Goal: Task Accomplishment & Management: Manage account settings

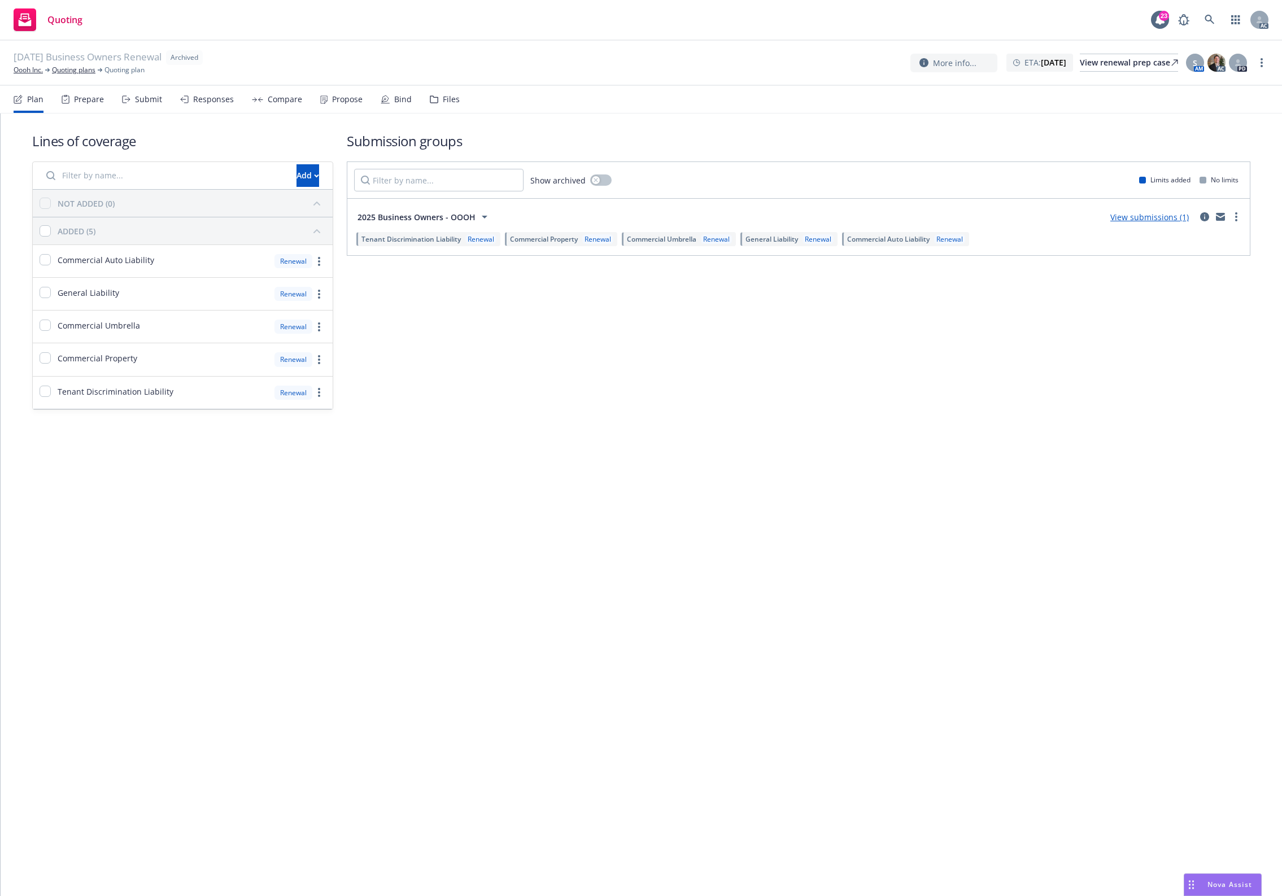
click at [511, 409] on div "Lines of coverage Add NOT ADDED (0) ADDED (5) Commercial Auto Liability Renewal…" at bounding box center [641, 271] width 1218 height 315
click at [449, 104] on div "Files" at bounding box center [445, 99] width 30 height 27
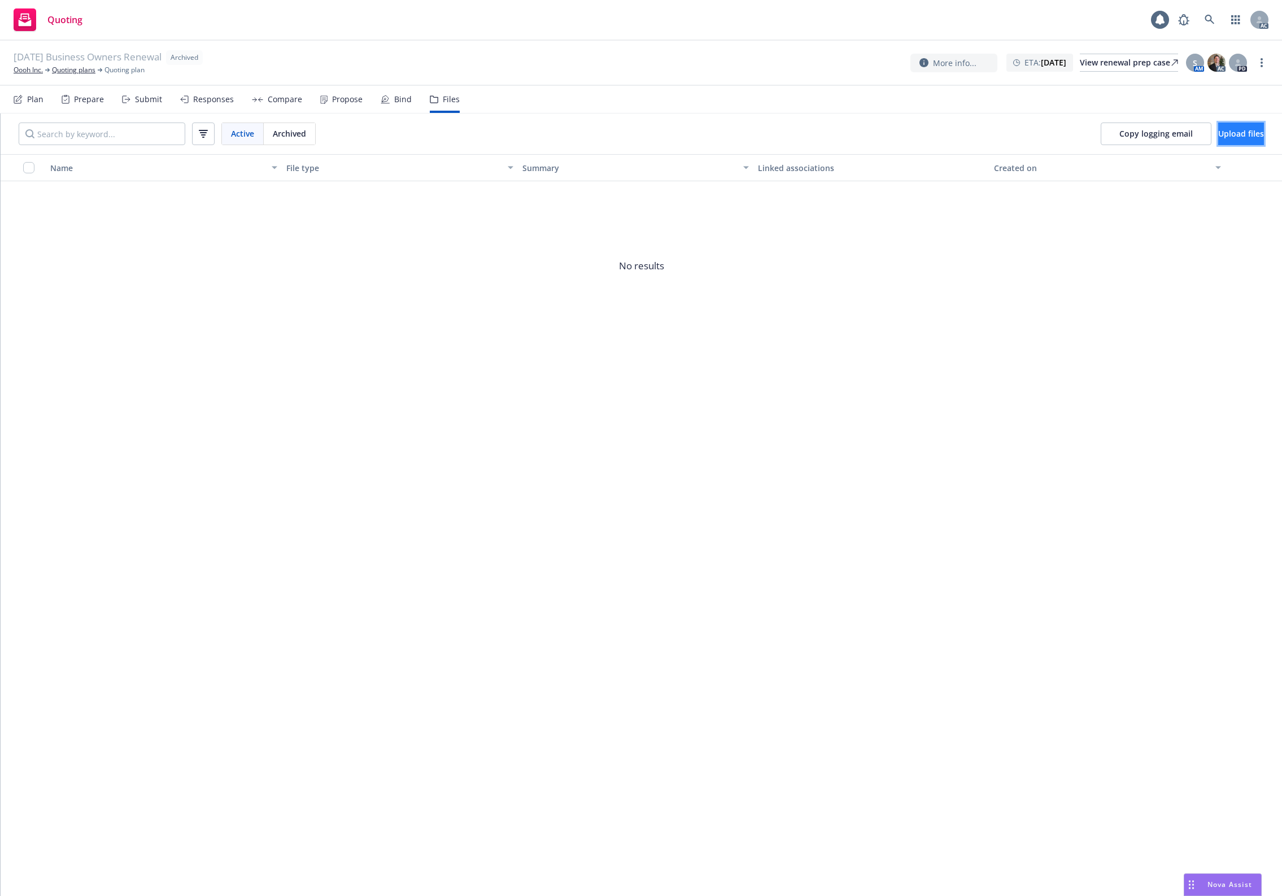
click at [1025, 140] on button "Upload files" at bounding box center [1241, 134] width 46 height 23
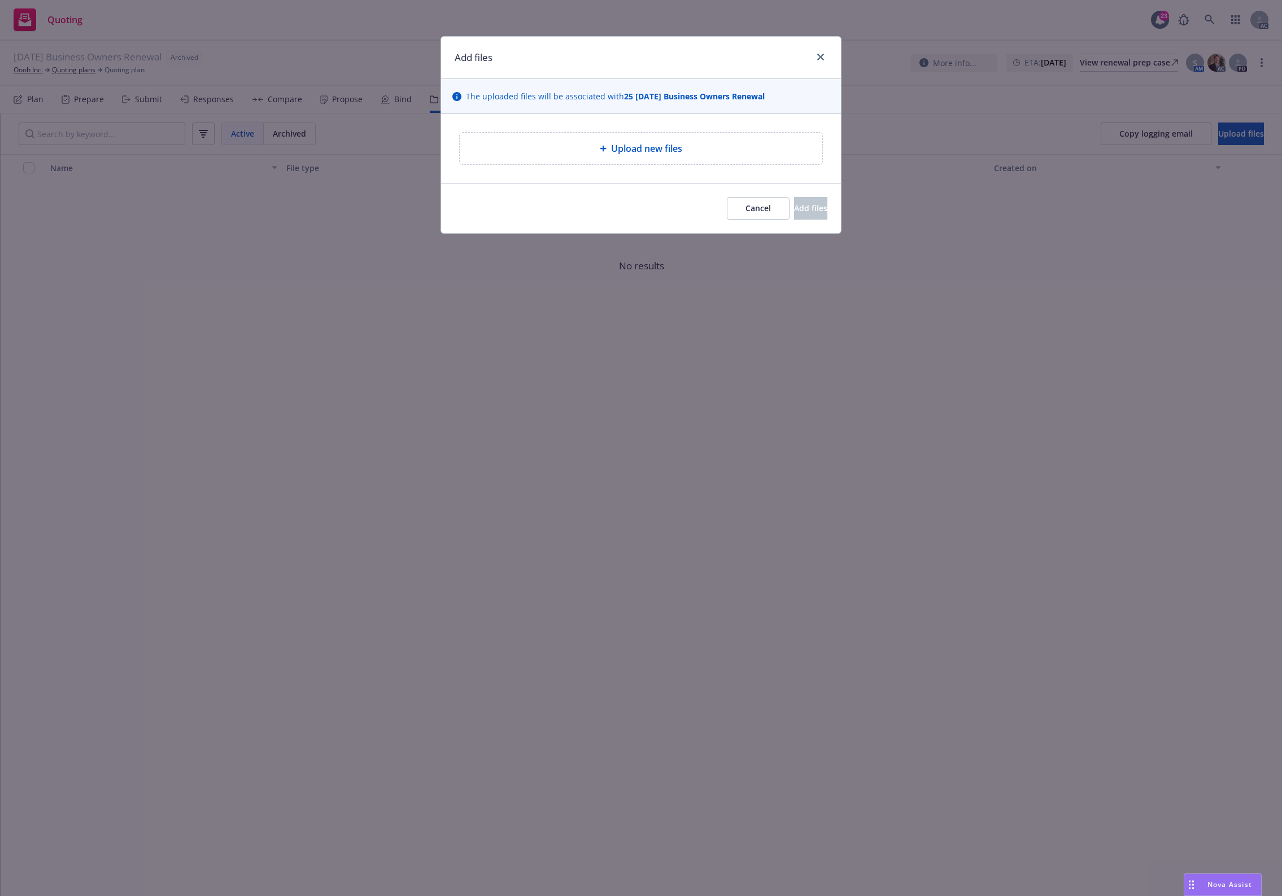
click at [586, 159] on div "Upload new files" at bounding box center [641, 149] width 363 height 32
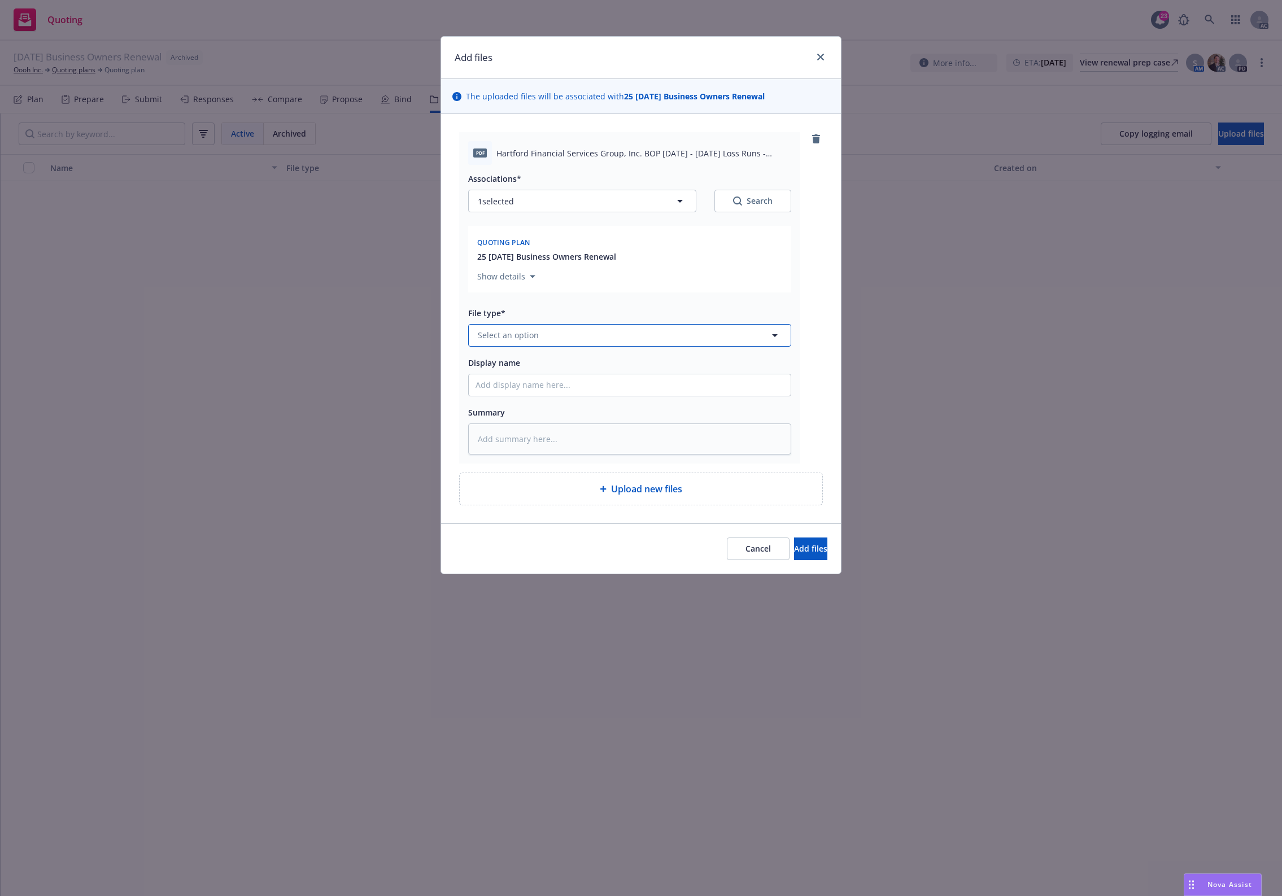
click at [517, 337] on span "Select an option" at bounding box center [508, 335] width 61 height 12
type input "`"
type textarea "x"
paste input "Loss Runs"
type input "Loss Runs"
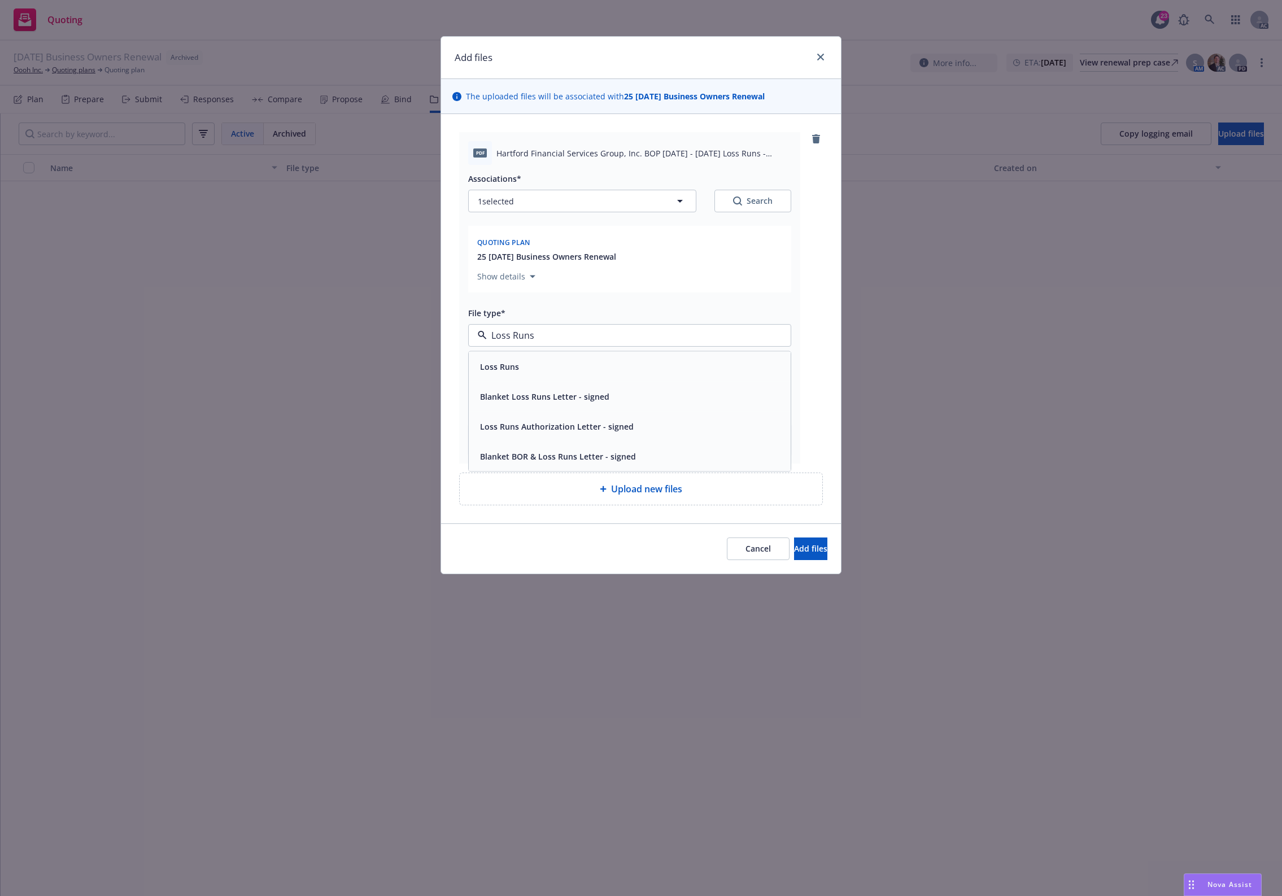
click at [518, 364] on div "Loss Runs" at bounding box center [498, 366] width 46 height 16
drag, startPoint x: 613, startPoint y: 255, endPoint x: 726, endPoint y: 218, distance: 118.9
click at [614, 255] on span "25 11/12/25 Business Owners Renewal" at bounding box center [546, 257] width 139 height 12
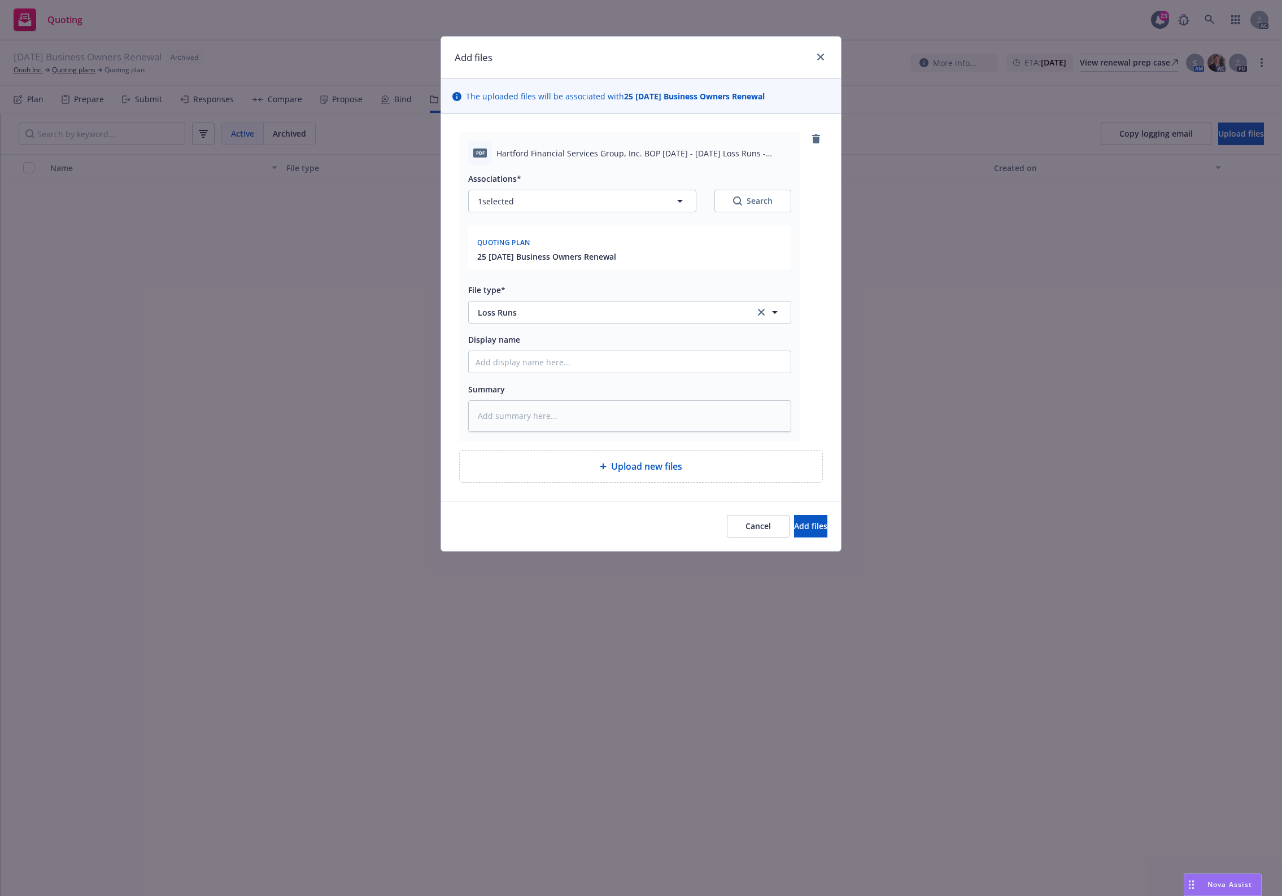
click at [731, 210] on button "Search" at bounding box center [752, 201] width 77 height 23
type textarea "x"
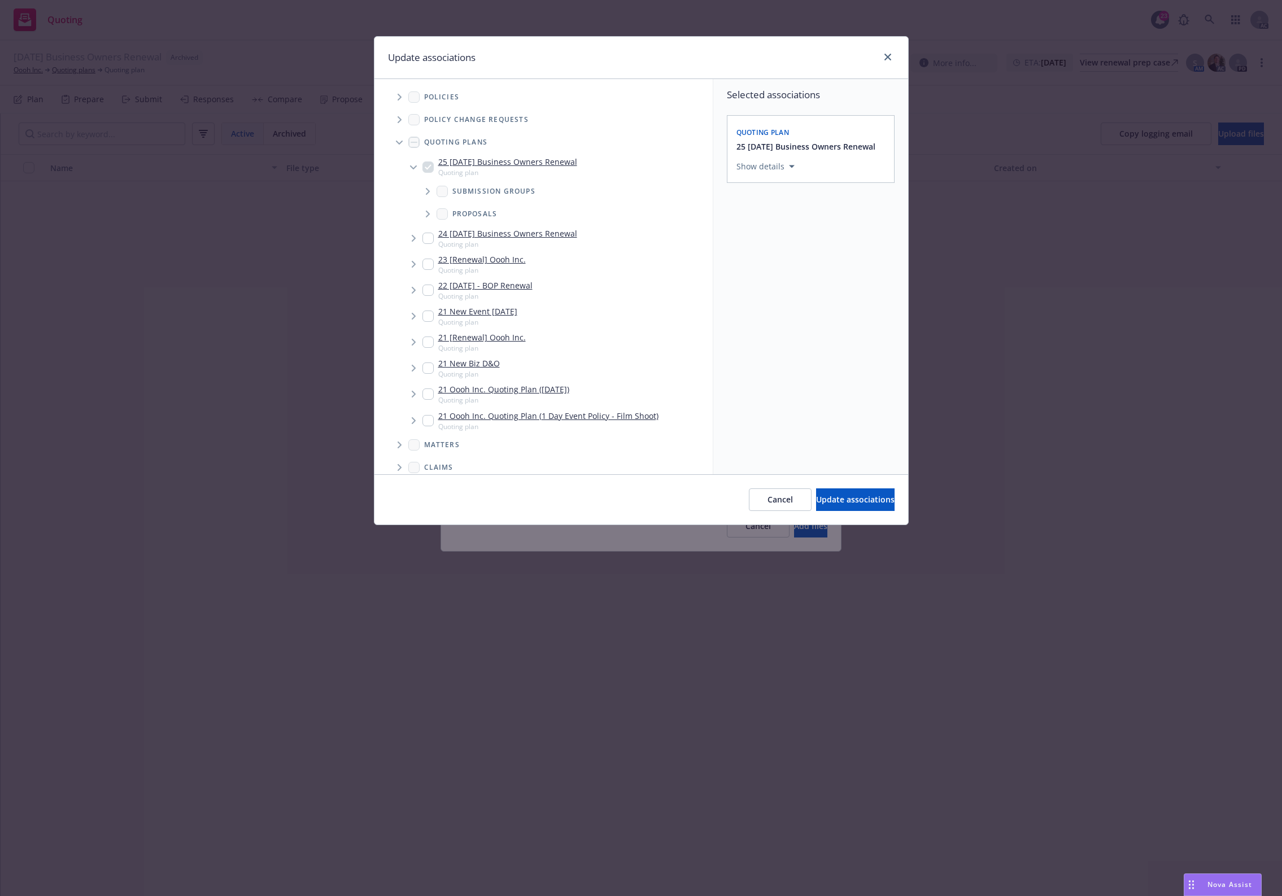
scroll to position [213, 0]
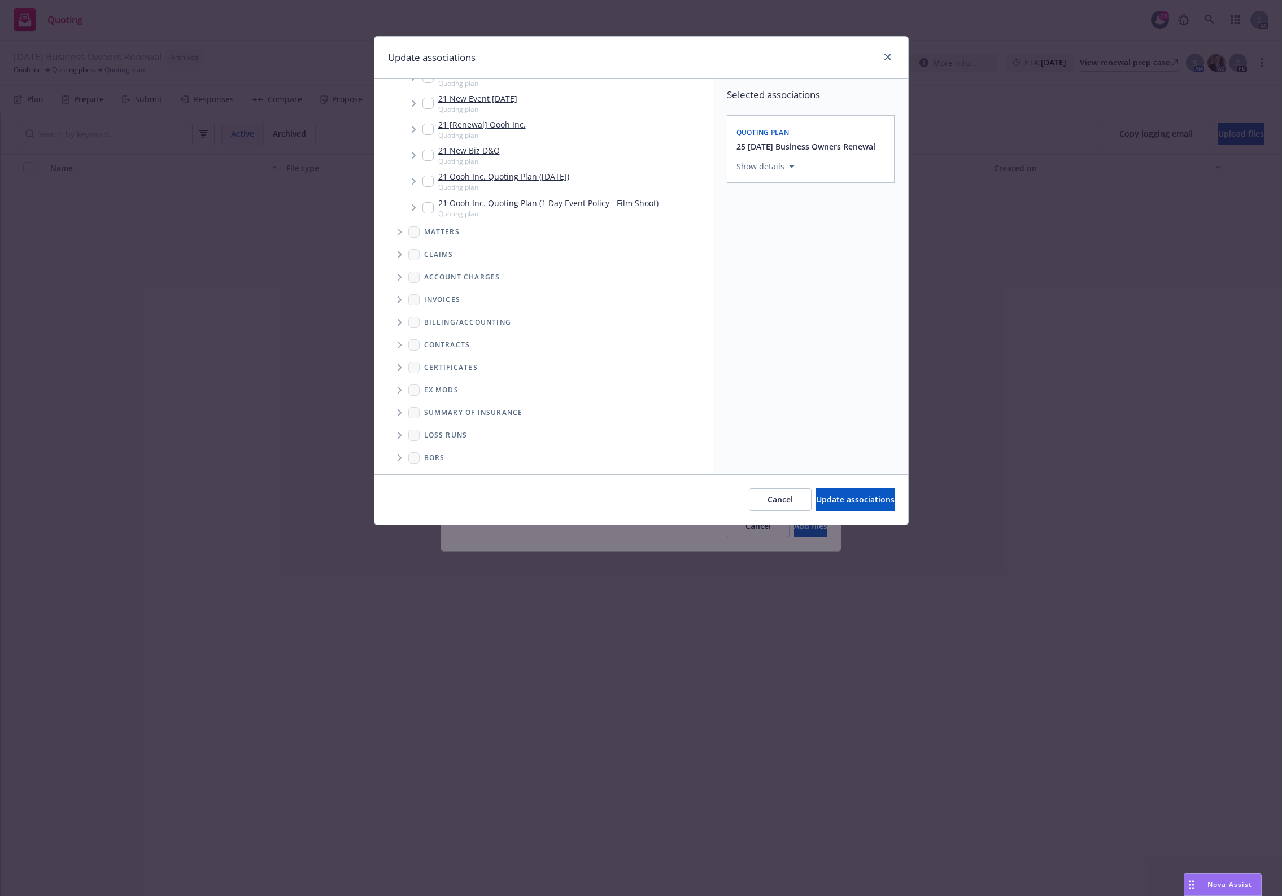
click at [403, 431] on span "Folder Tree Example" at bounding box center [399, 435] width 18 height 18
click at [459, 435] on link "New Loss Runs folder" at bounding box center [483, 433] width 82 height 12
checkbox input "true"
click at [820, 247] on div "Select an option" at bounding box center [806, 244] width 120 height 11
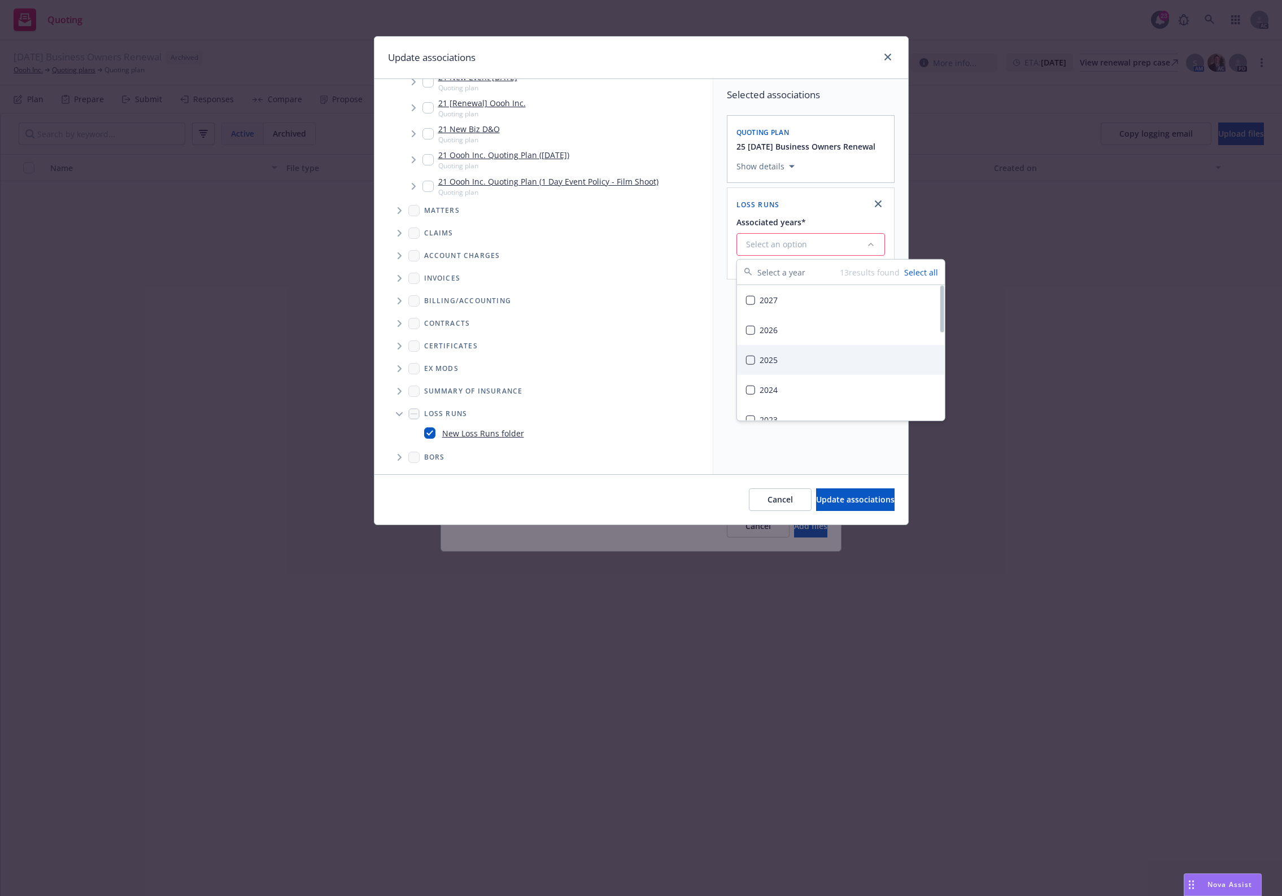
drag, startPoint x: 791, startPoint y: 379, endPoint x: 793, endPoint y: 360, distance: 19.3
click at [793, 360] on div "2027 2026 2025 2024 2023 2022 2021 2020 2019 2018 2017 2016 2015" at bounding box center [841, 479] width 208 height 389
click at [793, 360] on div "2025" at bounding box center [841, 360] width 208 height 30
click at [817, 495] on span "Update associations" at bounding box center [855, 499] width 78 height 11
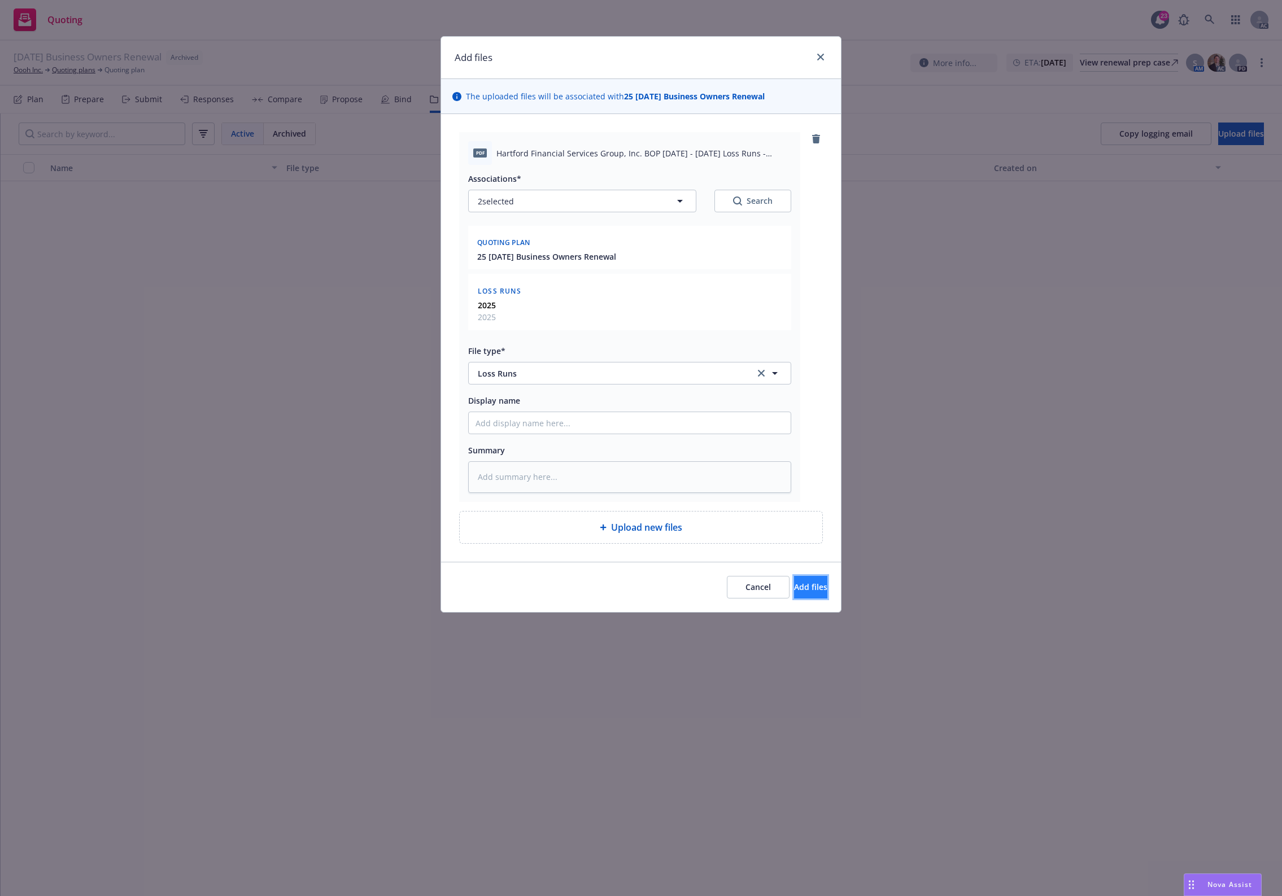
click at [797, 588] on span "Add files" at bounding box center [810, 587] width 33 height 11
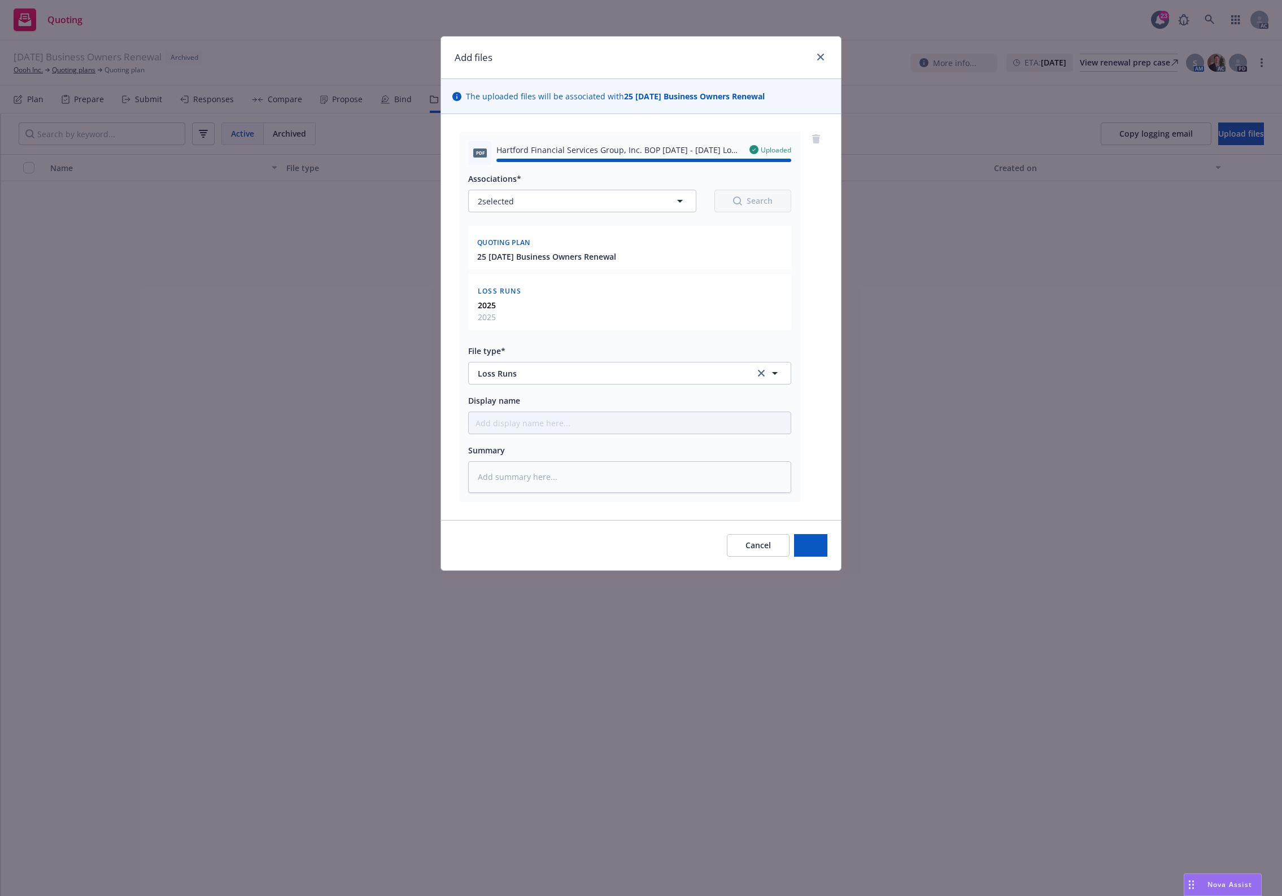
type textarea "x"
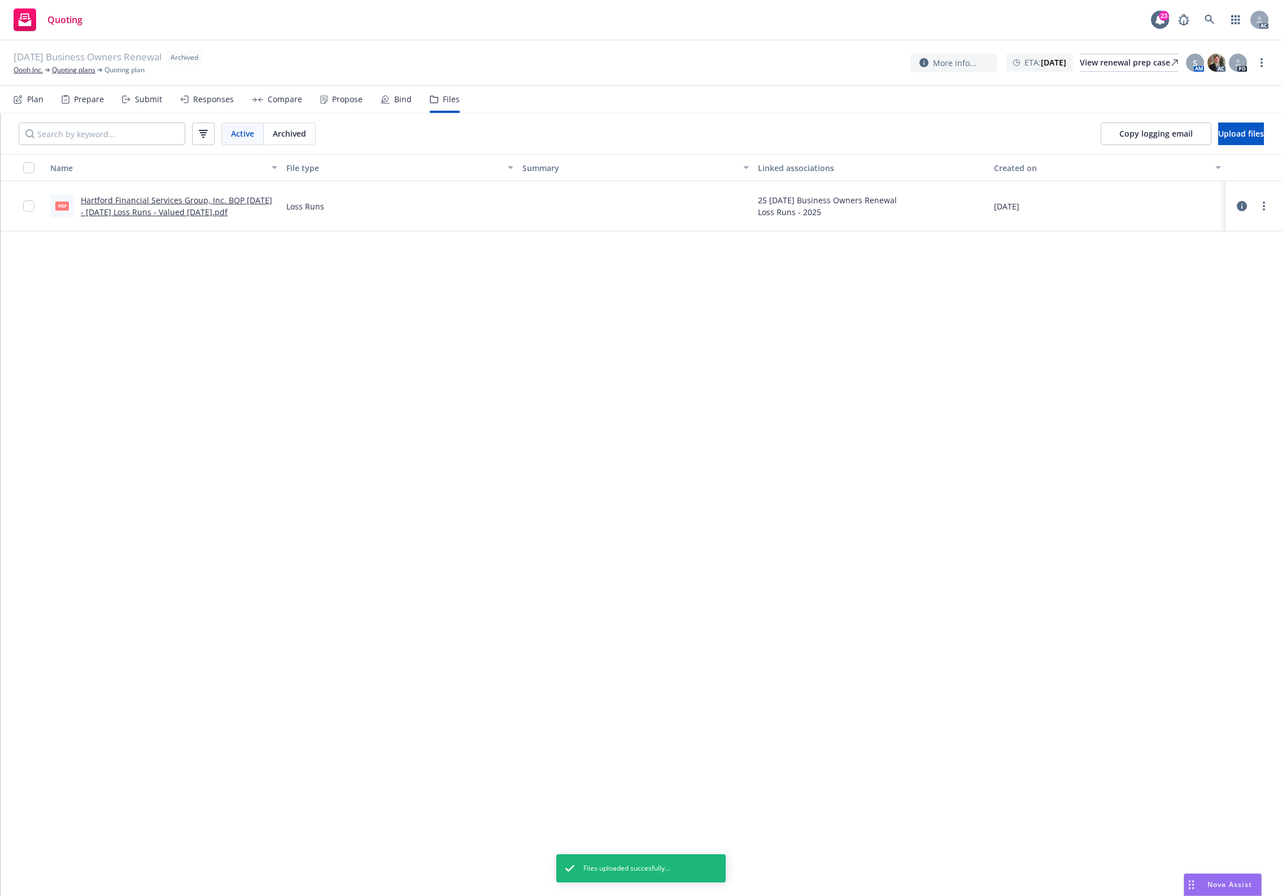
click at [747, 464] on div "Name File type Summary Linked associations Created on pdf Hartford Financial Se…" at bounding box center [641, 525] width 1281 height 742
drag, startPoint x: 706, startPoint y: 424, endPoint x: 455, endPoint y: 158, distance: 366.3
click at [691, 393] on div "Name File type Summary Linked associations Created on pdf Hartford Financial Se…" at bounding box center [641, 525] width 1281 height 742
drag, startPoint x: 495, startPoint y: 272, endPoint x: 487, endPoint y: 258, distance: 15.4
click at [487, 258] on div "Name File type Summary Linked associations Created on pdf Hartford Financial Se…" at bounding box center [641, 525] width 1281 height 742
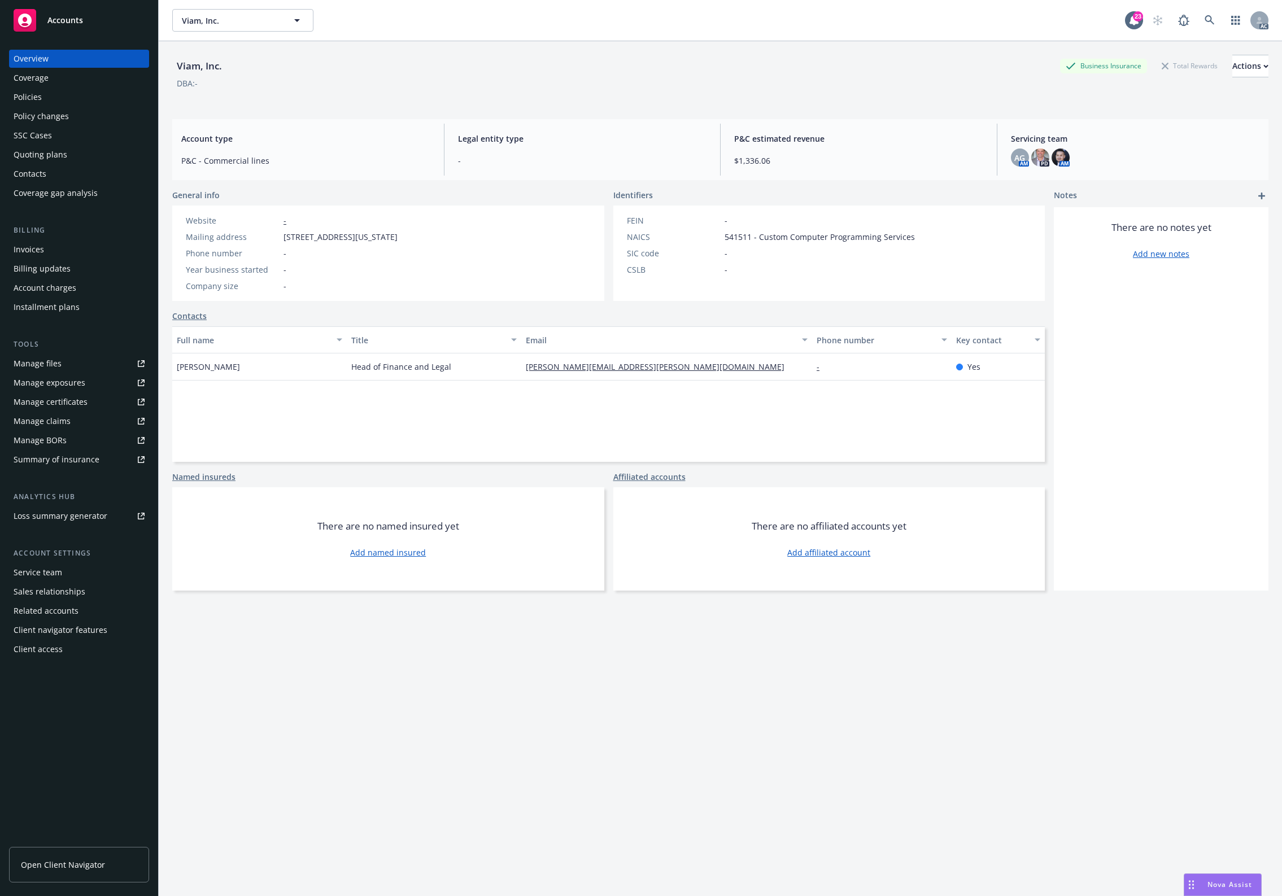
click at [40, 95] on div "Policies" at bounding box center [28, 97] width 28 height 18
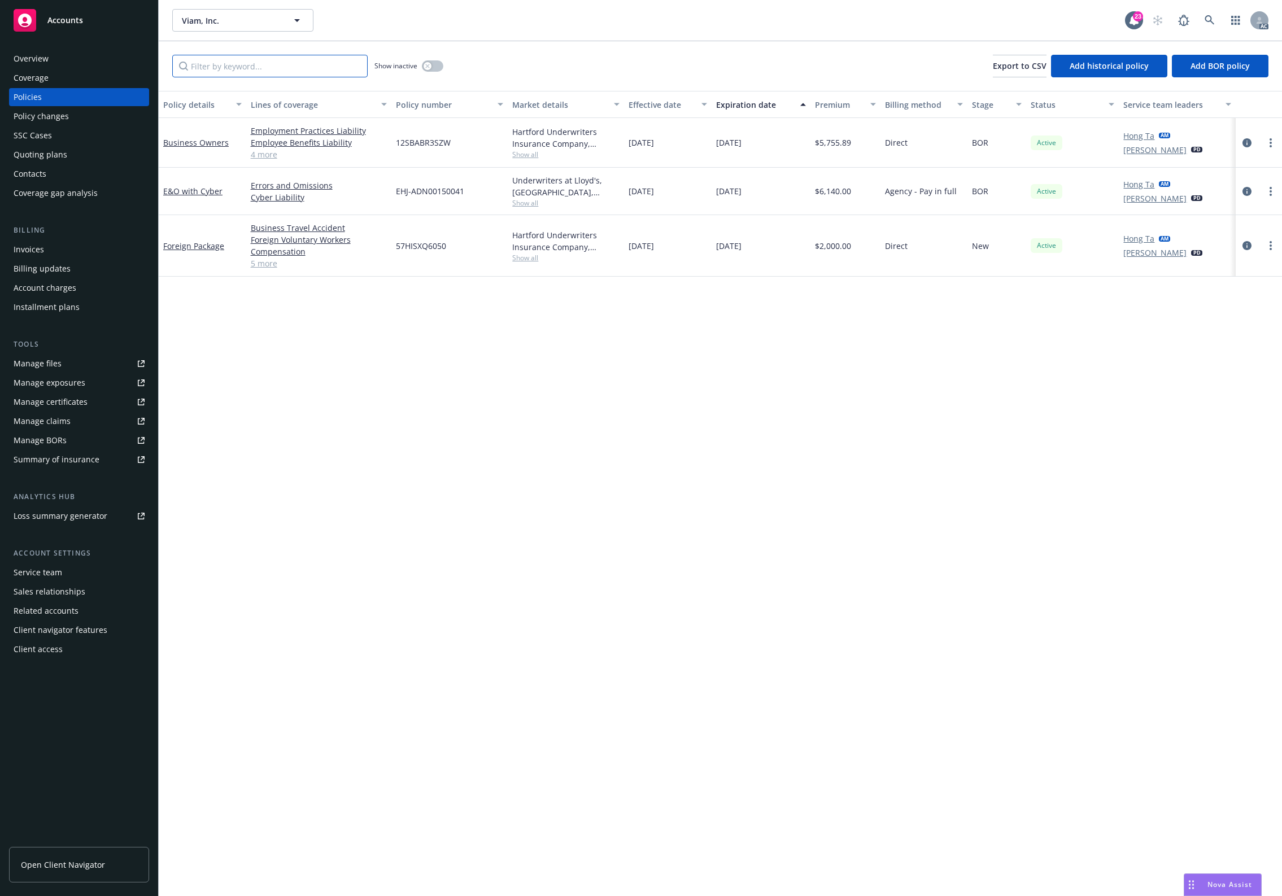
click at [250, 72] on input "Filter by keyword..." at bounding box center [269, 66] width 195 height 23
paste input "12SBABR3SZW"
type input "12SBABR3SZW"
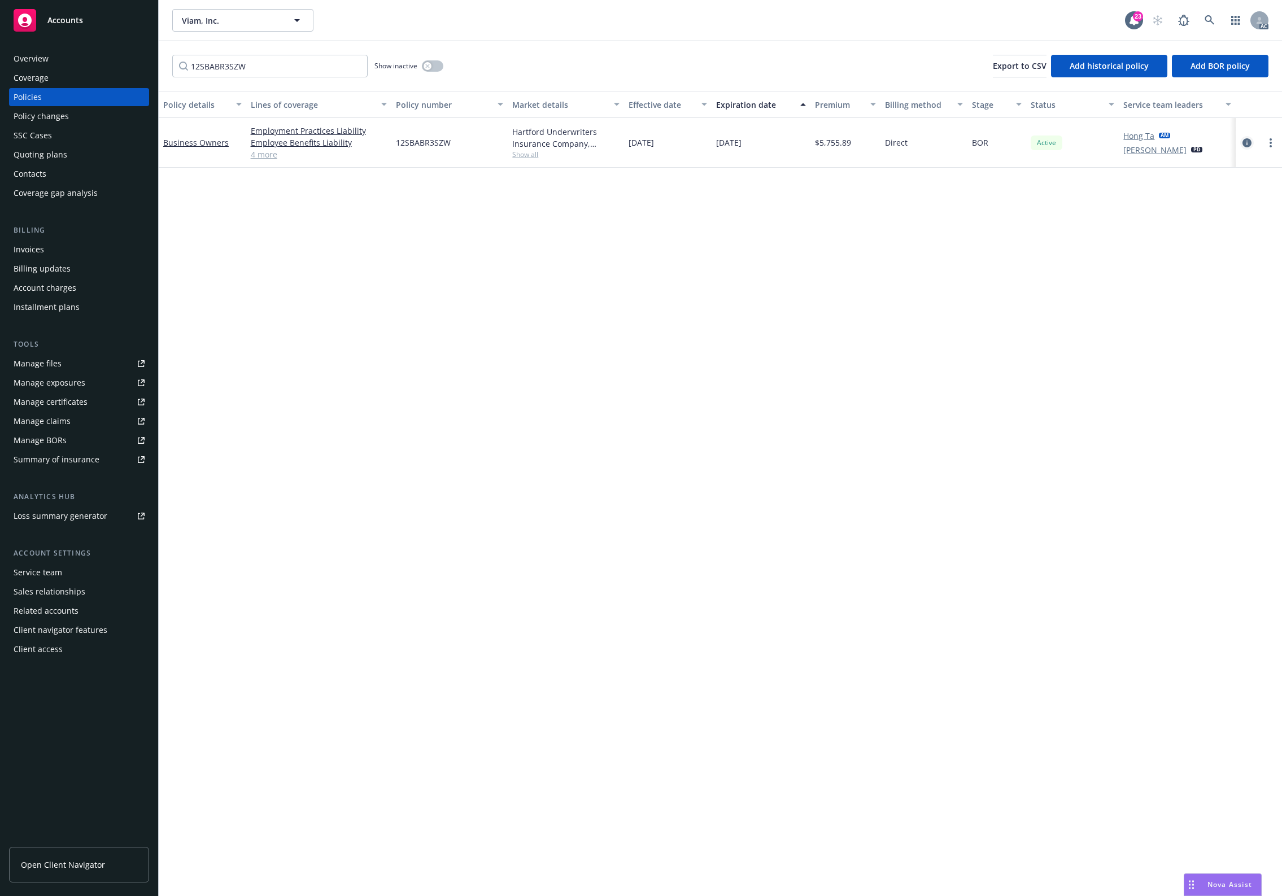
drag, startPoint x: 1244, startPoint y: 144, endPoint x: 1249, endPoint y: 138, distance: 7.6
click at [1248, 138] on icon "circleInformation" at bounding box center [1246, 142] width 9 height 9
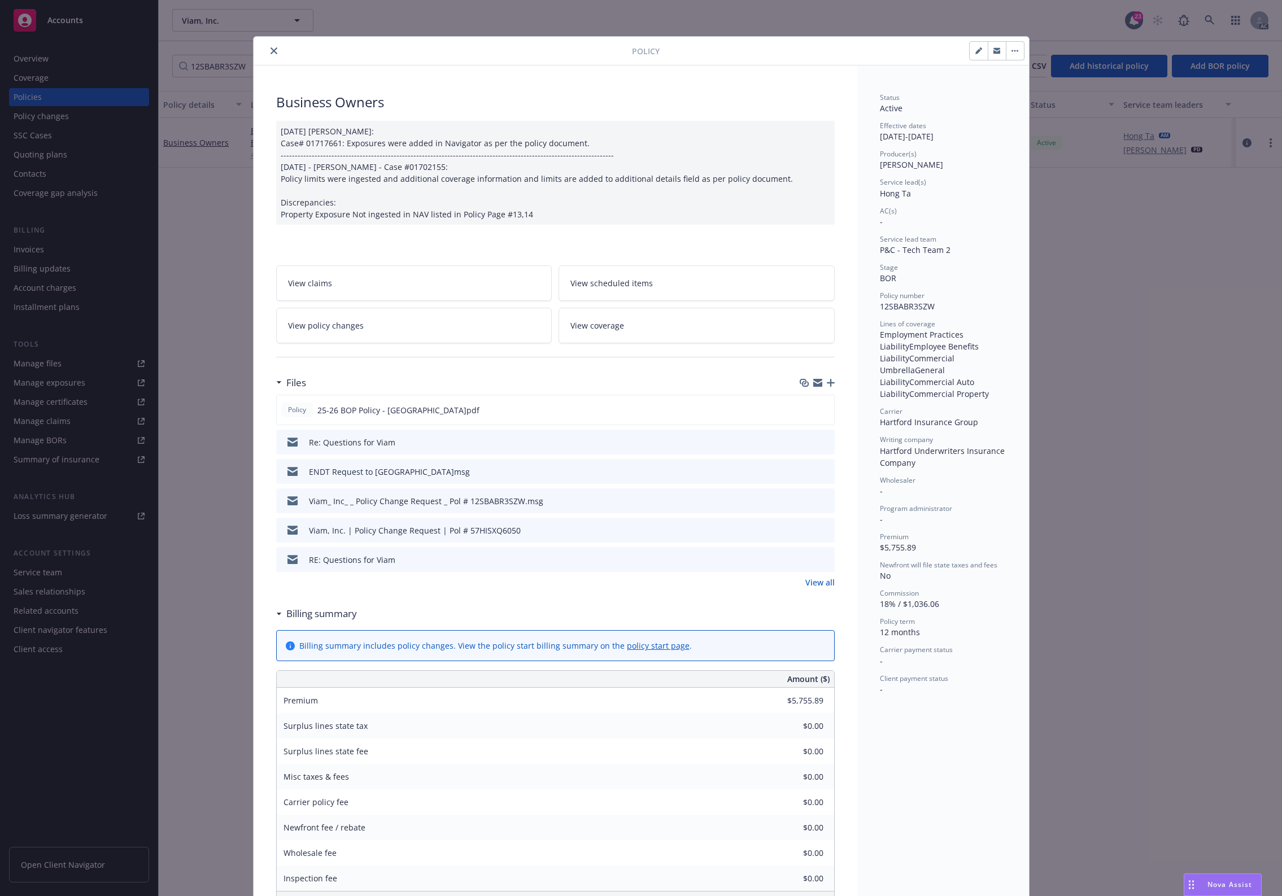
click at [820, 382] on div at bounding box center [817, 382] width 35 height 9
click at [827, 384] on icon "button" at bounding box center [831, 383] width 8 height 8
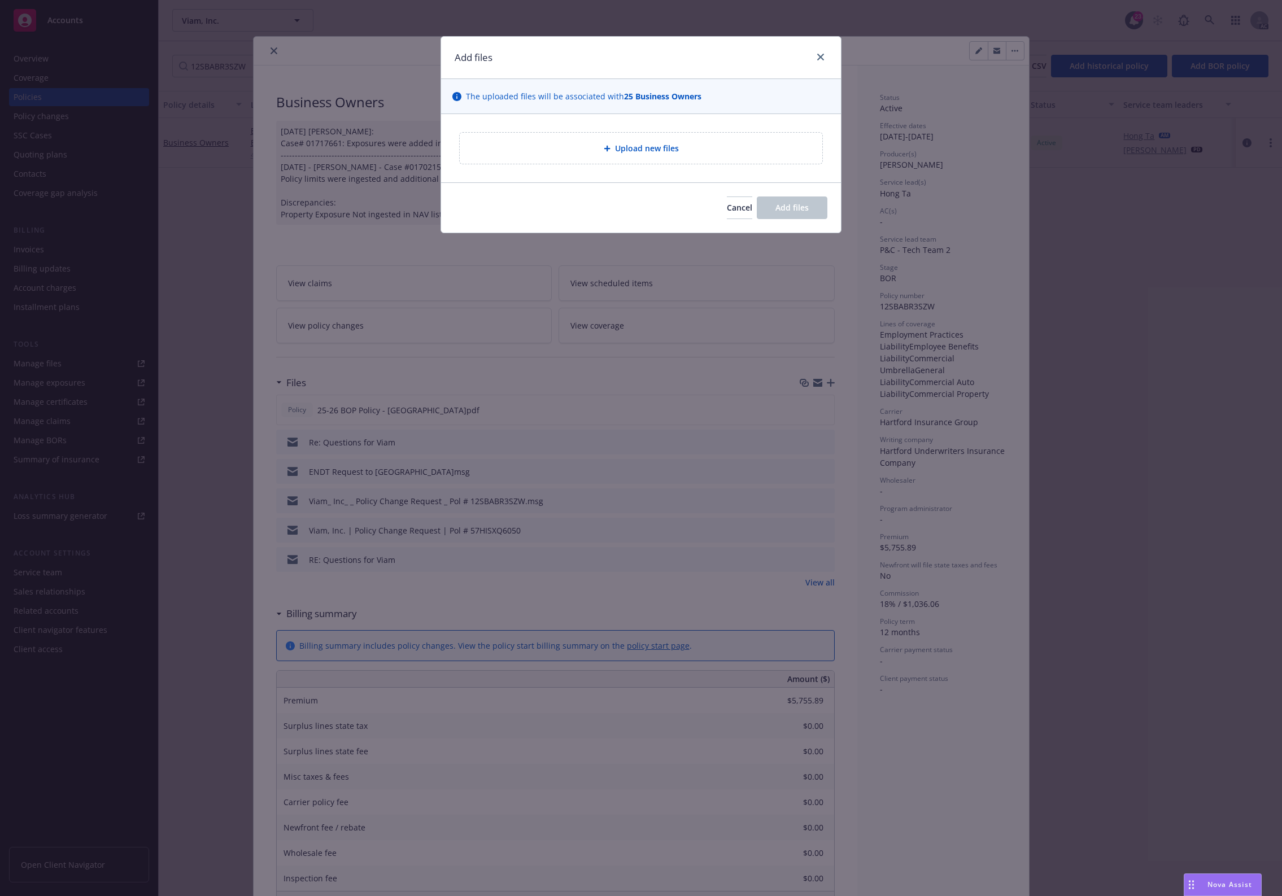
click at [653, 152] on span "Upload new files" at bounding box center [647, 148] width 64 height 12
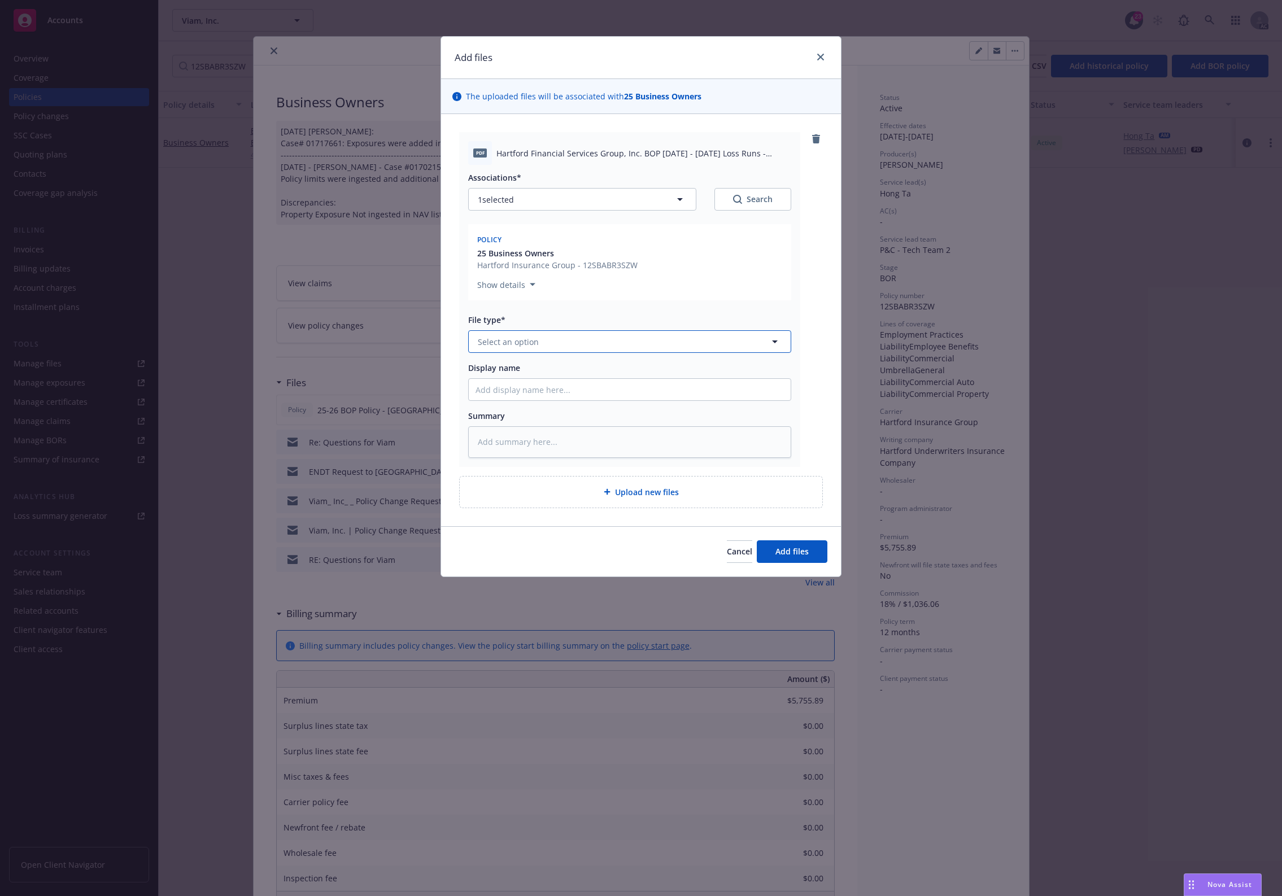
click at [562, 339] on button "Select an option" at bounding box center [629, 341] width 323 height 23
paste input "Loss Runs"
type input "Loss Runs"
click at [527, 369] on div "Loss Runs" at bounding box center [629, 373] width 308 height 16
click at [746, 195] on div "Search" at bounding box center [753, 199] width 40 height 11
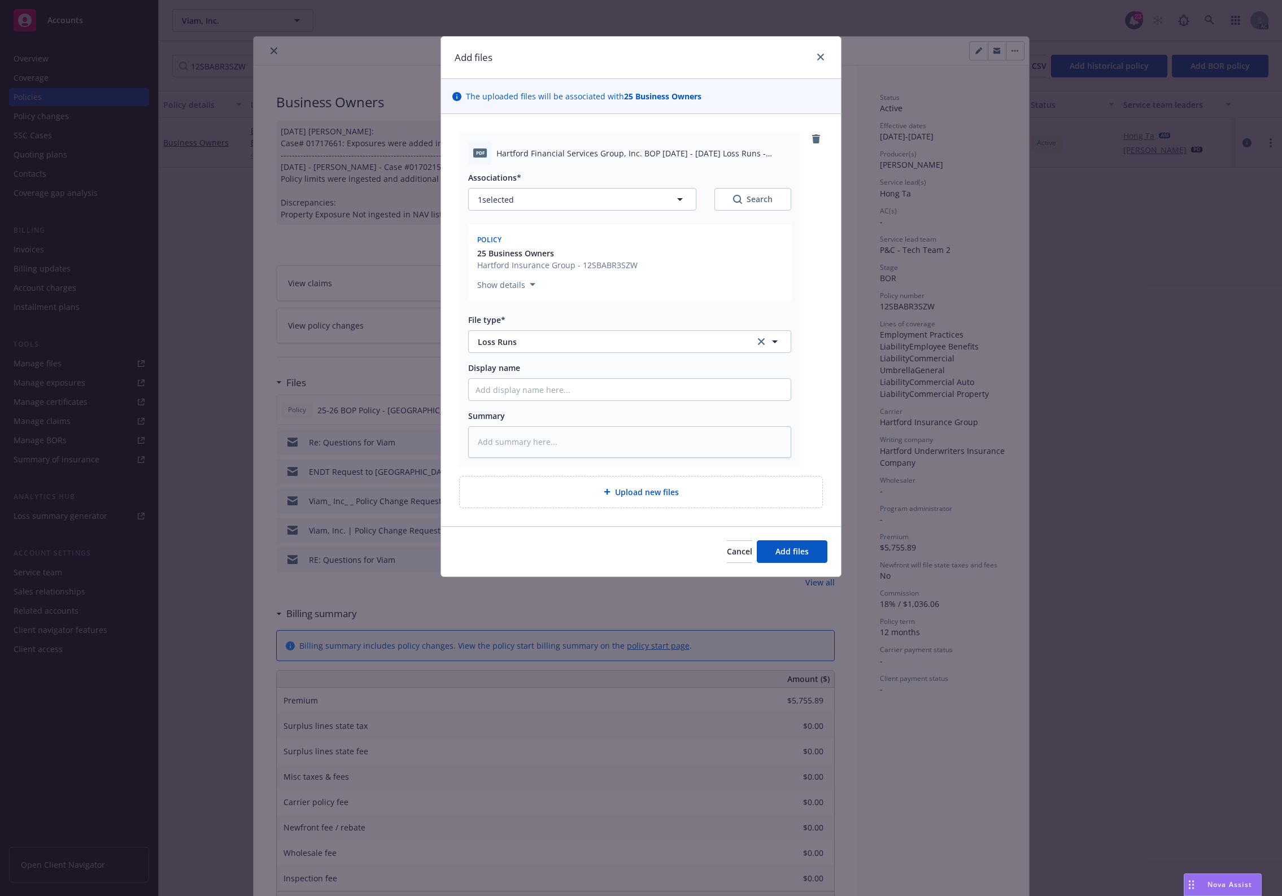
type textarea "x"
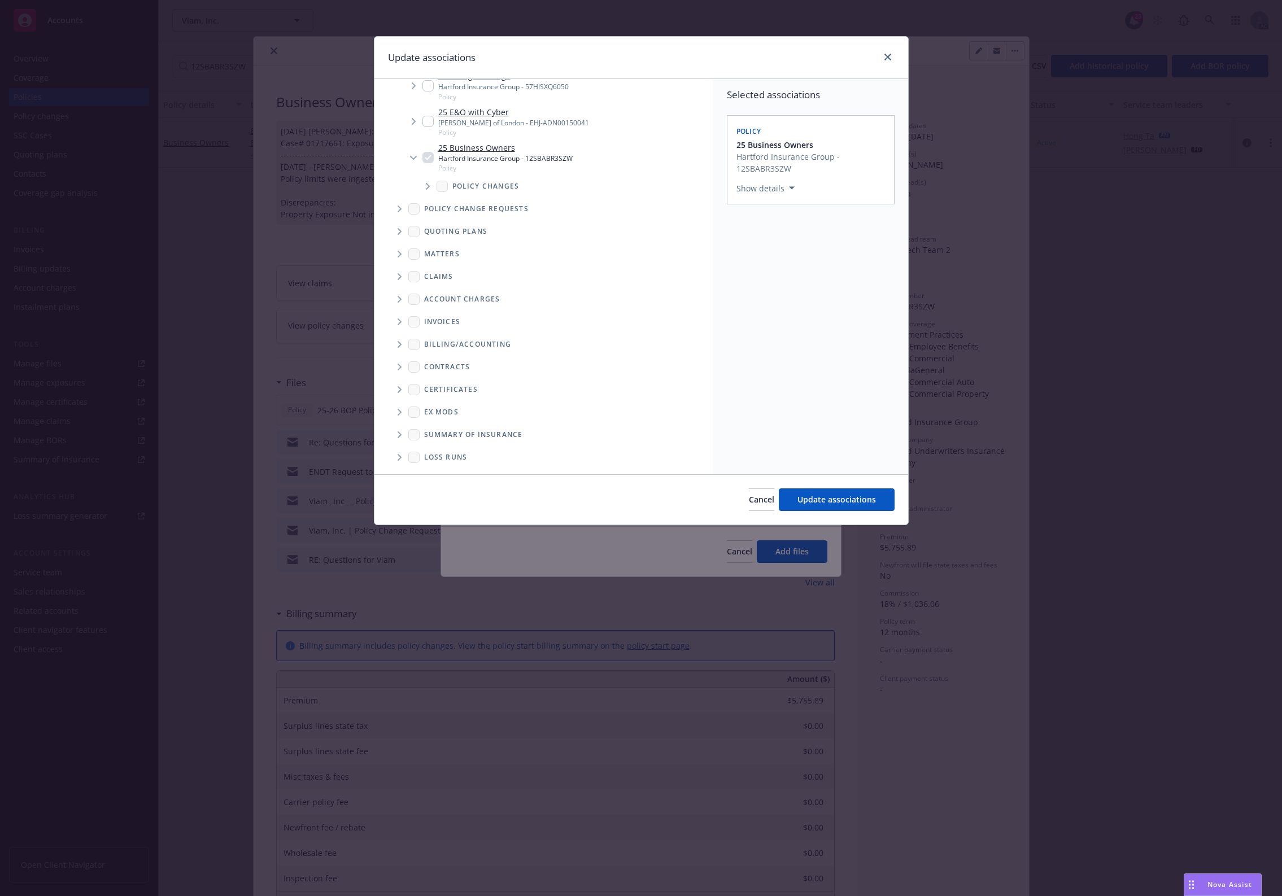
scroll to position [63, 0]
drag, startPoint x: 404, startPoint y: 441, endPoint x: 405, endPoint y: 430, distance: 10.7
click at [404, 438] on span "Folder Tree Example" at bounding box center [399, 435] width 18 height 18
click at [470, 434] on link "New Loss Runs folder" at bounding box center [483, 433] width 82 height 12
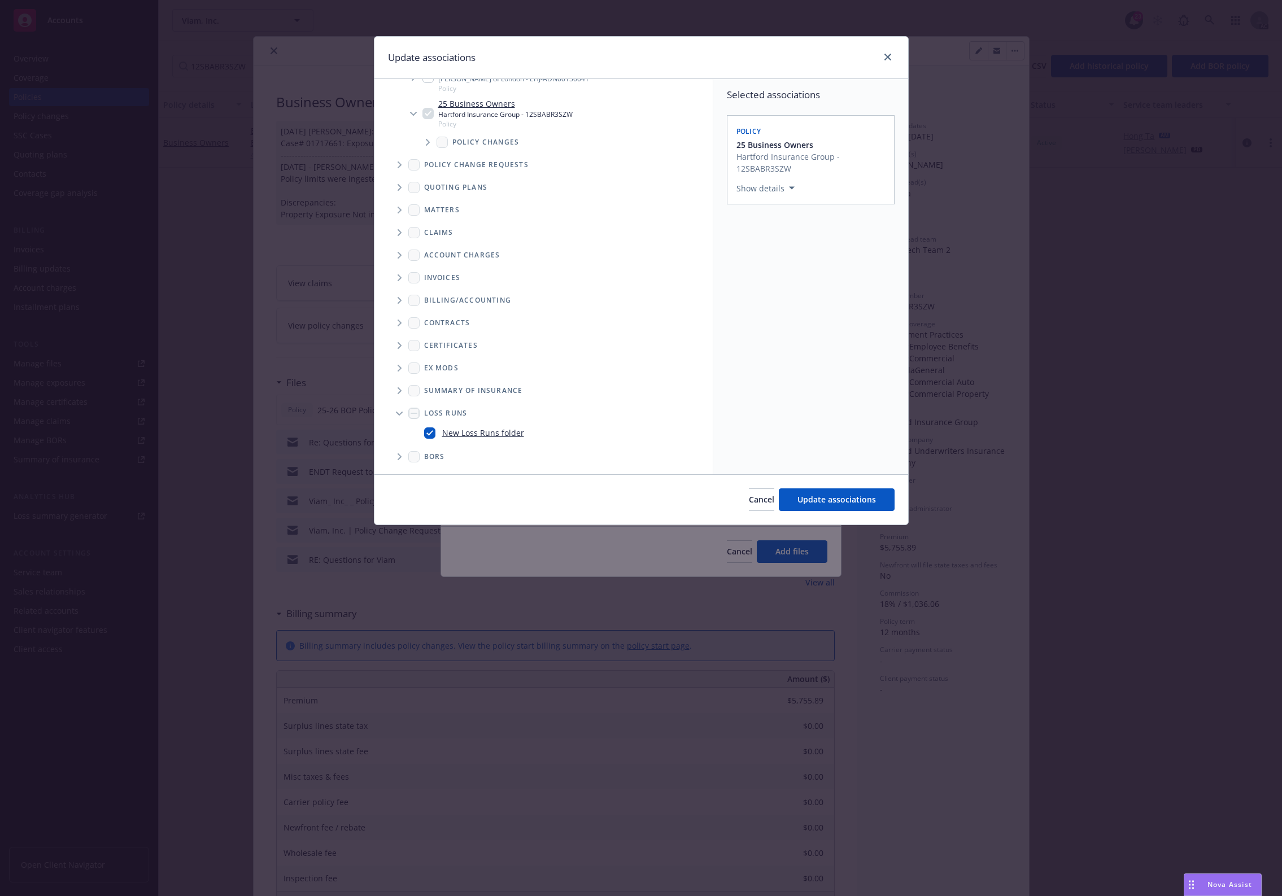
checkbox input "true"
click at [809, 248] on div "Associated years*" at bounding box center [810, 243] width 149 height 12
click at [795, 274] on button "Select an option" at bounding box center [810, 264] width 149 height 23
click at [780, 388] on div "2025" at bounding box center [841, 380] width 208 height 30
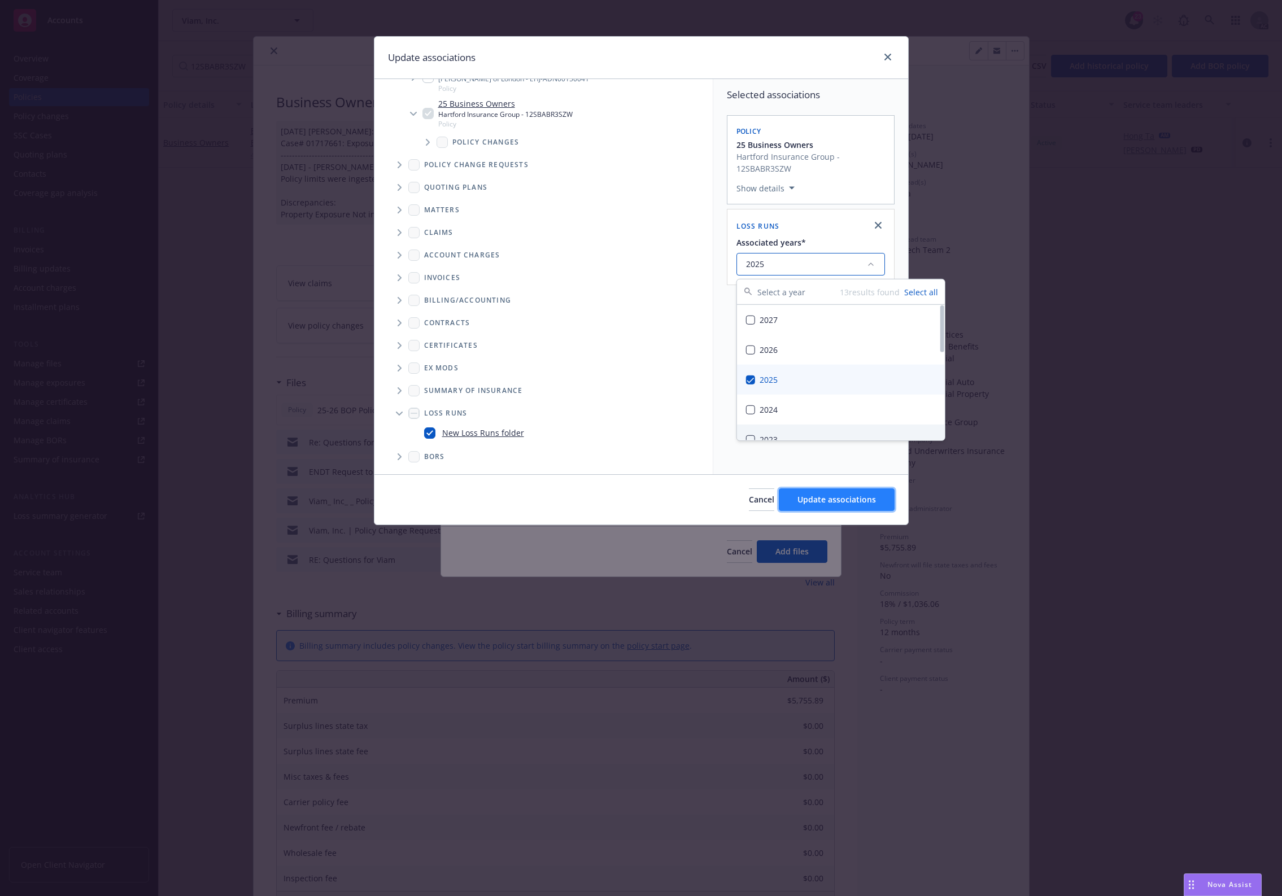
click at [812, 501] on span "Update associations" at bounding box center [836, 499] width 78 height 11
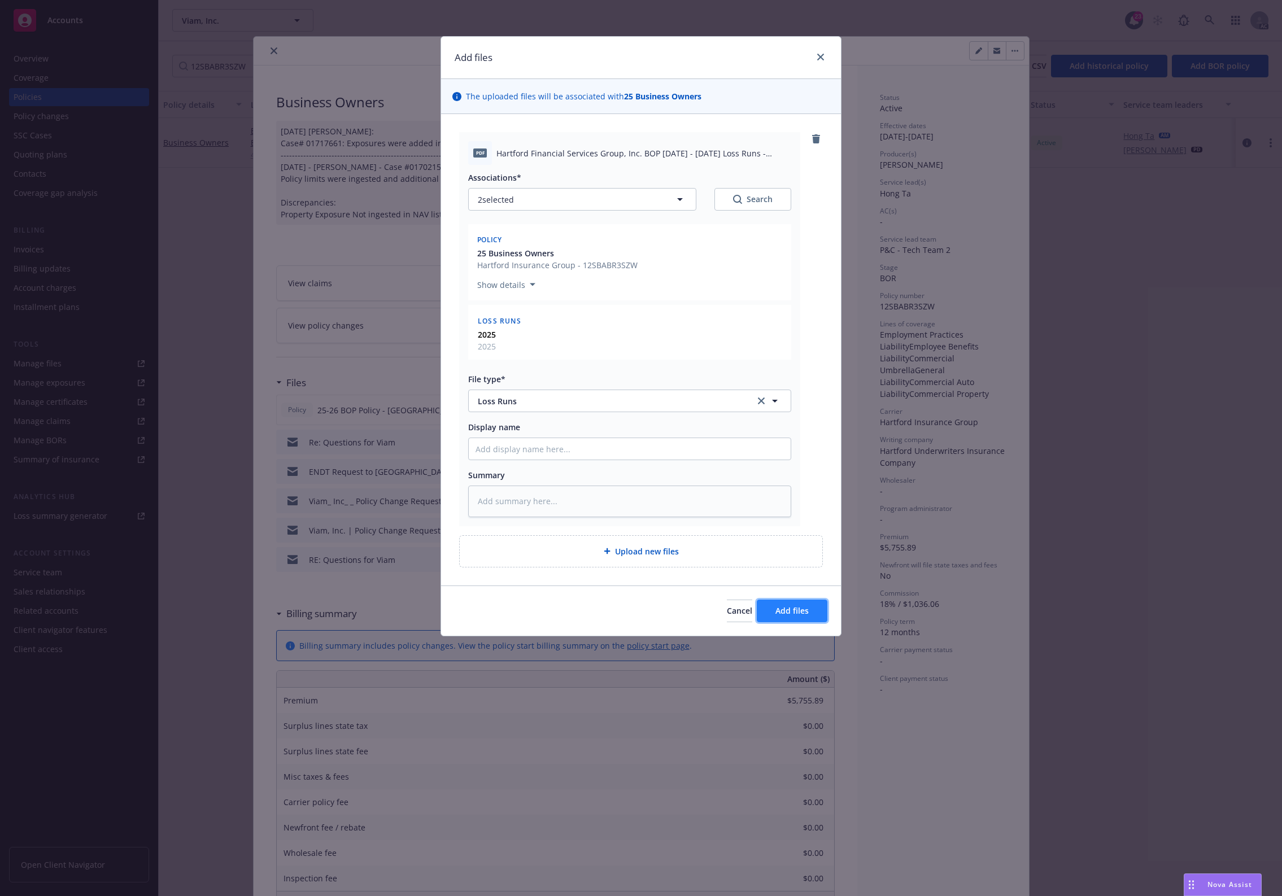
drag, startPoint x: 807, startPoint y: 602, endPoint x: 802, endPoint y: 605, distance: 6.1
click at [802, 605] on button "Add files" at bounding box center [792, 611] width 71 height 23
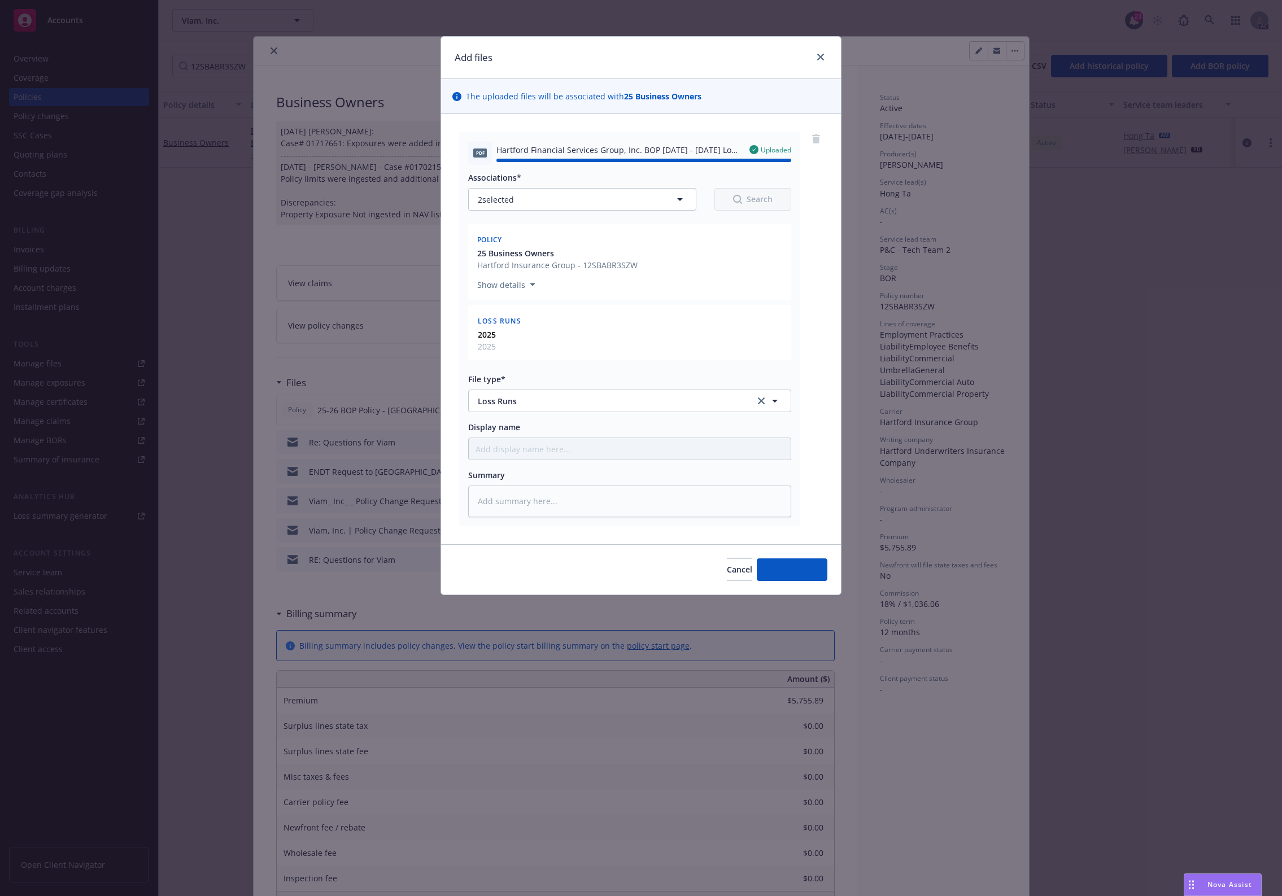
type textarea "x"
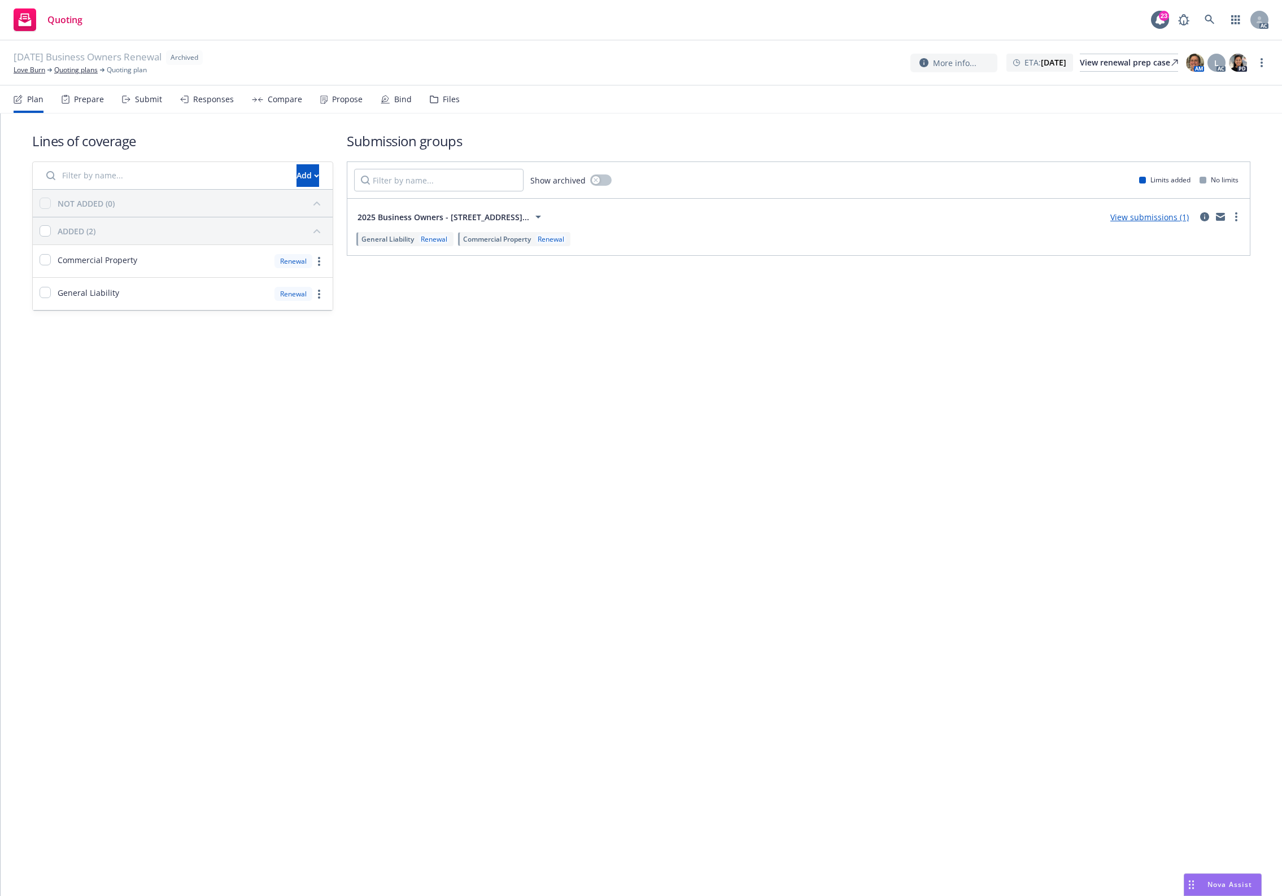
click at [443, 100] on div "Files" at bounding box center [451, 99] width 17 height 9
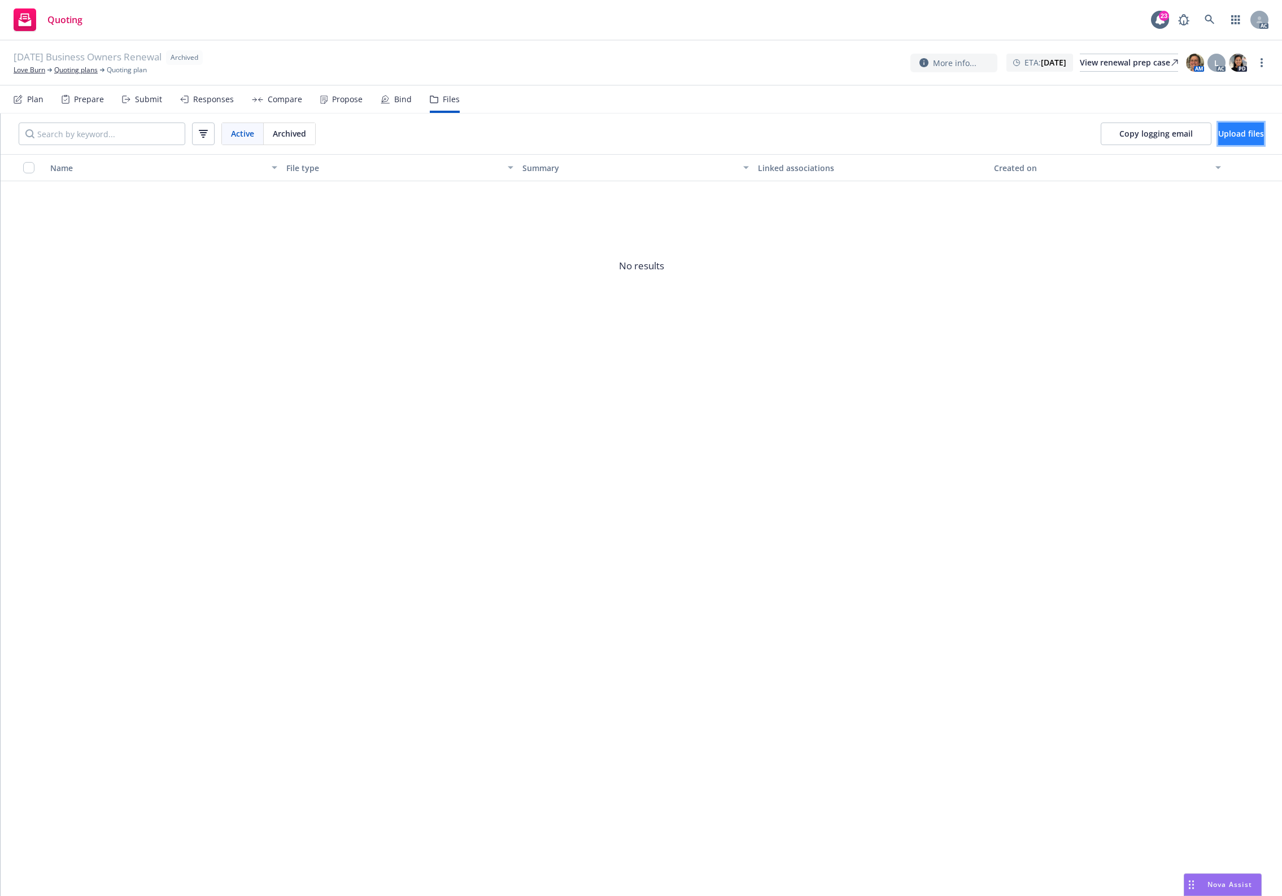
click at [1224, 144] on button "Upload files" at bounding box center [1241, 134] width 46 height 23
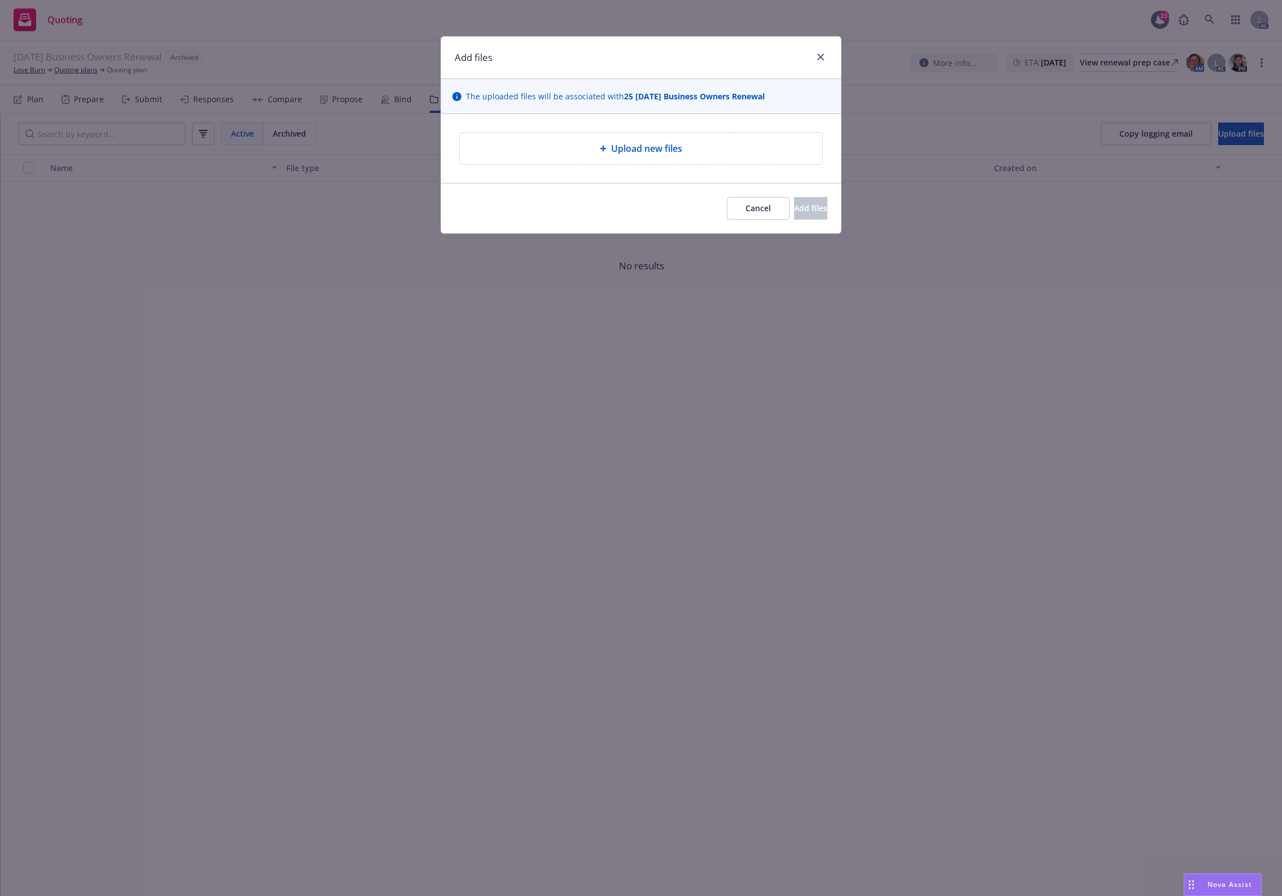
click at [670, 143] on span "Upload new files" at bounding box center [646, 149] width 71 height 14
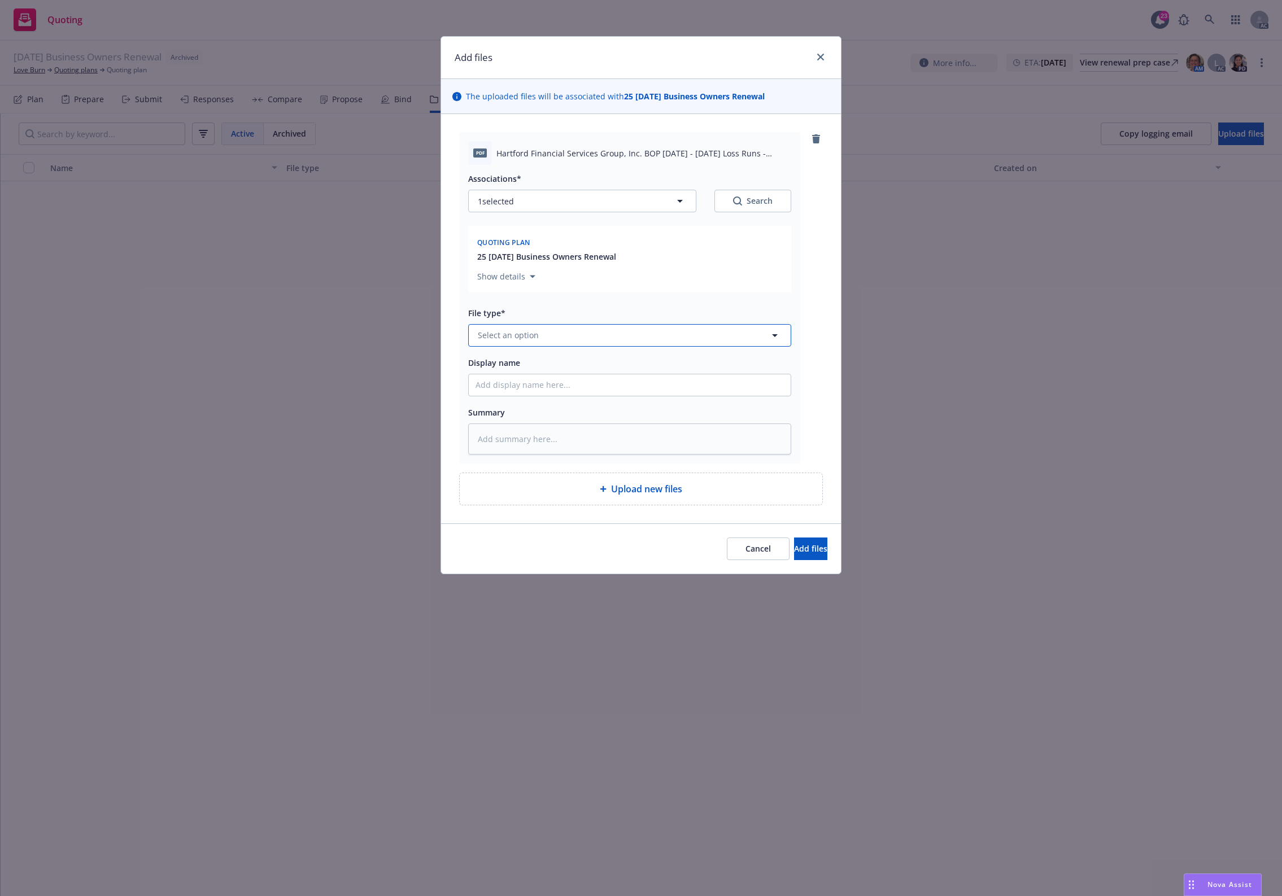
click at [517, 334] on span "Select an option" at bounding box center [508, 335] width 61 height 12
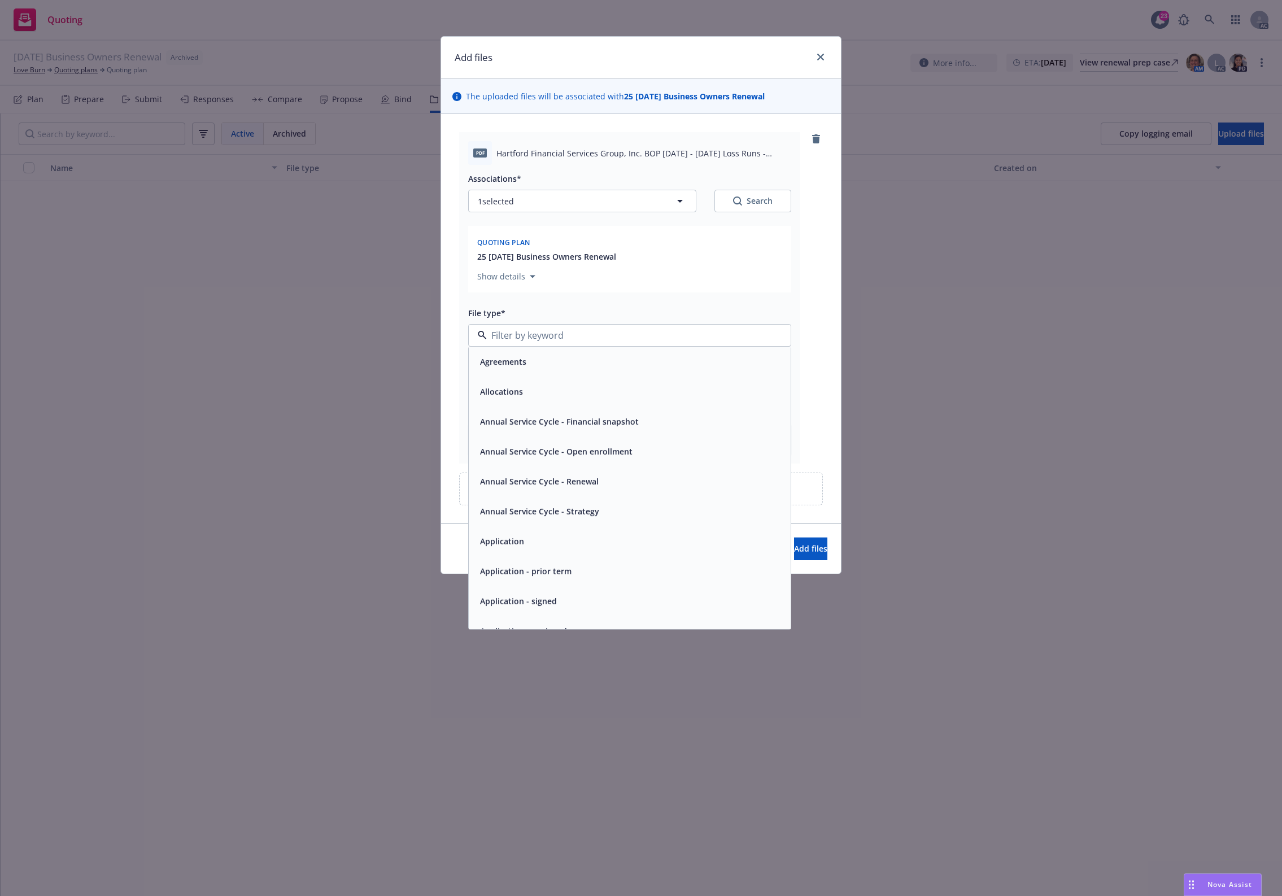
type input "`"
type textarea "x"
paste input "Loss Runs"
type input "Loss Runs"
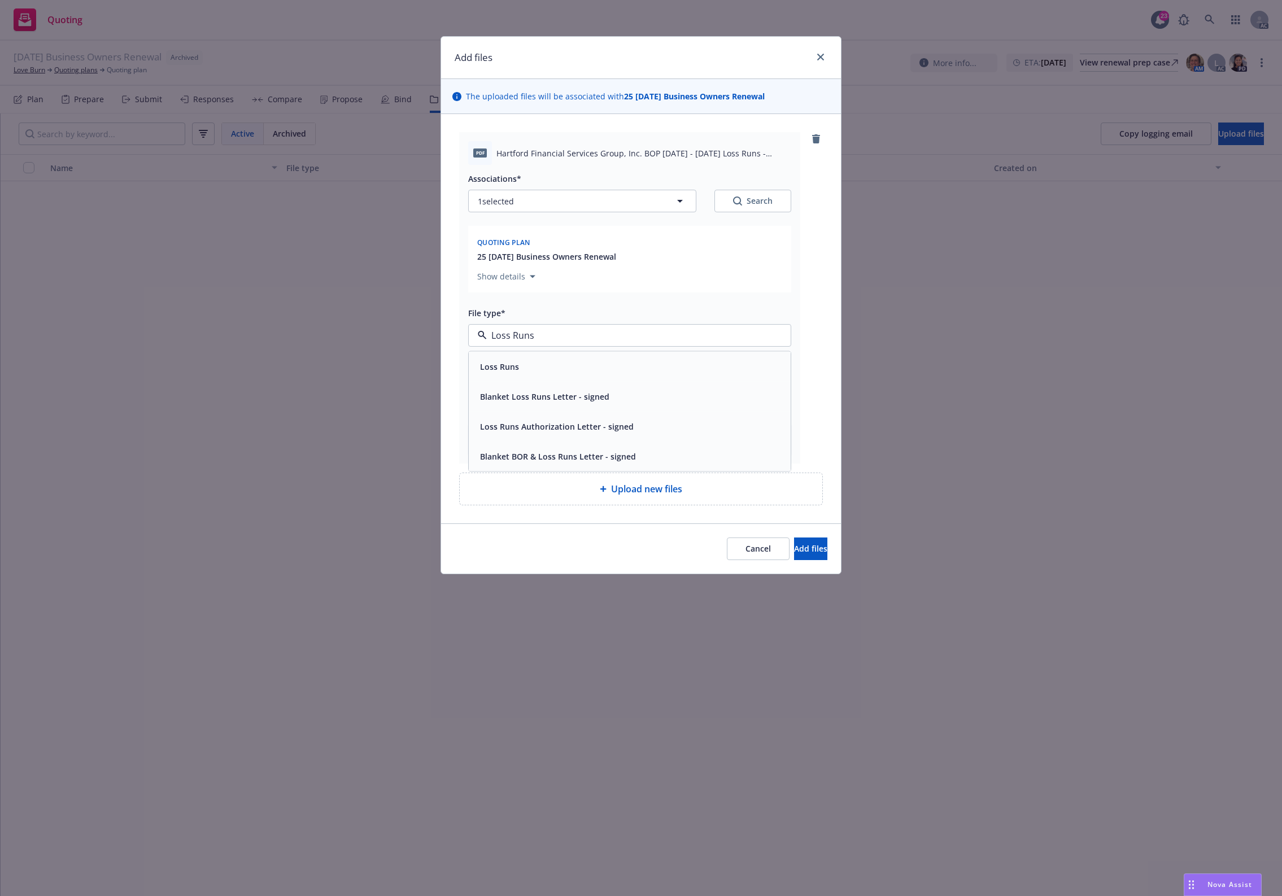
click at [504, 370] on span "Loss Runs" at bounding box center [499, 366] width 39 height 12
click at [731, 207] on button "Search" at bounding box center [752, 201] width 77 height 23
type textarea "x"
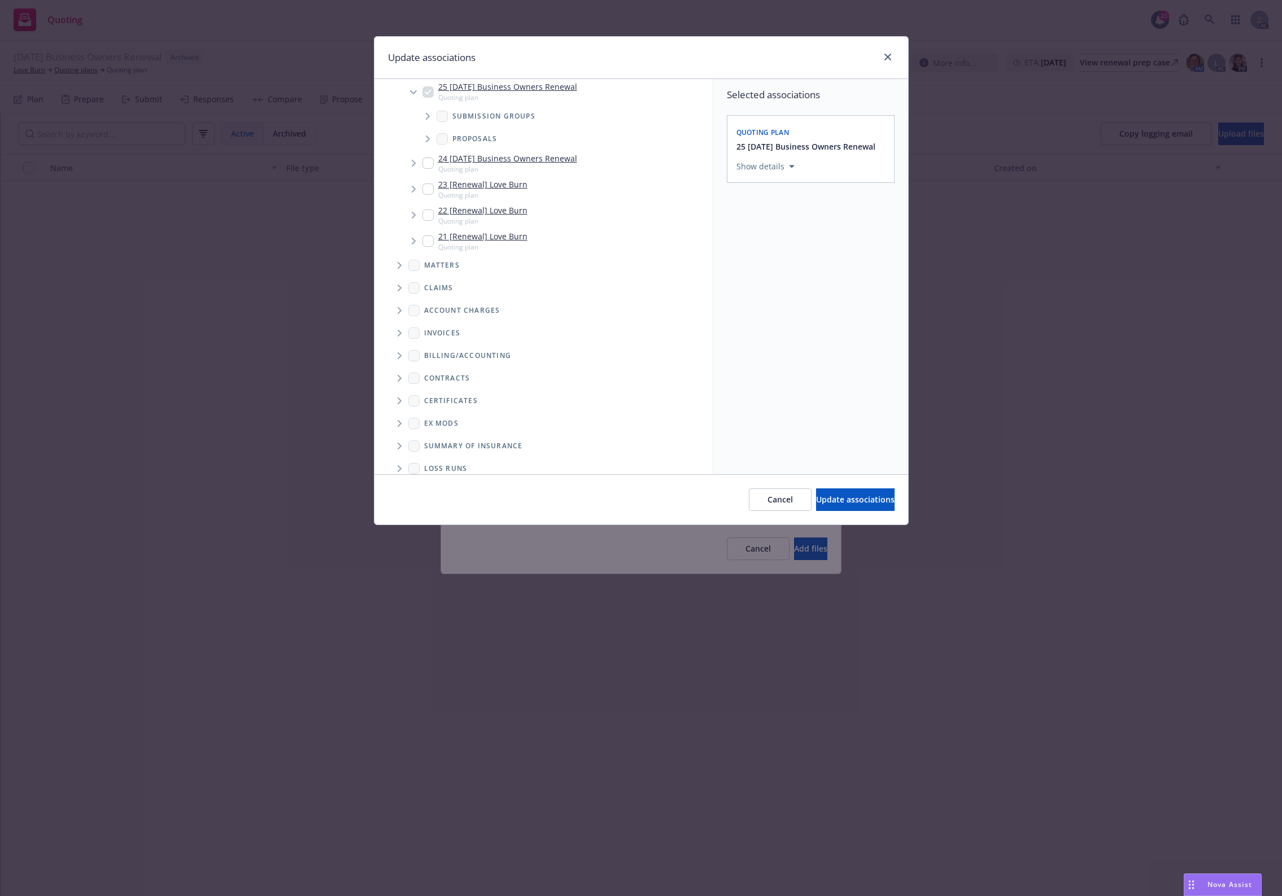
scroll to position [109, 0]
click at [399, 442] on span "Folder Tree Example" at bounding box center [399, 435] width 18 height 18
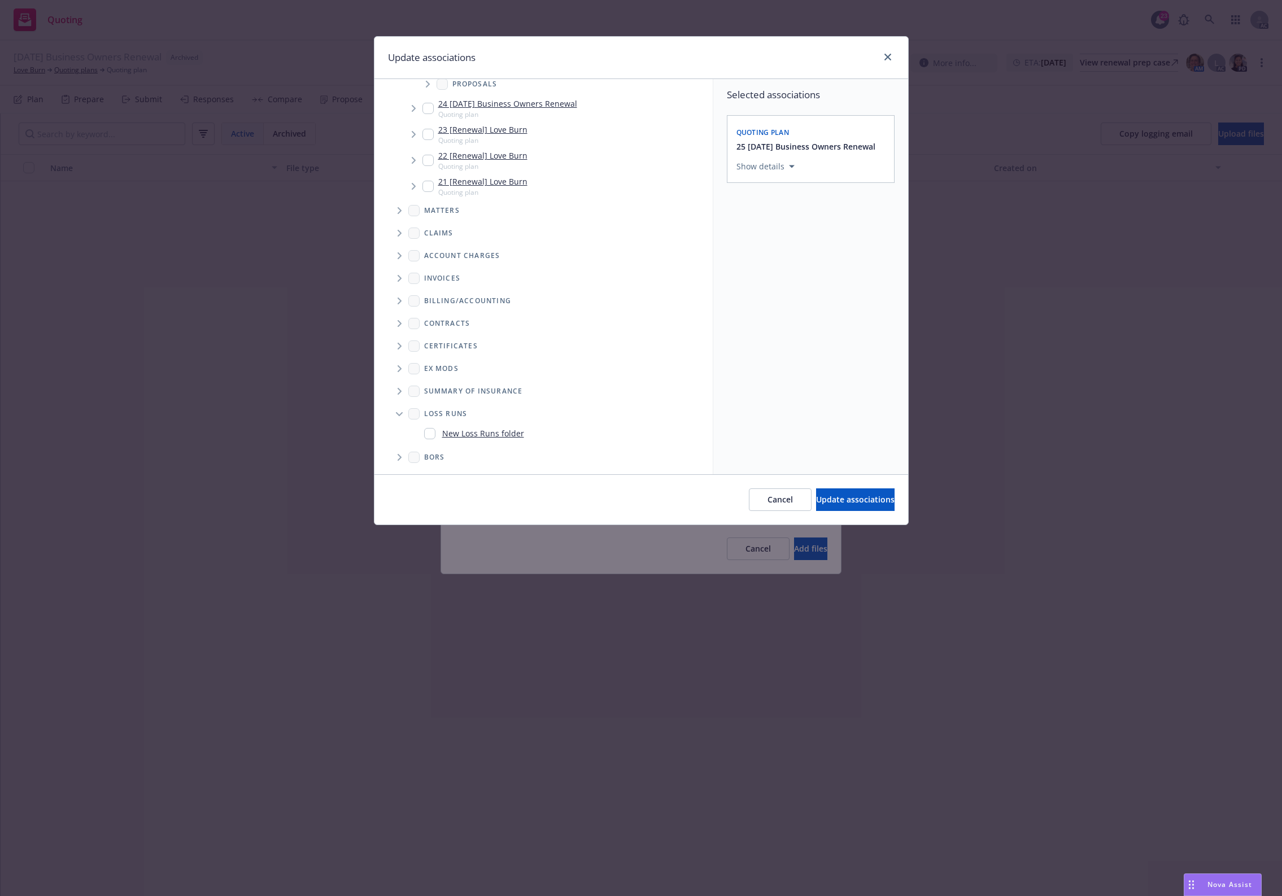
click at [490, 426] on div "New Loss Runs folder" at bounding box center [474, 433] width 100 height 16
checkbox input "true"
click at [765, 247] on div "Select an option" at bounding box center [806, 244] width 120 height 11
click at [781, 357] on div "2025" at bounding box center [841, 360] width 208 height 30
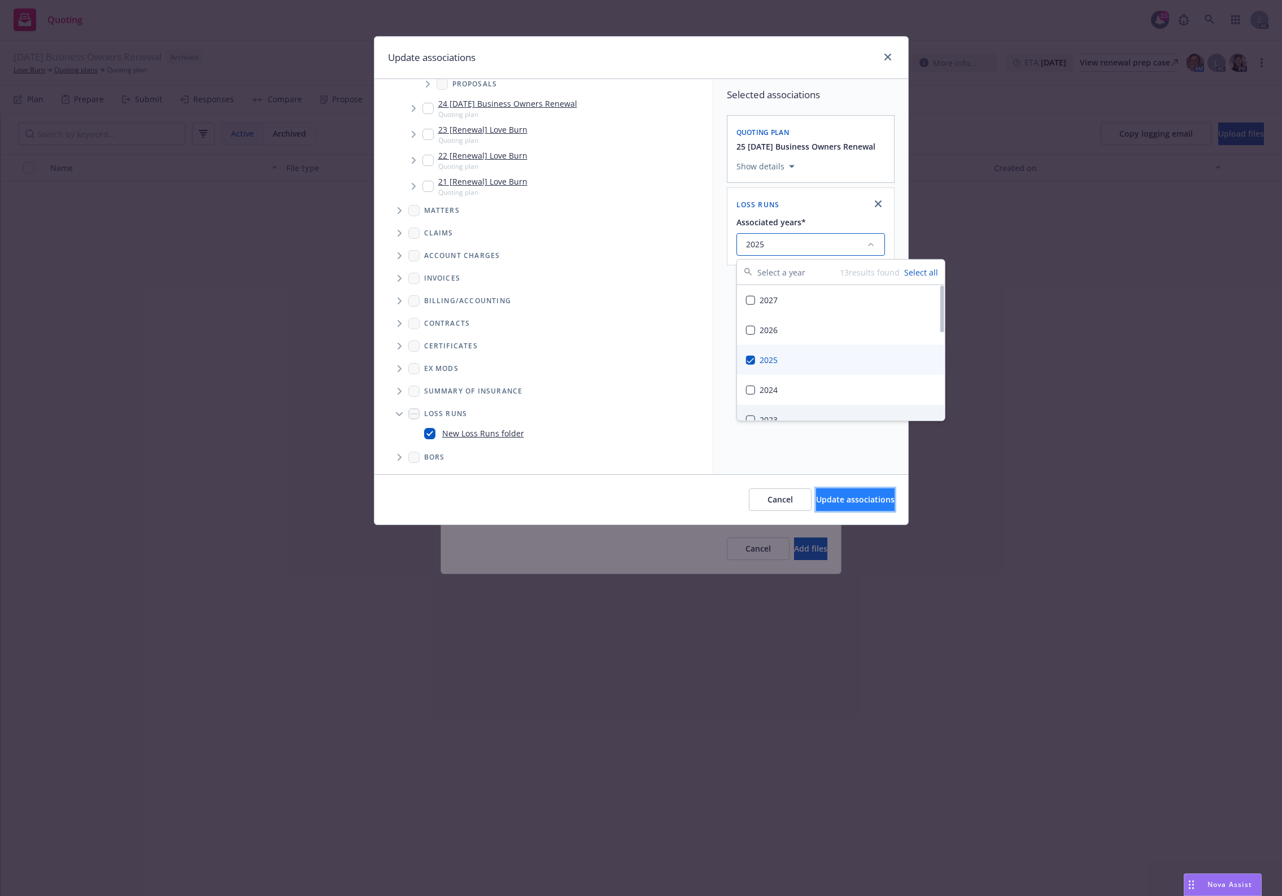
click at [837, 498] on span "Update associations" at bounding box center [855, 499] width 78 height 11
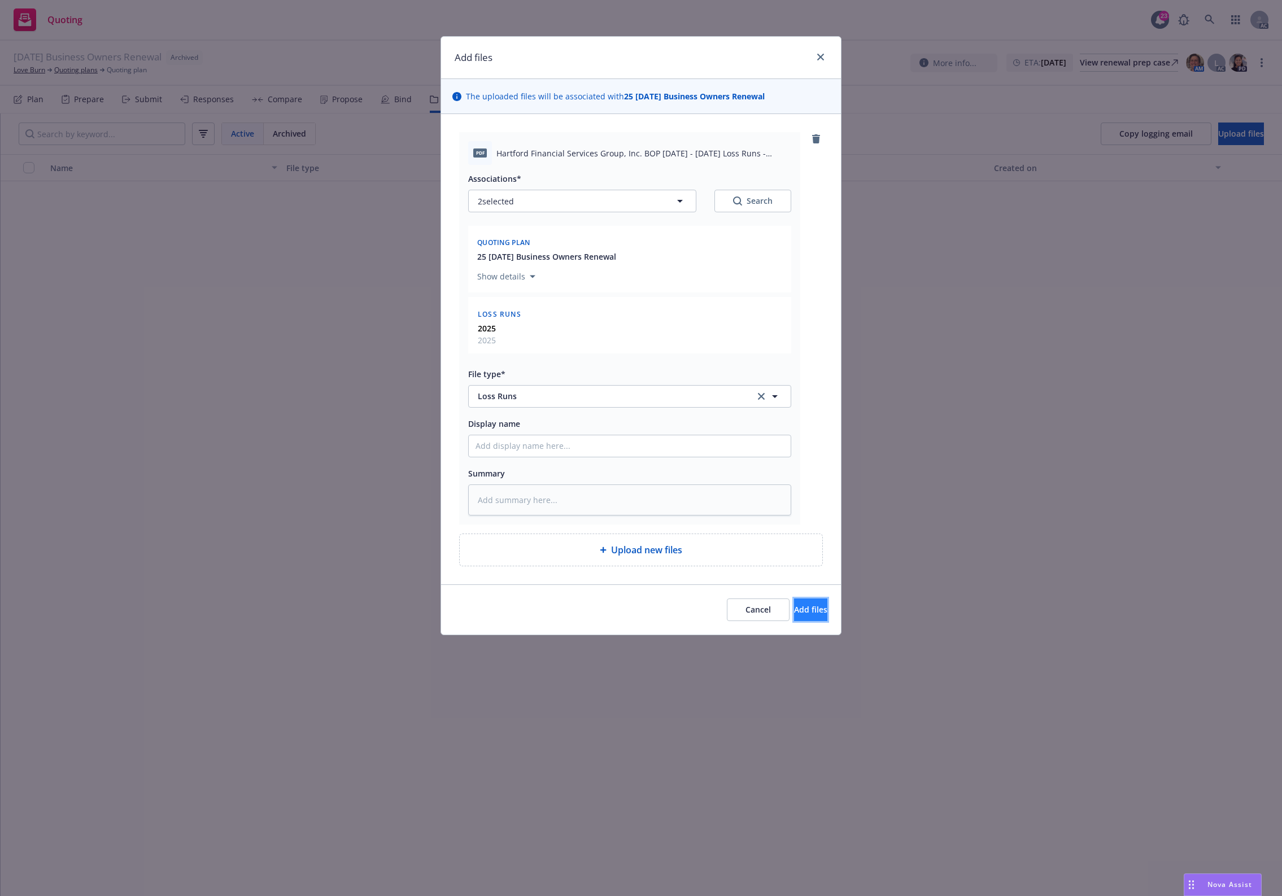
click at [794, 609] on span "Add files" at bounding box center [810, 609] width 33 height 11
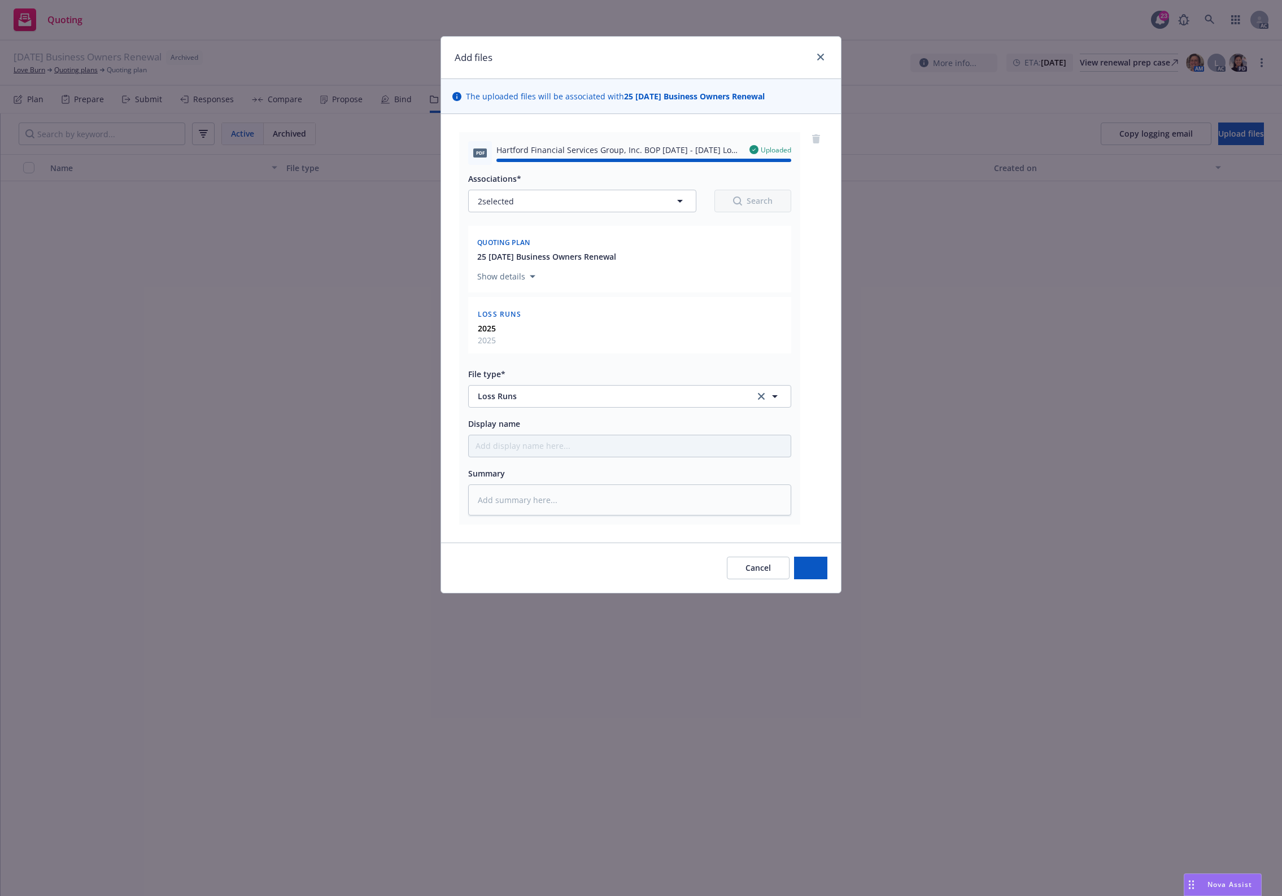
type textarea "x"
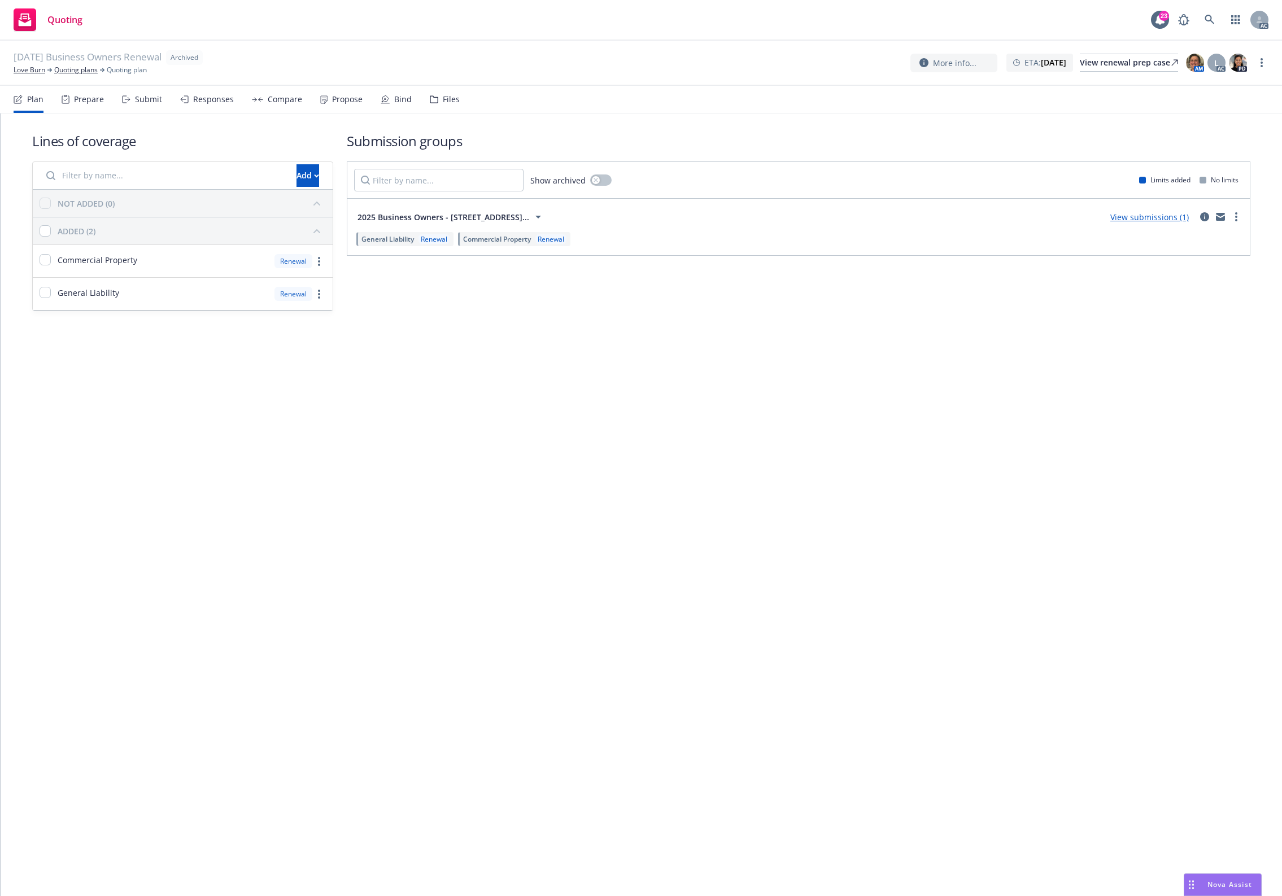
click at [451, 98] on div "Files" at bounding box center [451, 99] width 17 height 9
click at [447, 97] on div "Files" at bounding box center [451, 99] width 17 height 9
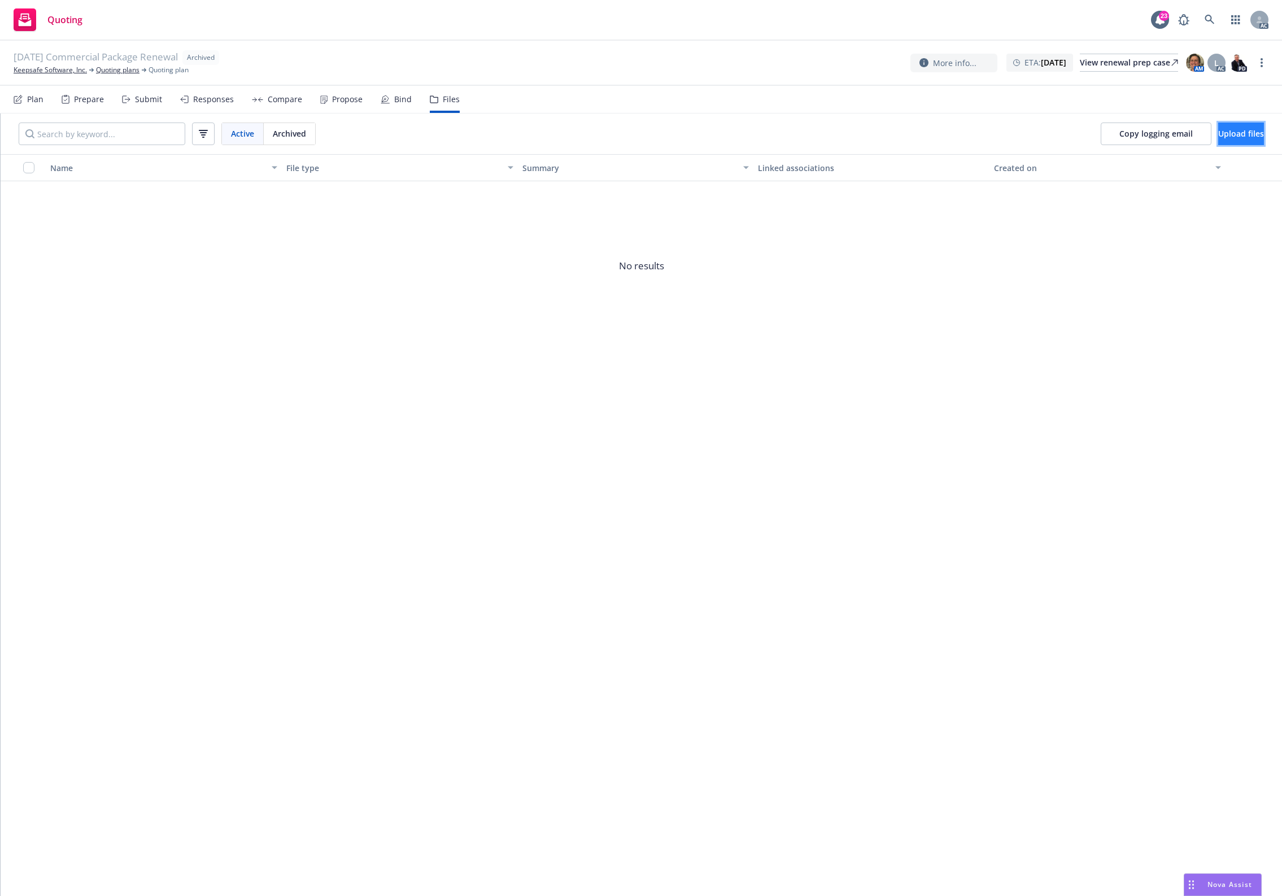
click at [1218, 134] on span "Upload files" at bounding box center [1241, 133] width 46 height 11
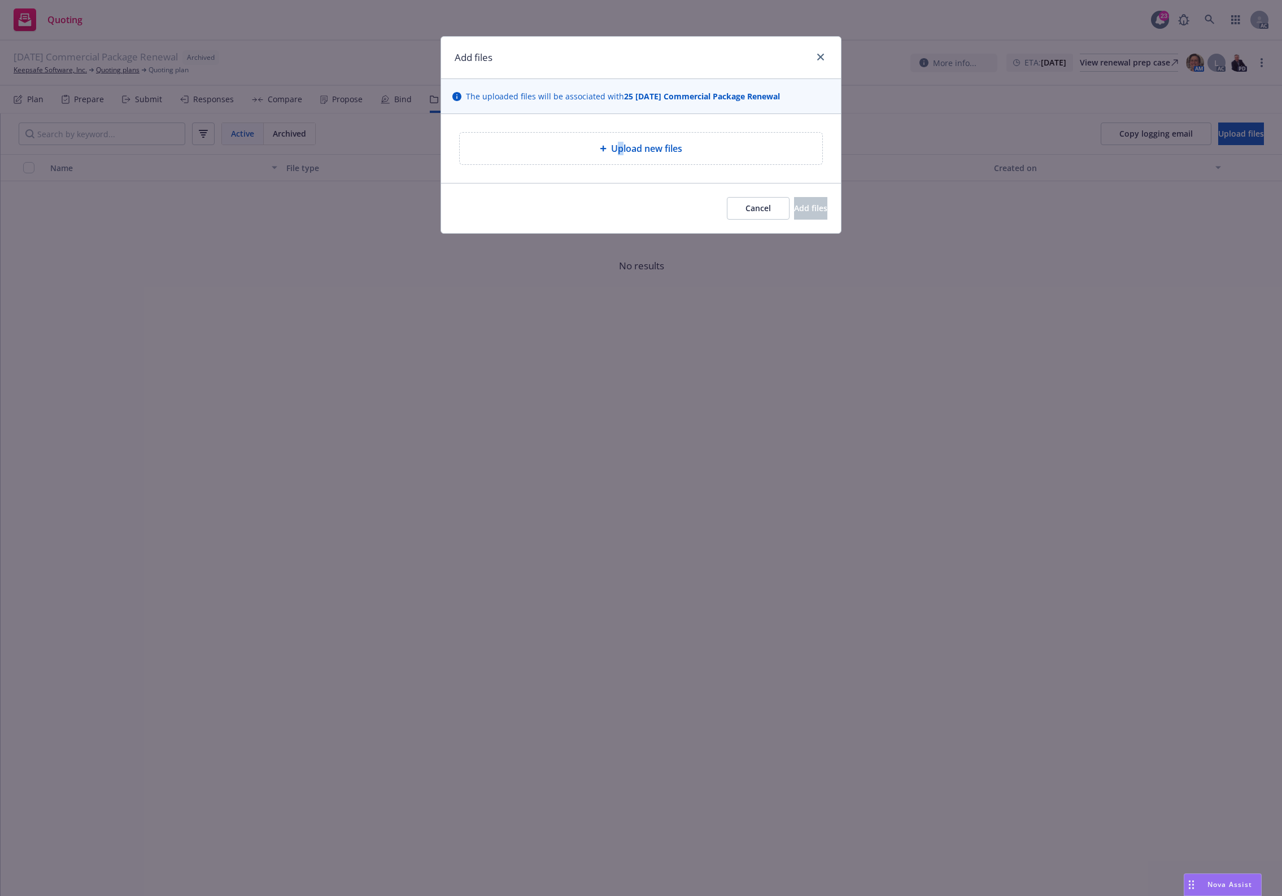
click at [620, 147] on span "Upload new files" at bounding box center [646, 149] width 71 height 14
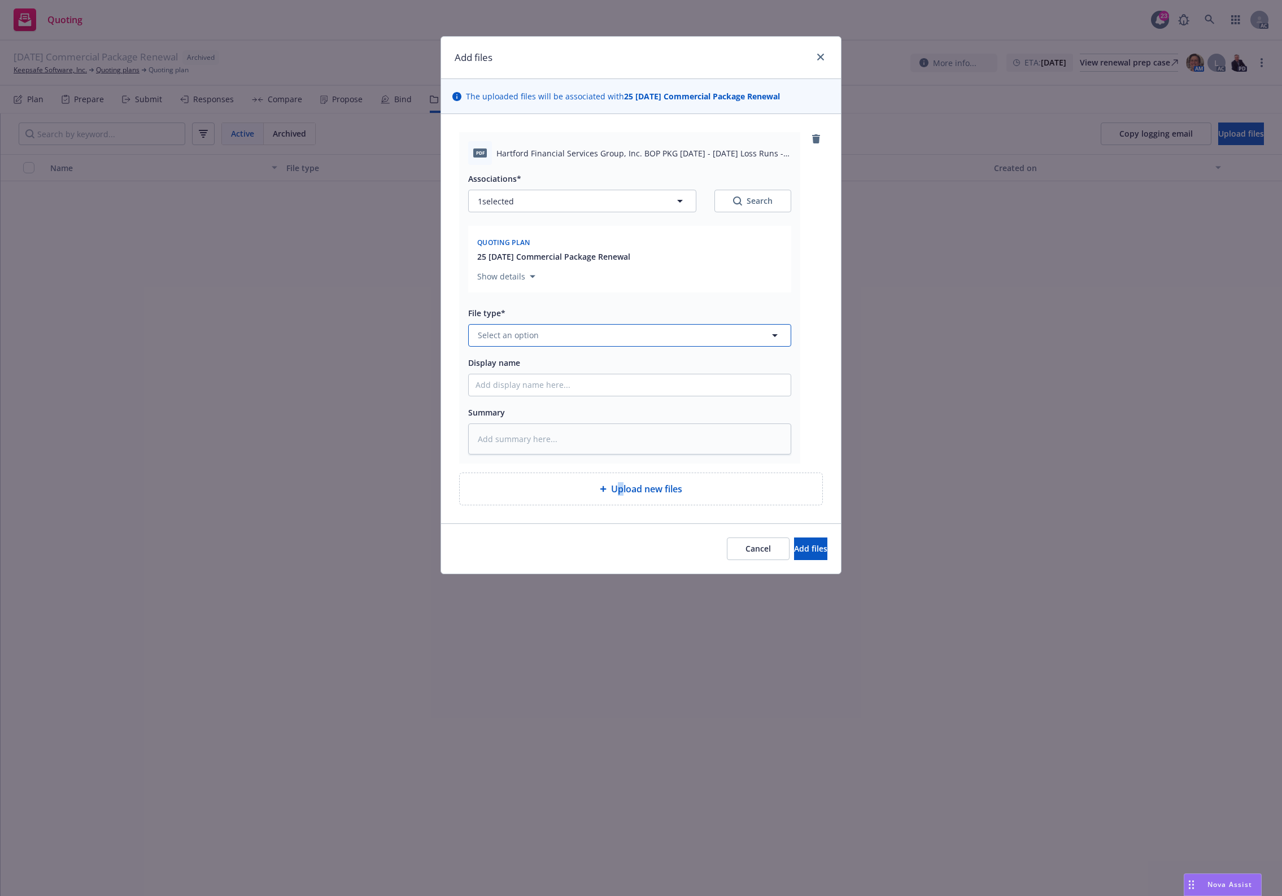
click at [535, 334] on span "Select an option" at bounding box center [508, 335] width 61 height 12
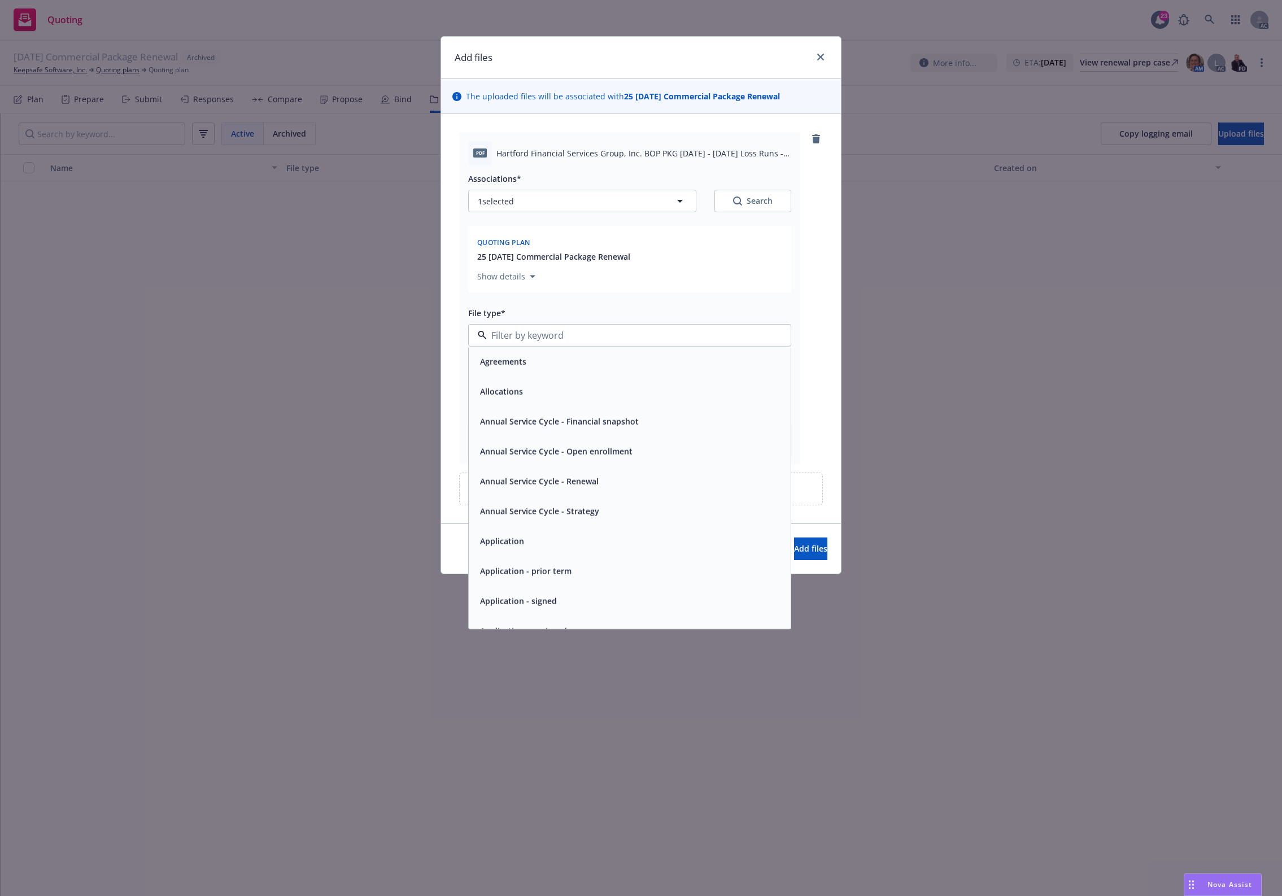
type input "`"
type textarea "x"
paste input "Loss Runs"
type input "Loss Runs"
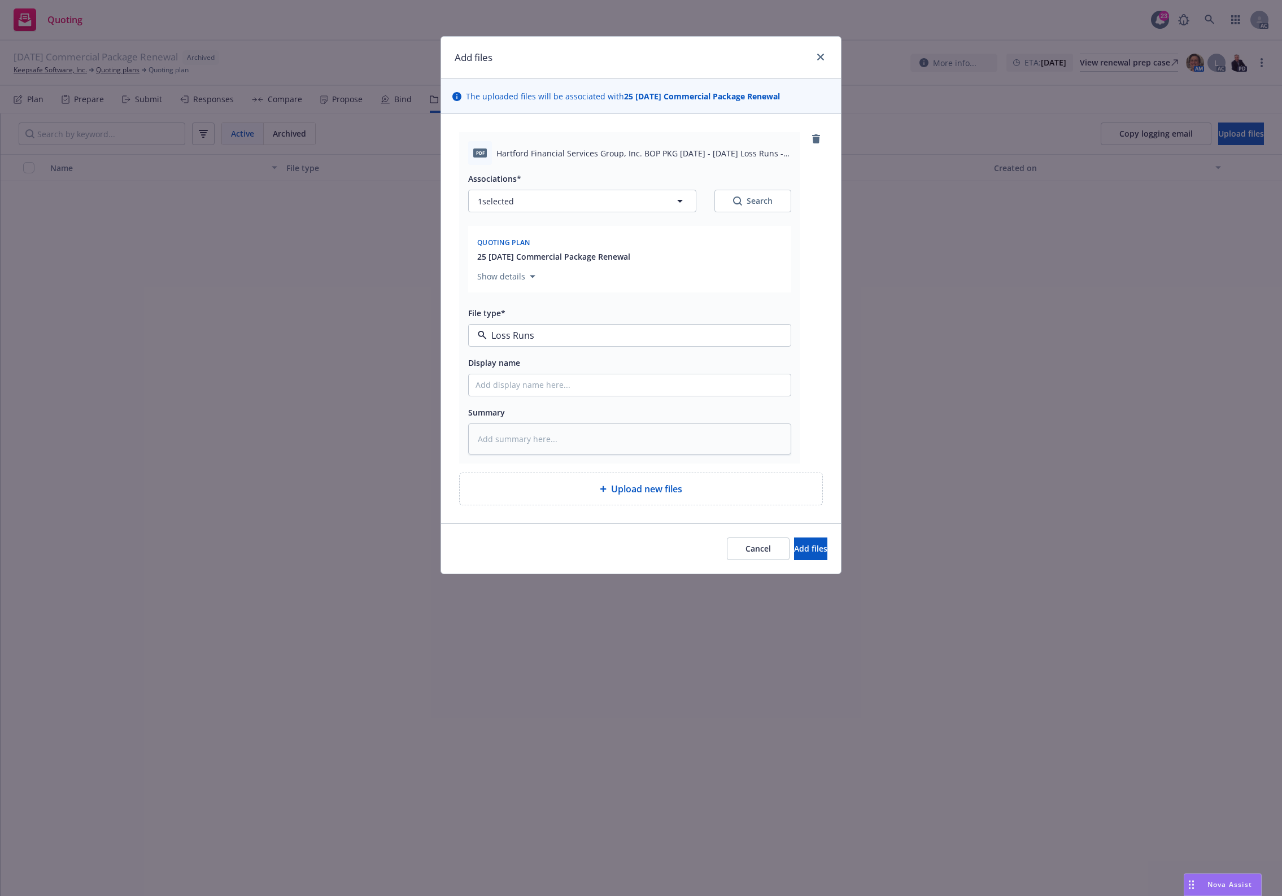
click at [522, 354] on div "Loss Runs" at bounding box center [630, 366] width 322 height 30
click at [730, 201] on div "1 selected Search" at bounding box center [629, 201] width 323 height 23
click at [754, 190] on button "Search" at bounding box center [752, 201] width 77 height 23
type textarea "x"
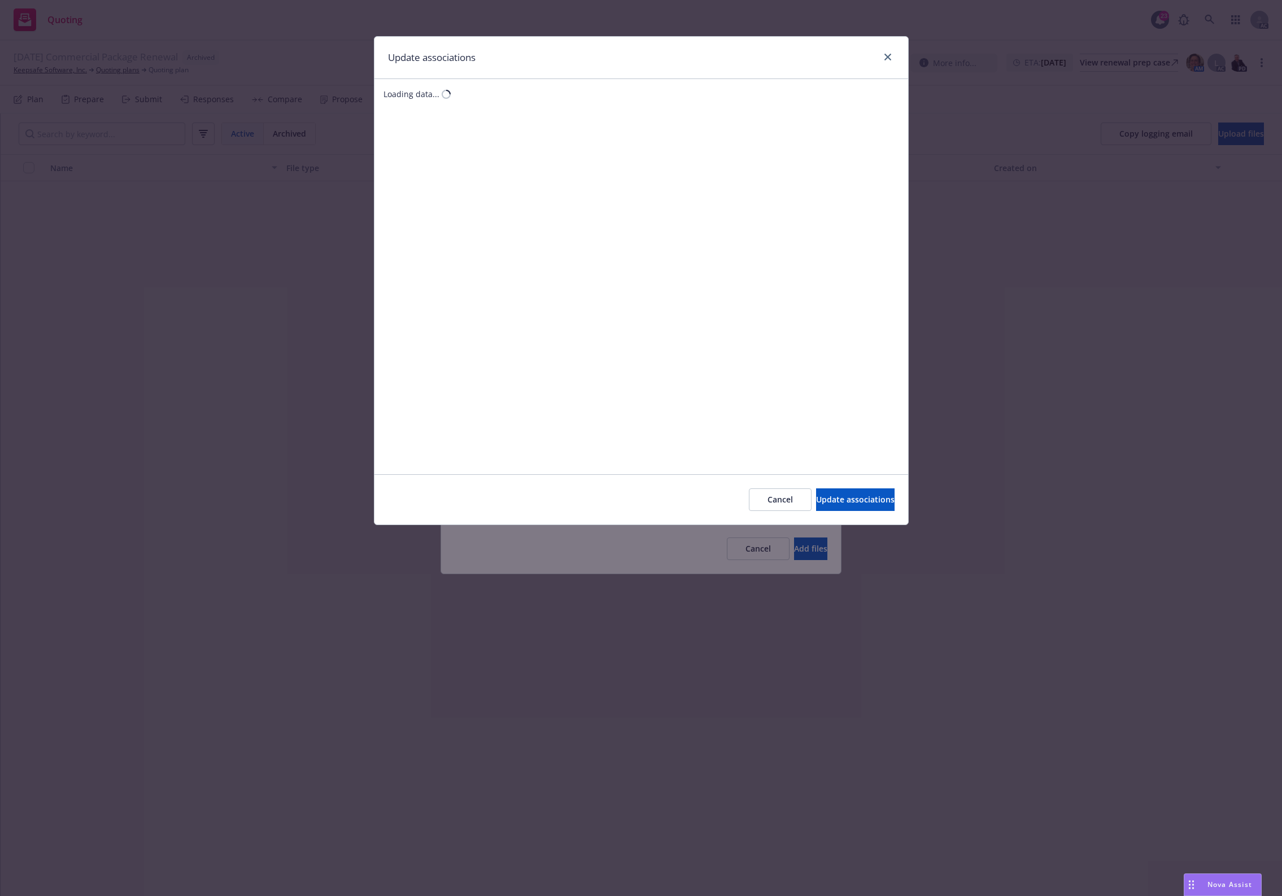
click at [753, 185] on div "Loading data..." at bounding box center [641, 276] width 534 height 395
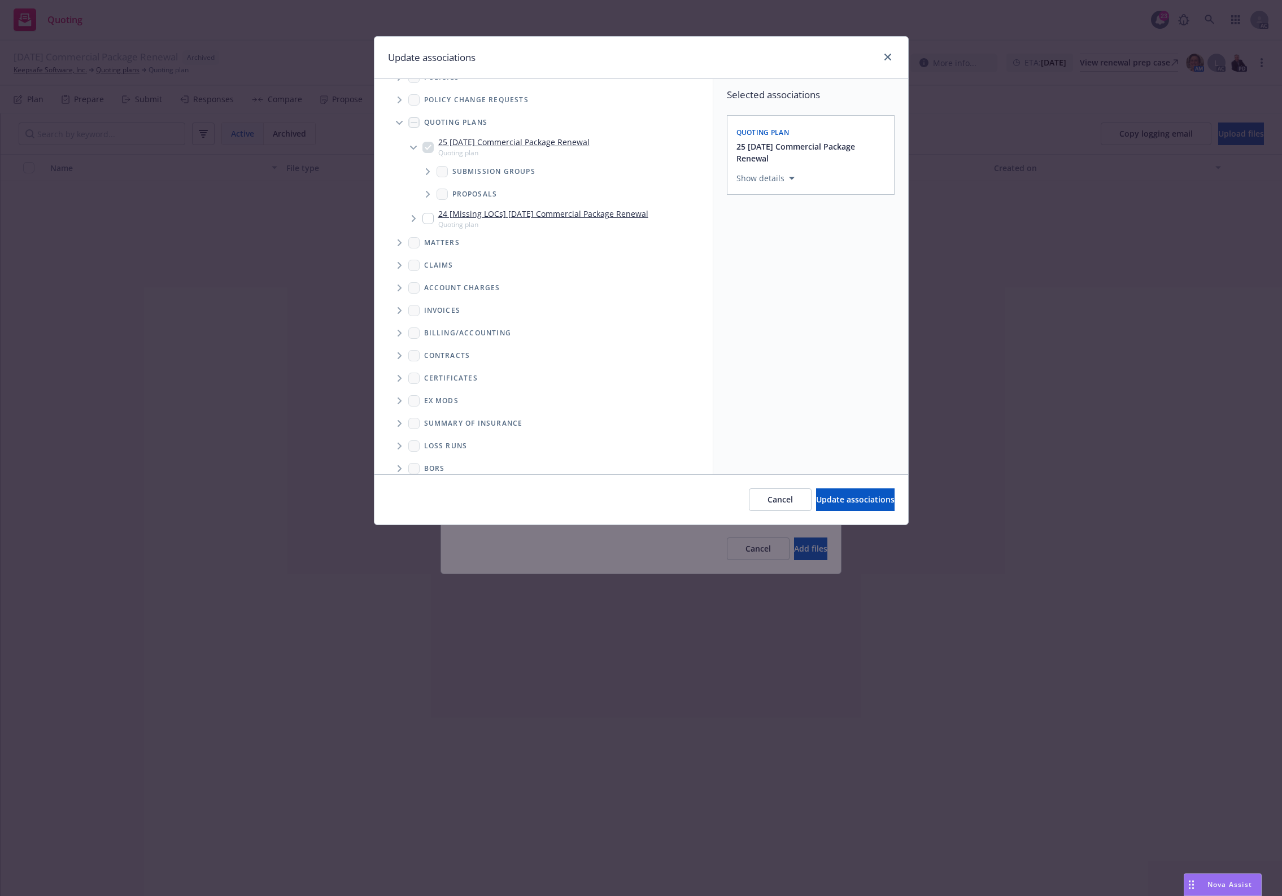
scroll to position [31, 0]
click at [400, 428] on span "Folder Tree Example" at bounding box center [399, 435] width 18 height 18
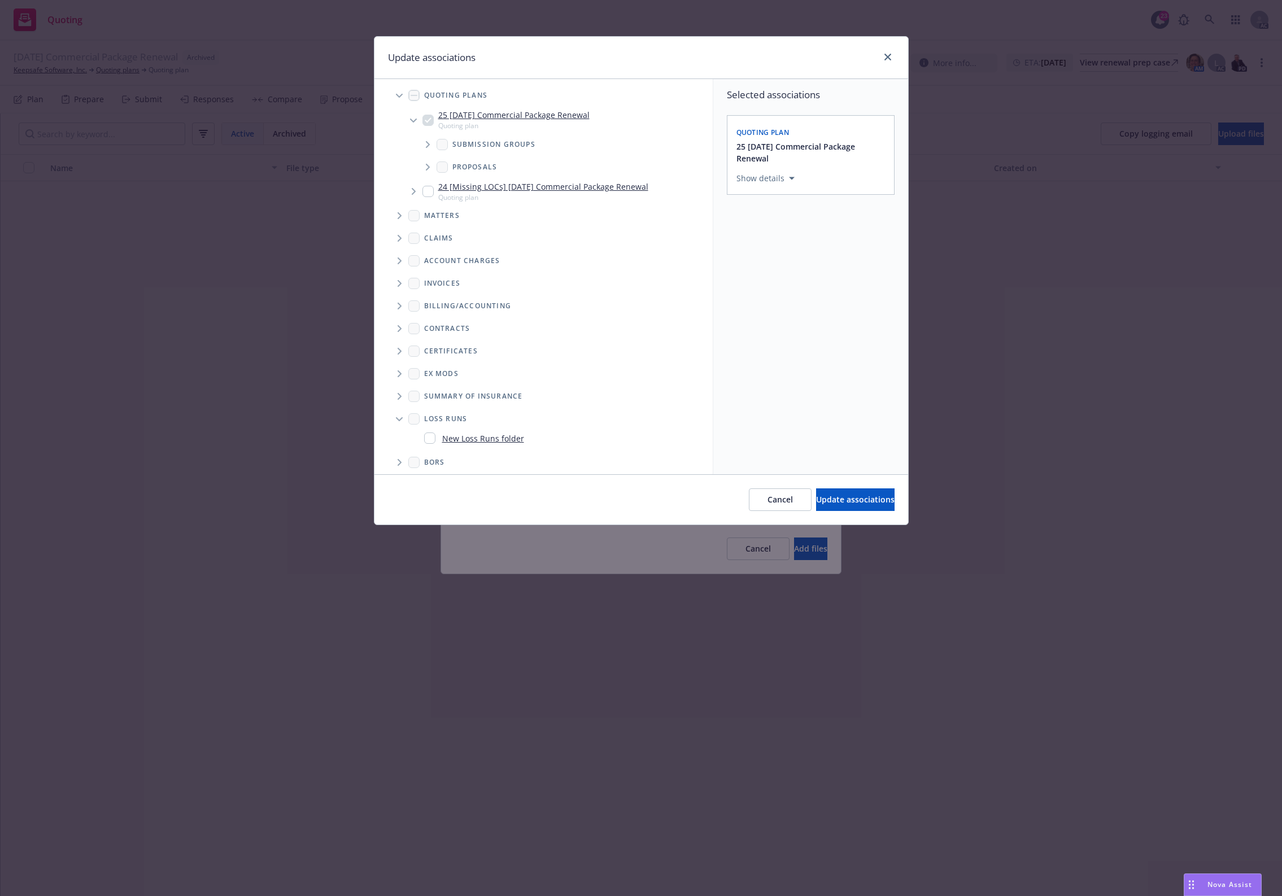
scroll to position [52, 0]
drag, startPoint x: 484, startPoint y: 429, endPoint x: 653, endPoint y: 361, distance: 181.9
click at [488, 427] on link "New Loss Runs folder" at bounding box center [483, 433] width 82 height 12
checkbox input "true"
drag, startPoint x: 823, startPoint y: 244, endPoint x: 806, endPoint y: 252, distance: 18.7
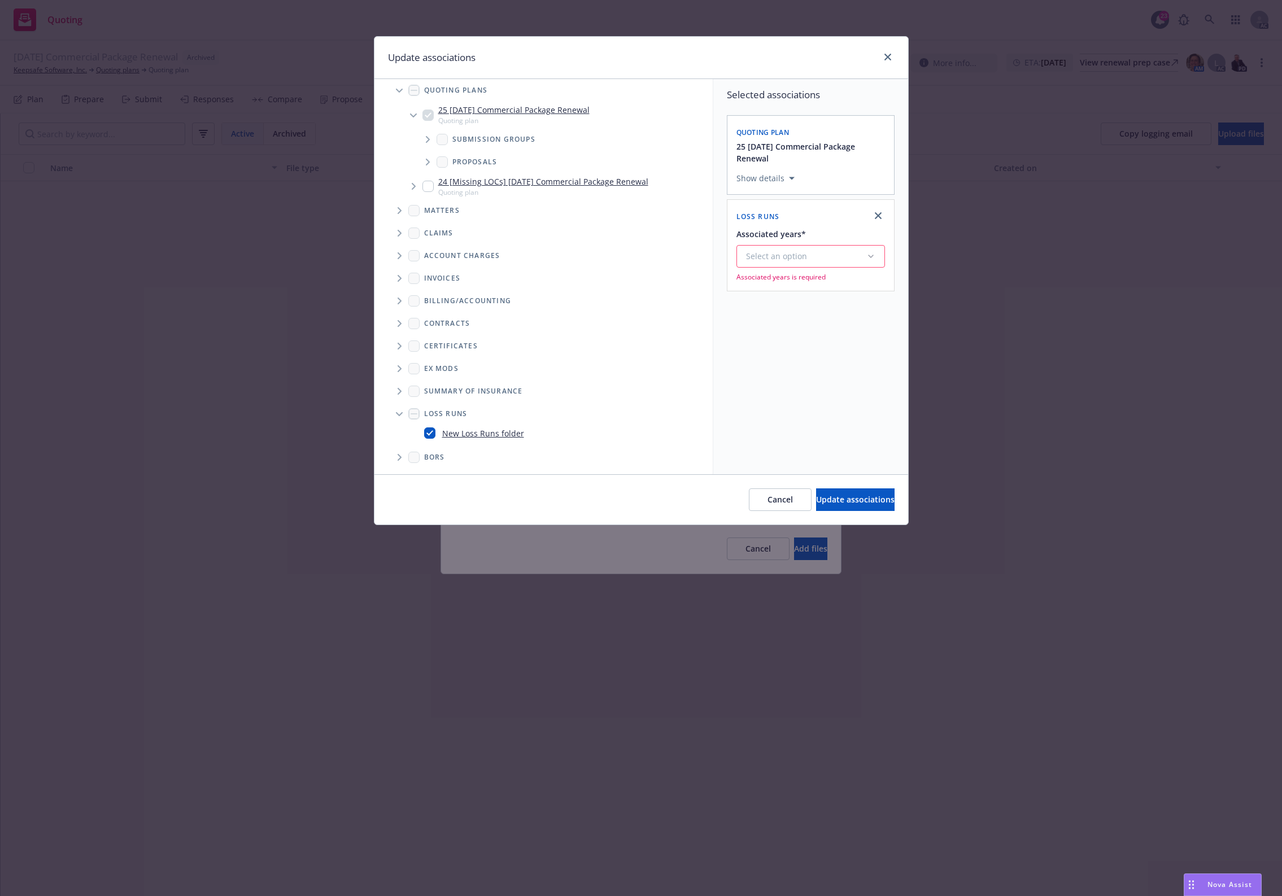
click at [822, 245] on div "Associated years* Select an option Associated years is required" at bounding box center [810, 254] width 149 height 55
click at [806, 252] on div "Select an option" at bounding box center [806, 256] width 120 height 11
click at [780, 369] on div "2025" at bounding box center [841, 371] width 208 height 30
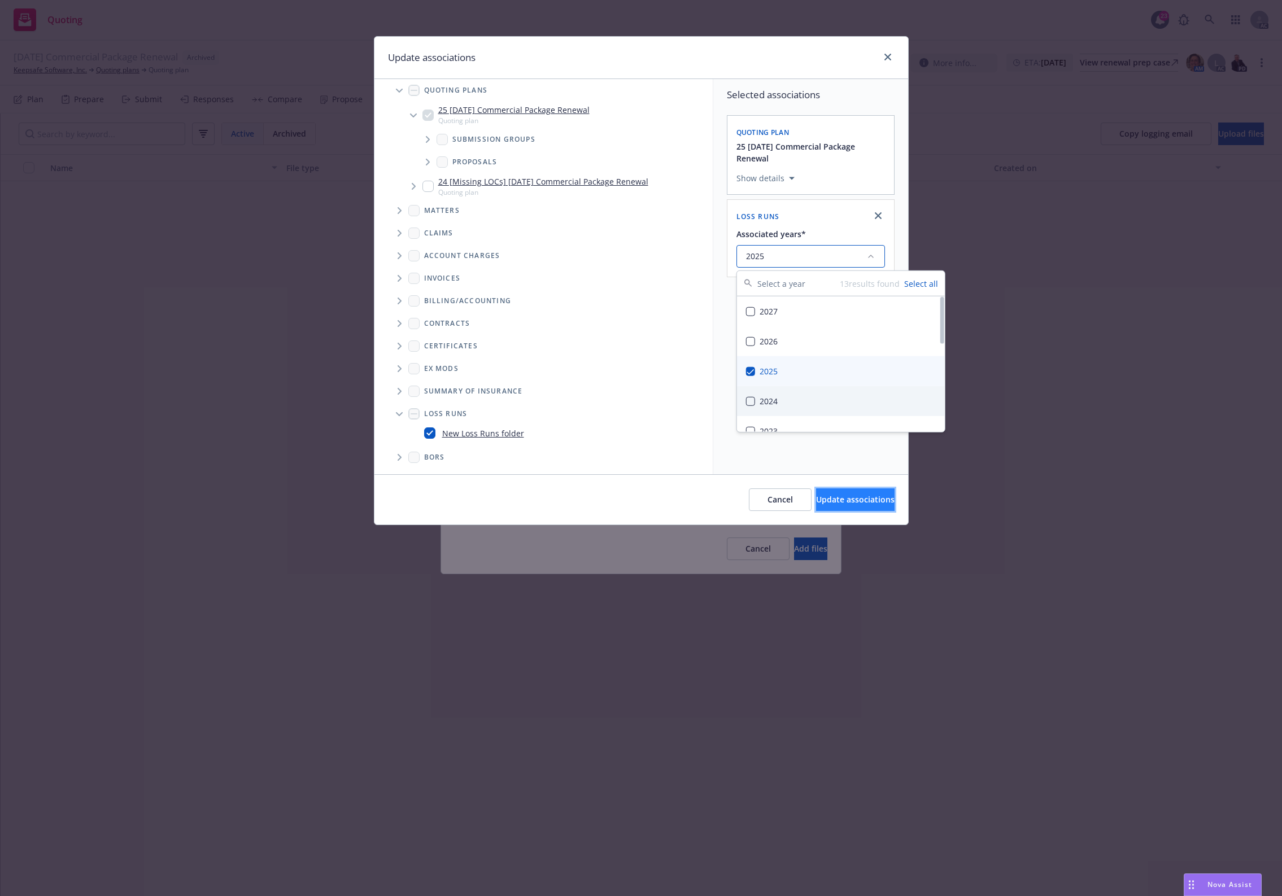
click at [823, 497] on span "Update associations" at bounding box center [855, 499] width 78 height 11
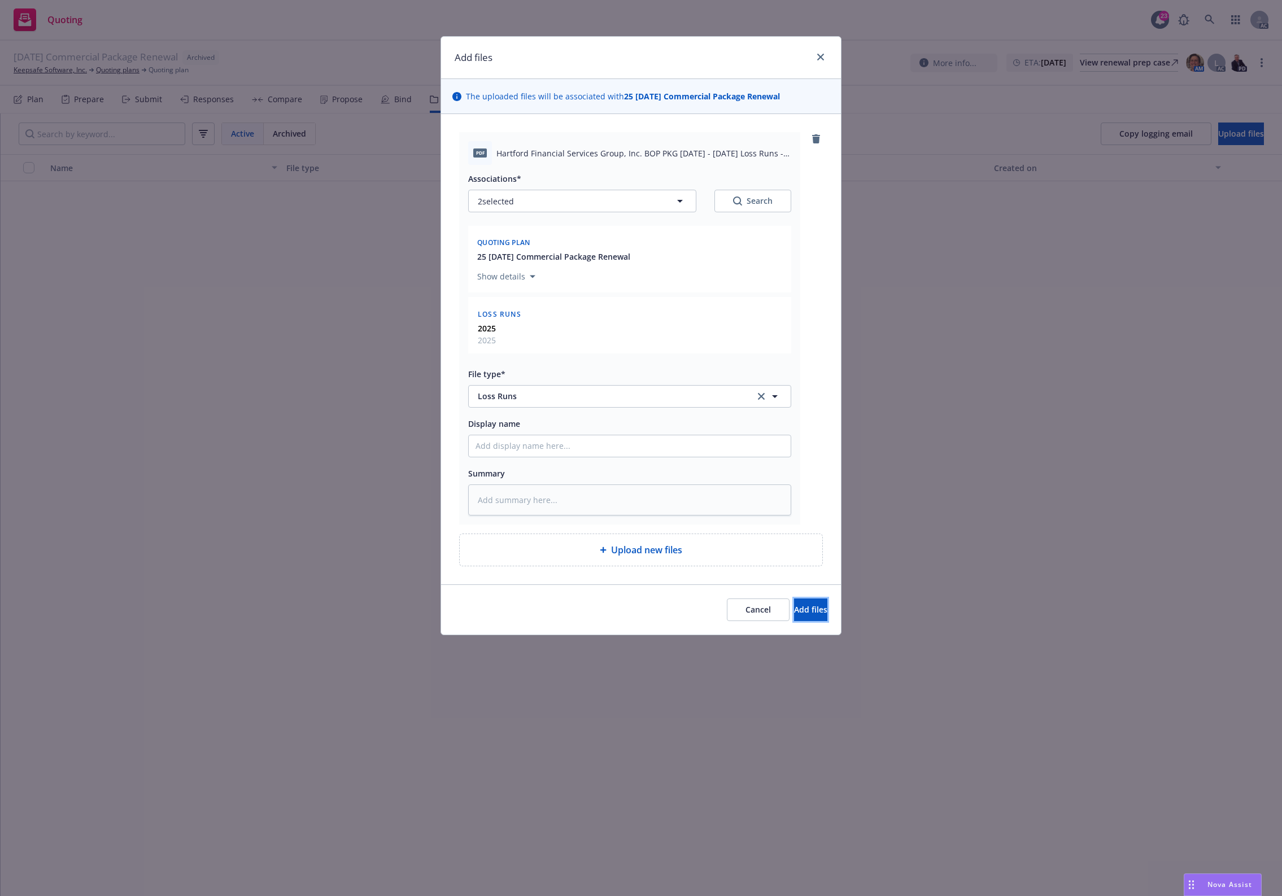
drag, startPoint x: 792, startPoint y: 605, endPoint x: 551, endPoint y: 253, distance: 427.0
click at [794, 602] on button "Add files" at bounding box center [810, 610] width 33 height 23
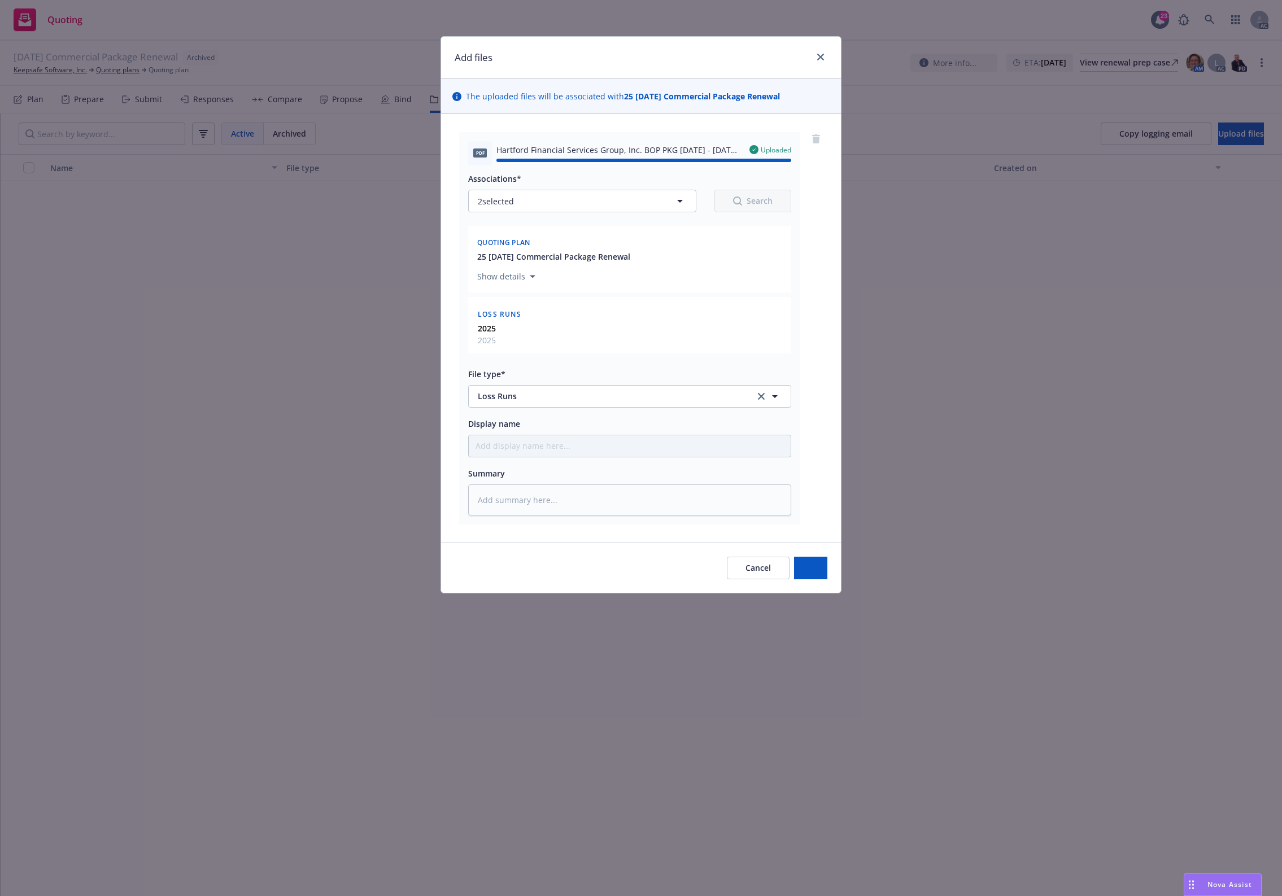
type textarea "x"
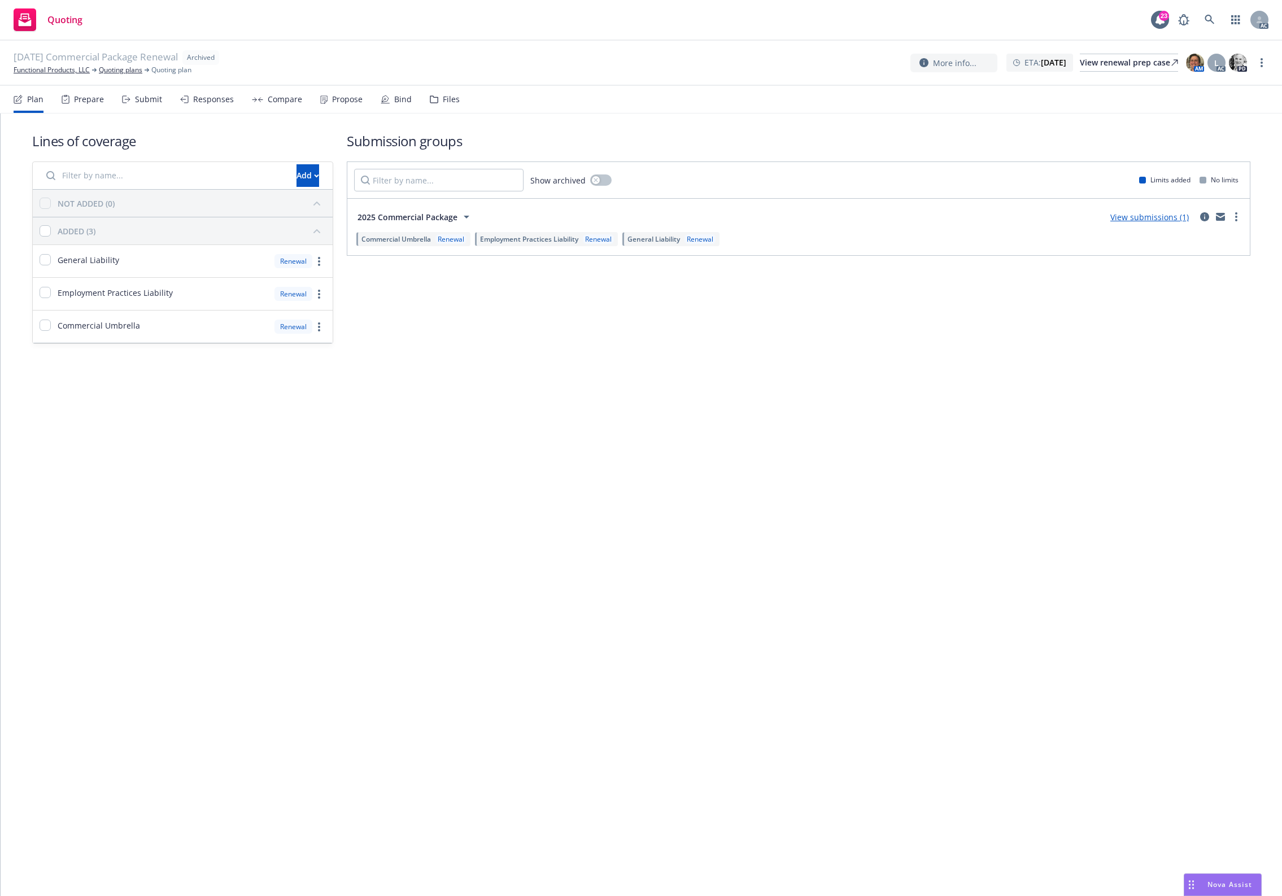
click at [524, 392] on div "Lines of coverage Add NOT ADDED (0) ADDED (3) General Liability Renewal Employm…" at bounding box center [641, 254] width 1281 height 280
click at [436, 92] on div "Files" at bounding box center [445, 99] width 30 height 27
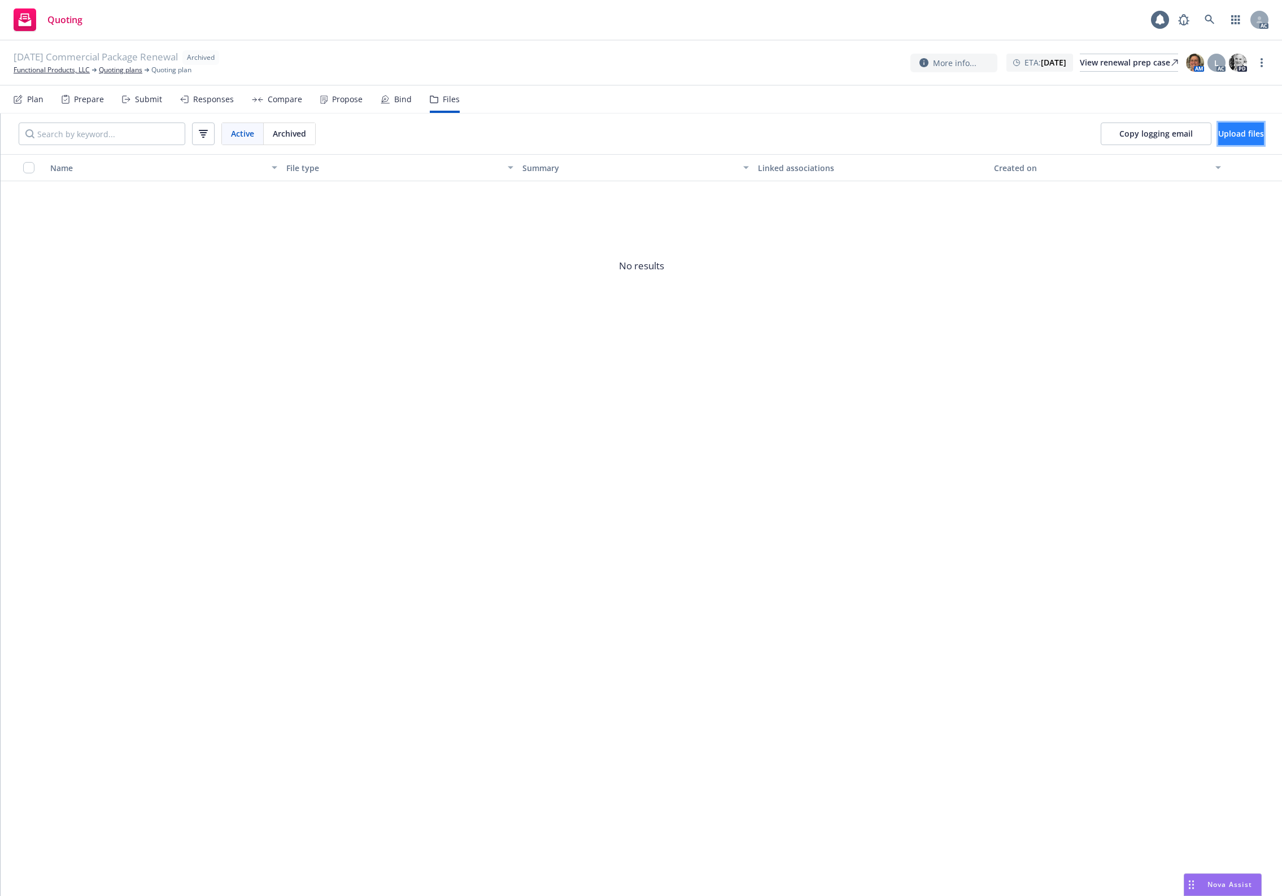
click at [1218, 130] on span "Upload files" at bounding box center [1241, 133] width 46 height 11
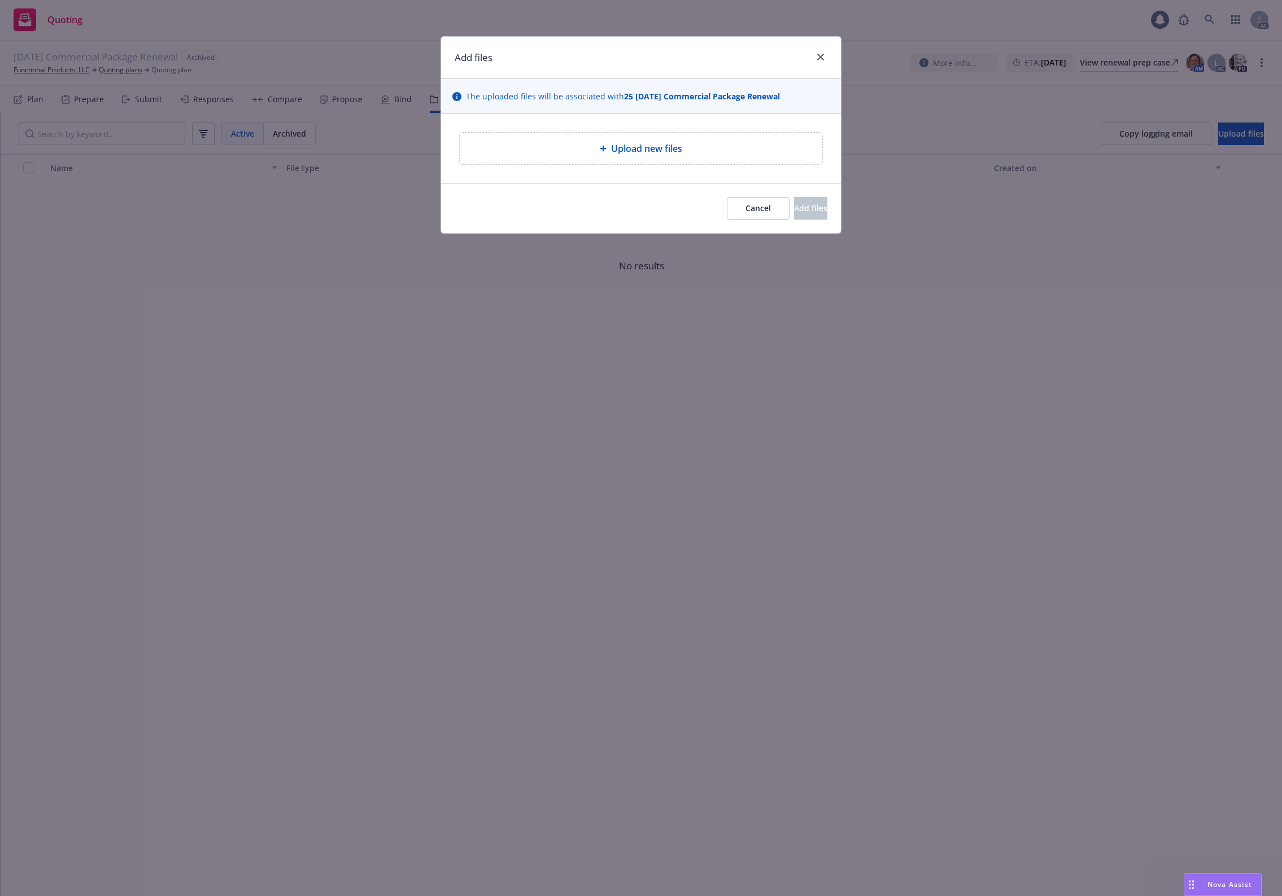
click at [667, 157] on div "Upload new files" at bounding box center [641, 149] width 363 height 32
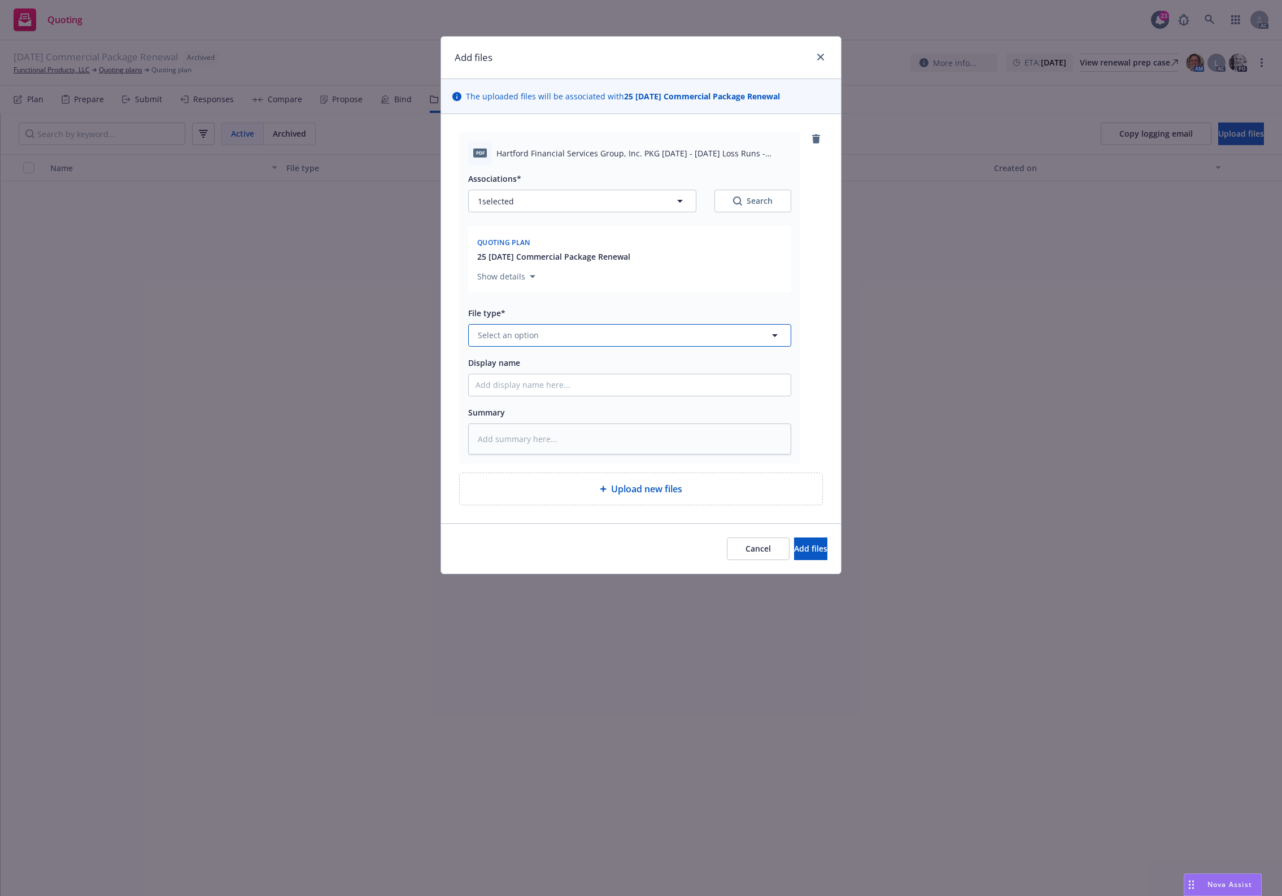
click at [521, 338] on span "Select an option" at bounding box center [508, 335] width 61 height 12
type input "`"
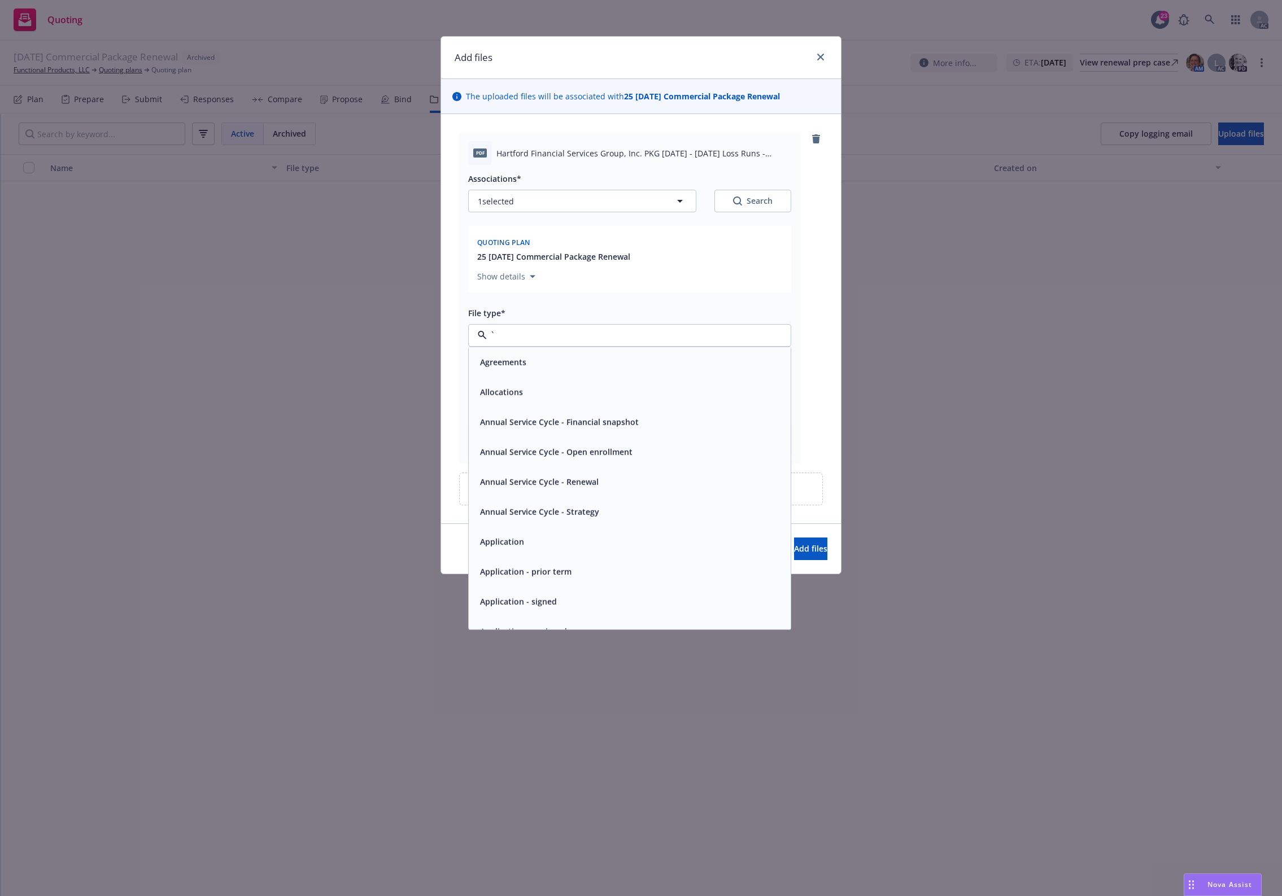
type textarea "x"
paste input "Loss Runs"
type input "Loss Runs"
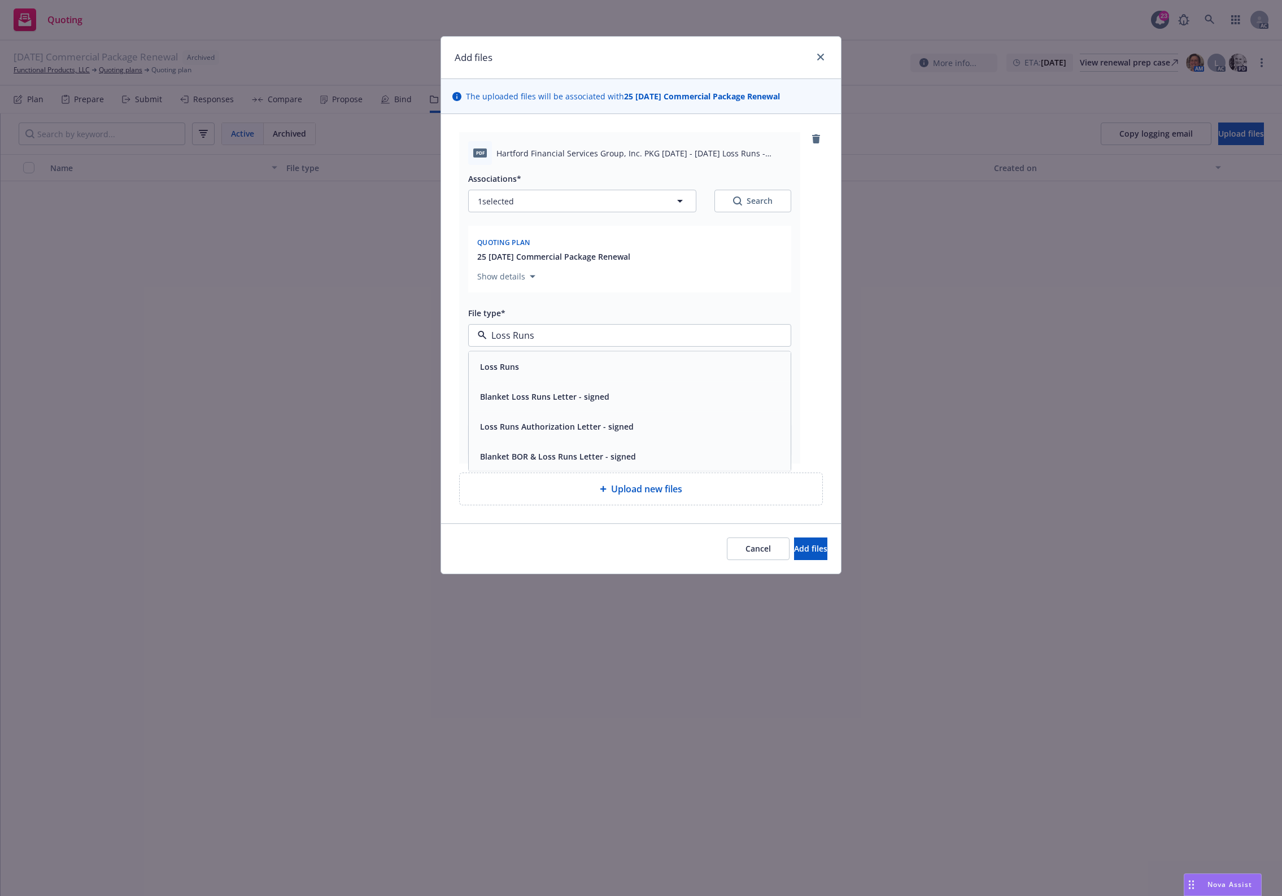
click at [508, 359] on div "Loss Runs" at bounding box center [498, 366] width 46 height 16
click at [737, 193] on button "Search" at bounding box center [752, 201] width 77 height 23
type textarea "x"
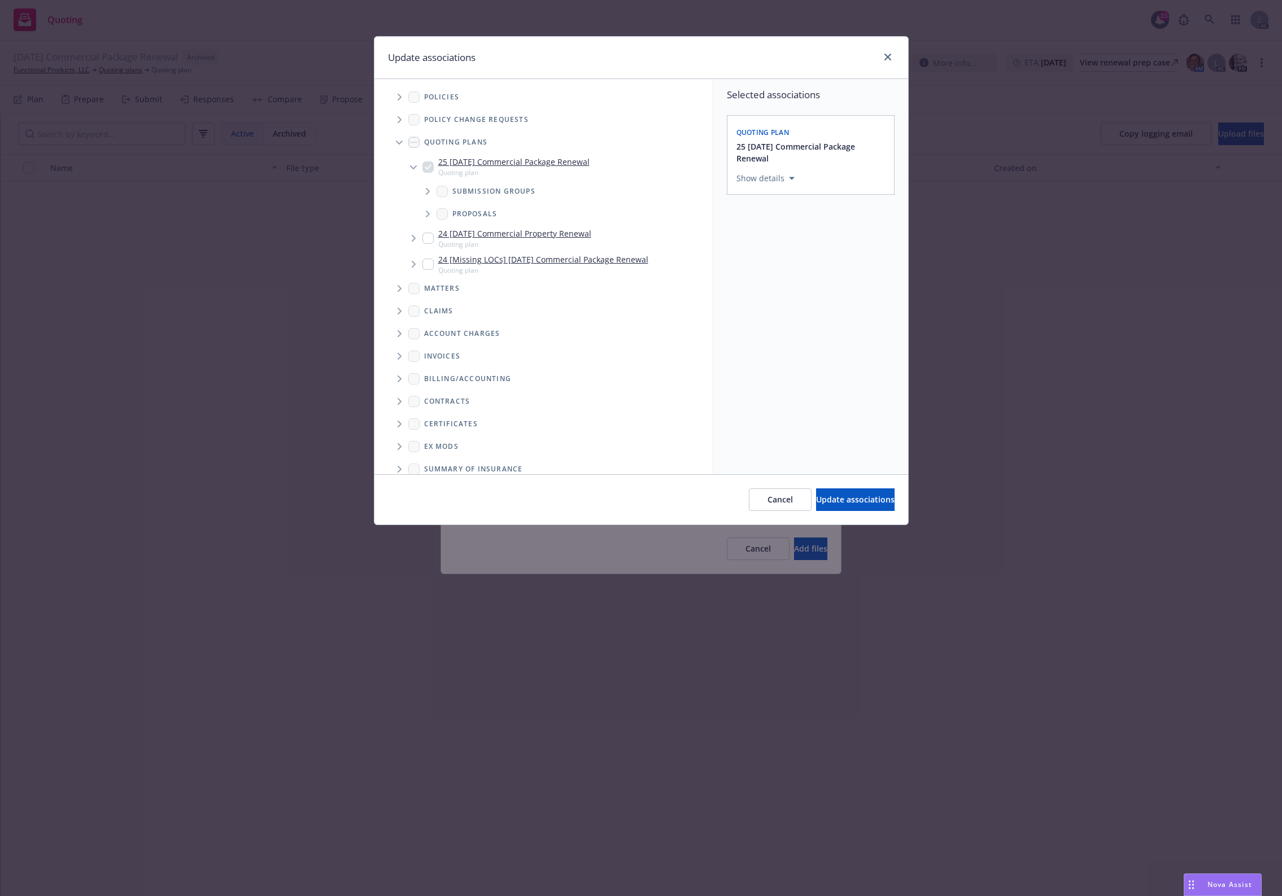
scroll to position [57, 0]
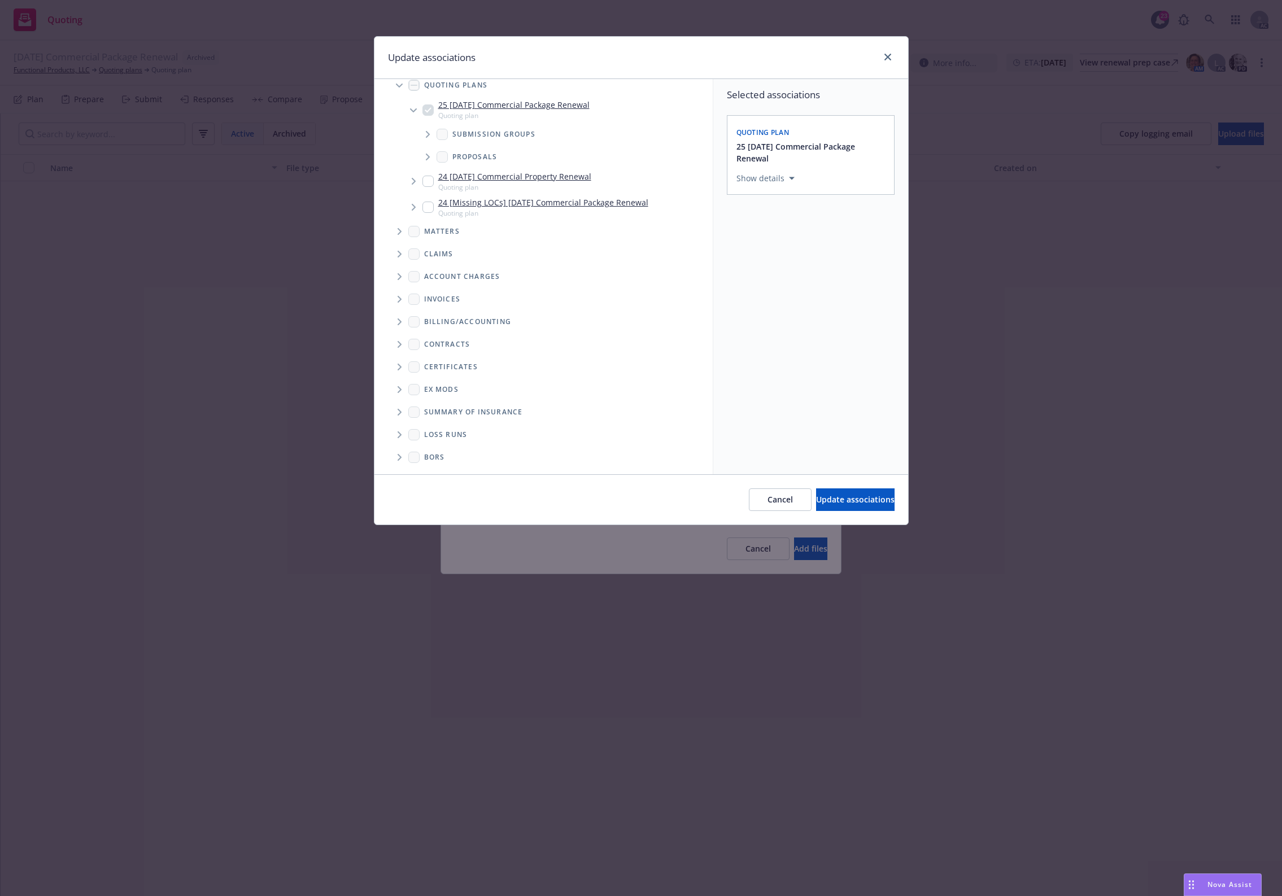
click at [458, 435] on span "Loss Runs" at bounding box center [445, 434] width 43 height 7
click at [396, 435] on span "Folder Tree Example" at bounding box center [399, 435] width 18 height 18
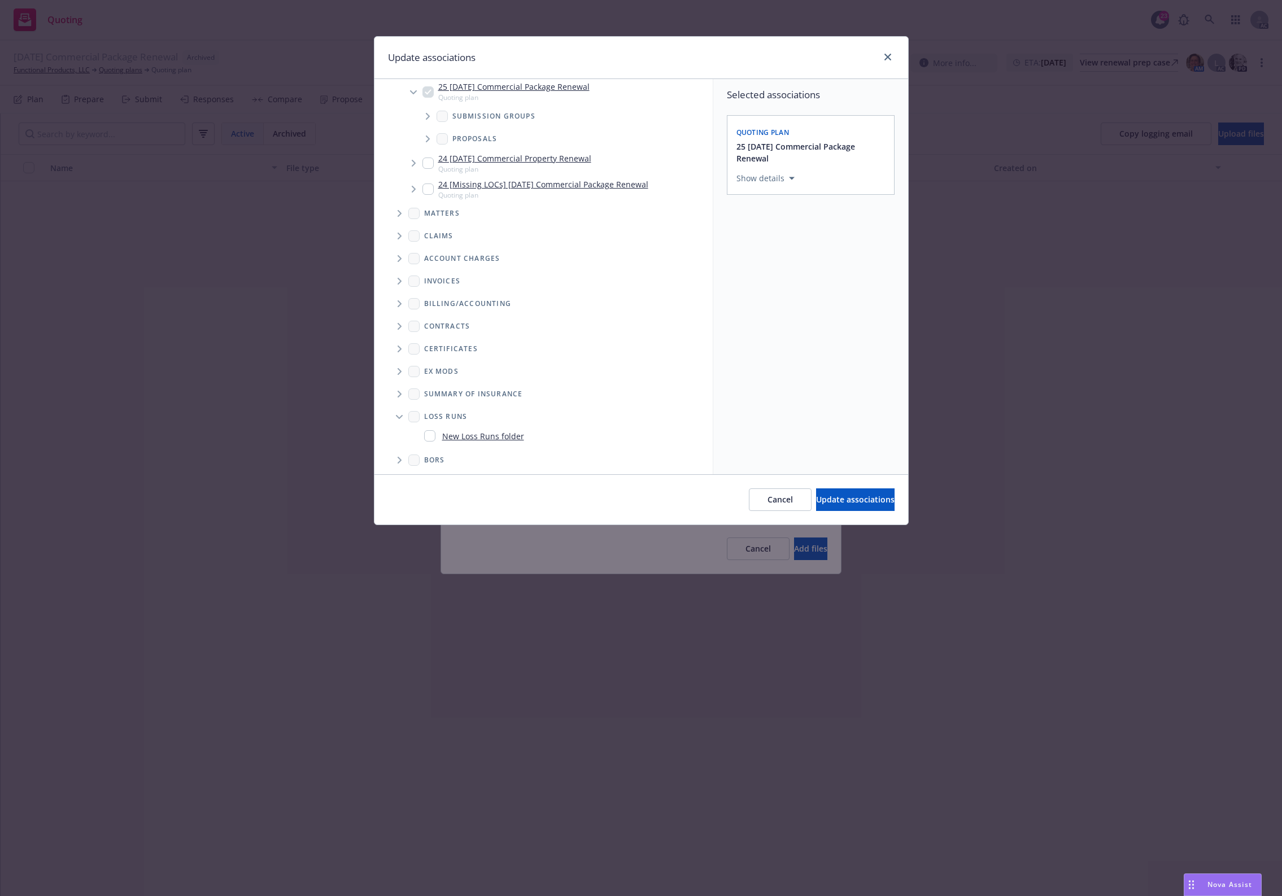
scroll to position [78, 0]
click at [459, 428] on link "New Loss Runs folder" at bounding box center [483, 433] width 82 height 12
checkbox input "true"
click at [792, 261] on div "Select an option" at bounding box center [806, 256] width 120 height 11
click at [788, 376] on div "2025" at bounding box center [841, 371] width 208 height 30
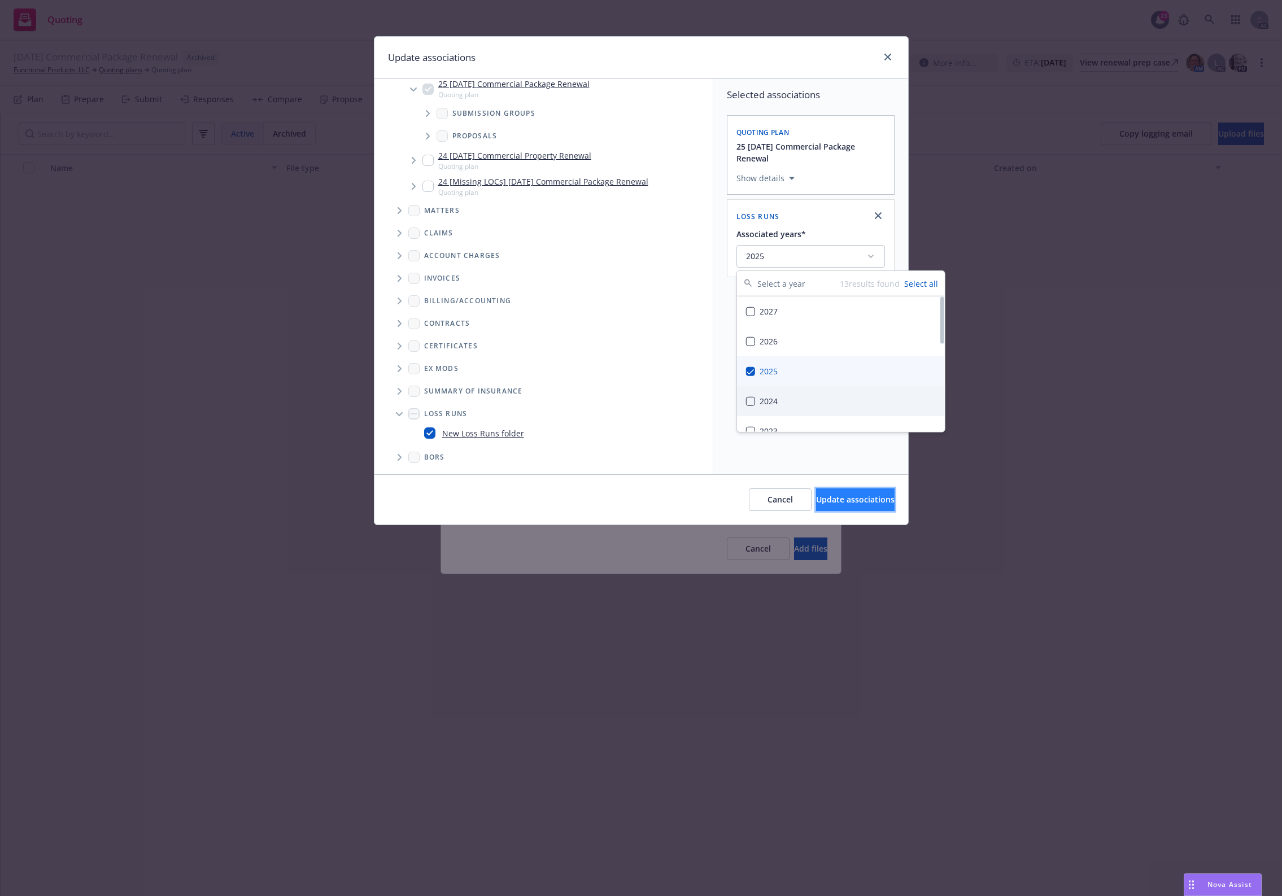
click at [842, 507] on button "Update associations" at bounding box center [855, 499] width 78 height 23
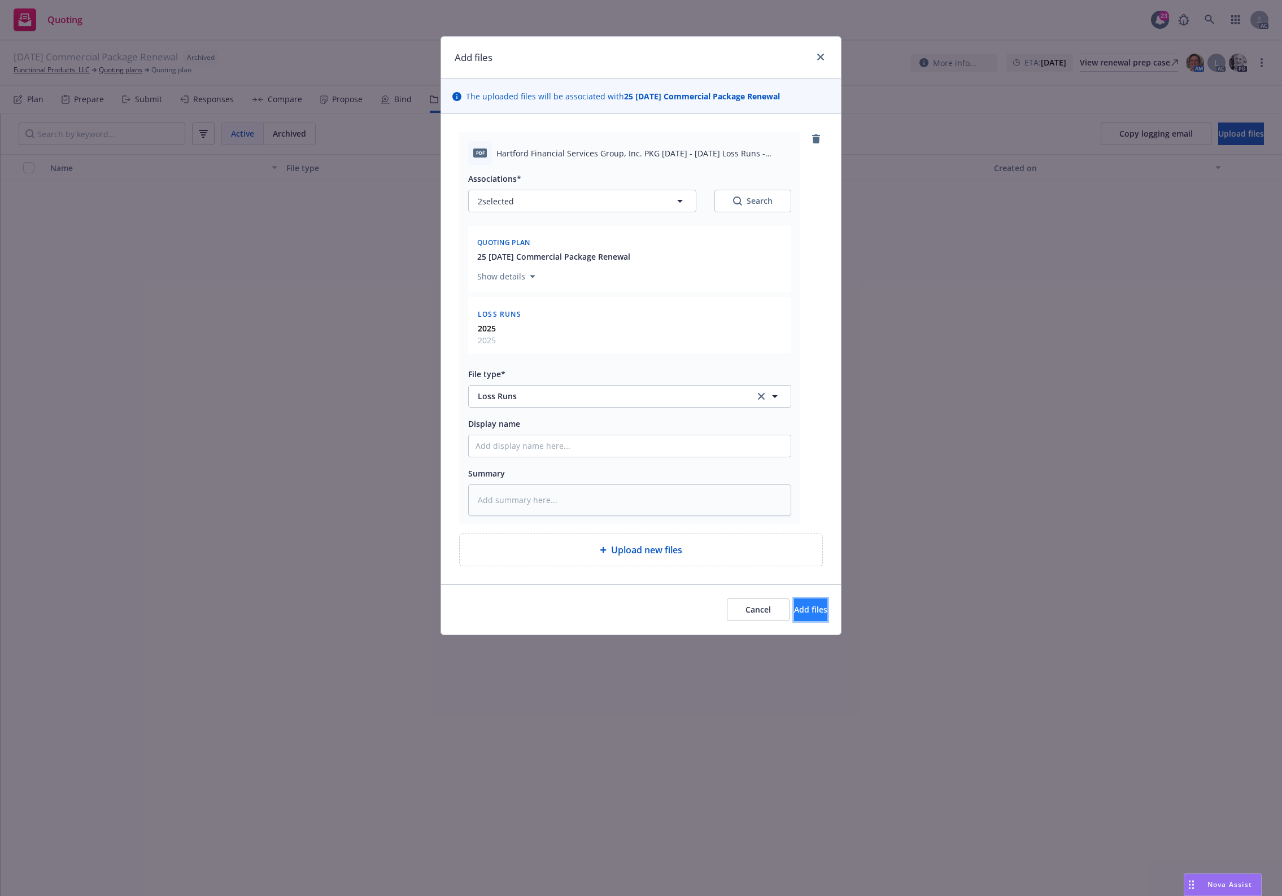
click at [794, 601] on button "Add files" at bounding box center [810, 610] width 33 height 23
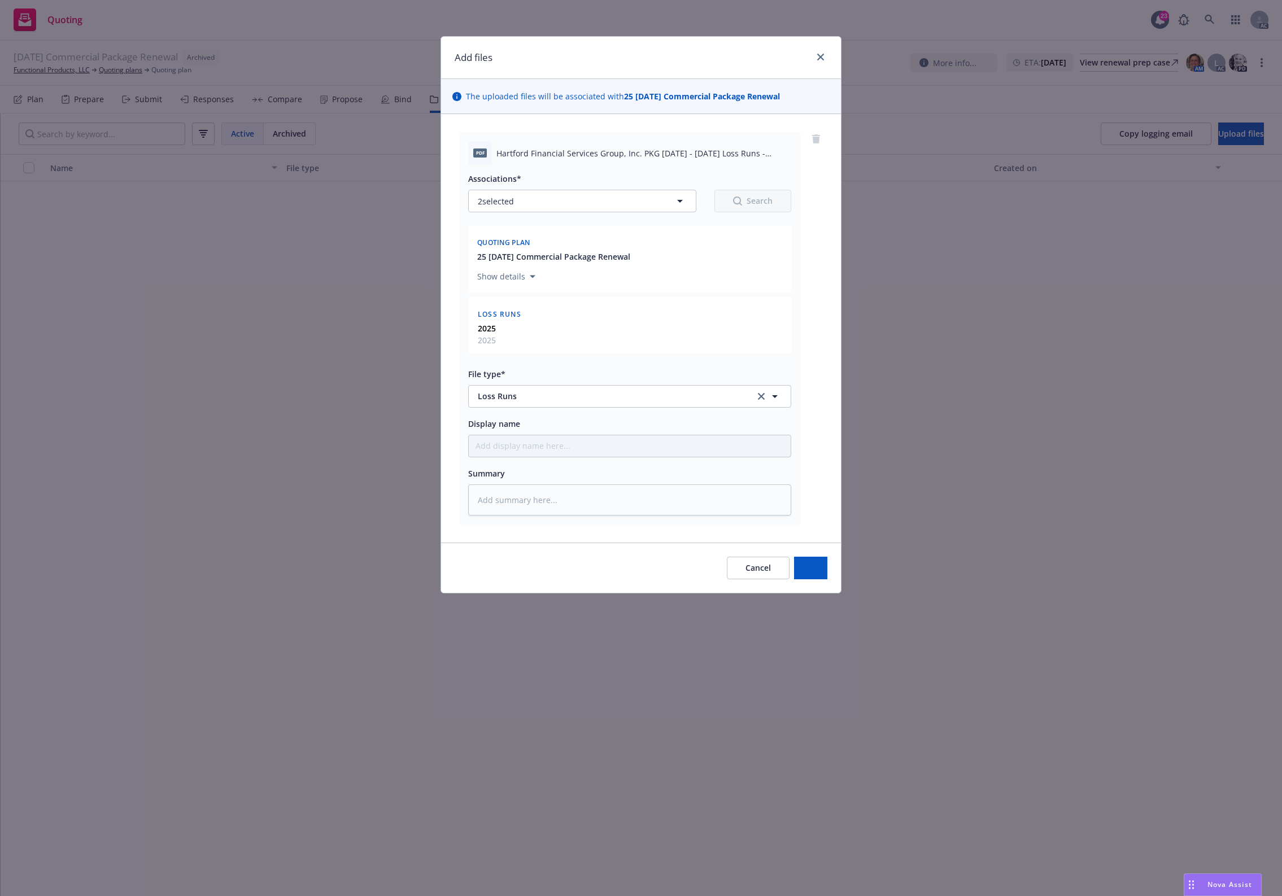
type textarea "x"
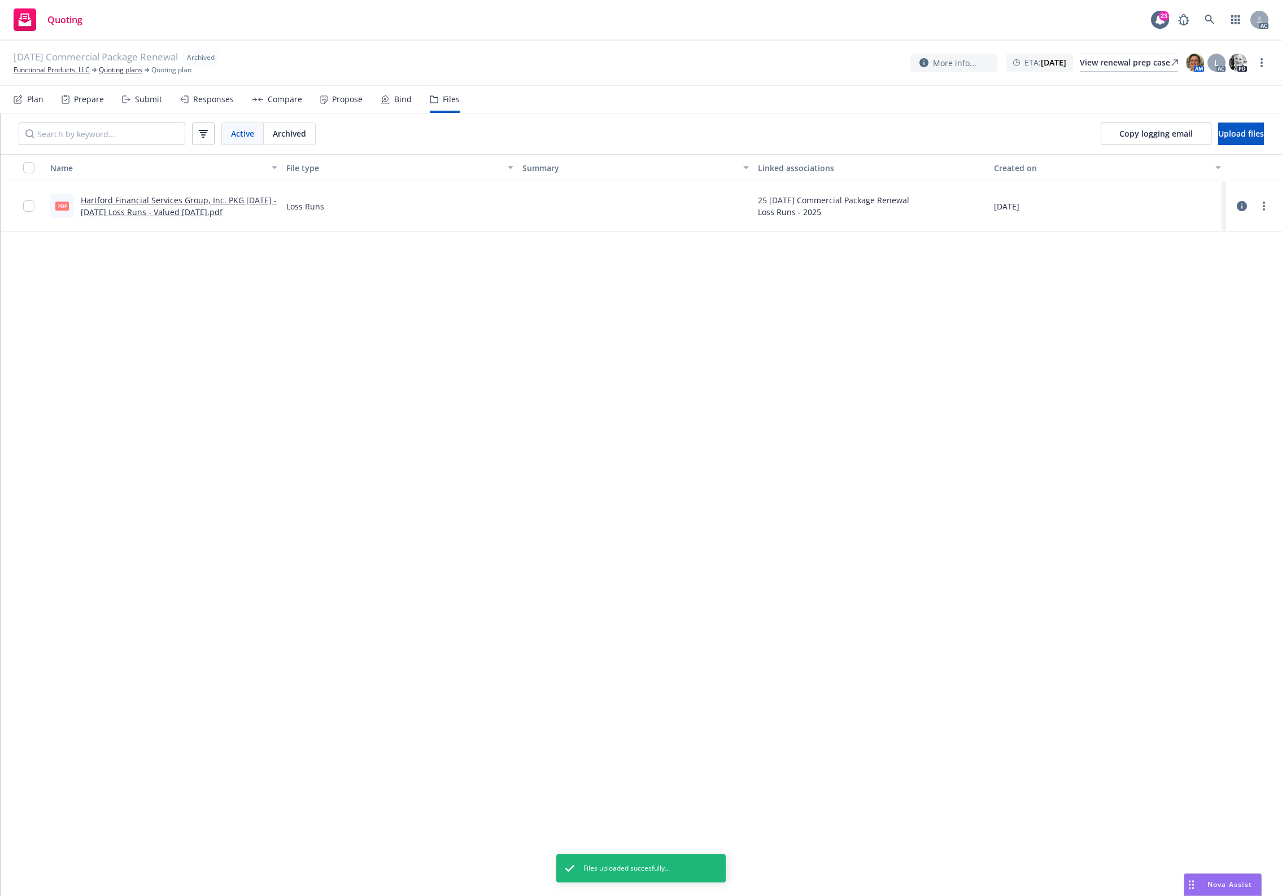
click at [326, 373] on div "Name File type Summary Linked associations Created on pdf Hartford Financial Se…" at bounding box center [641, 525] width 1281 height 742
drag, startPoint x: 351, startPoint y: 377, endPoint x: 422, endPoint y: 282, distance: 118.1
click at [369, 353] on div "Name File type Summary Linked associations Created on pdf Hartford Financial Se…" at bounding box center [641, 525] width 1281 height 742
